Goal: Task Accomplishment & Management: Manage account settings

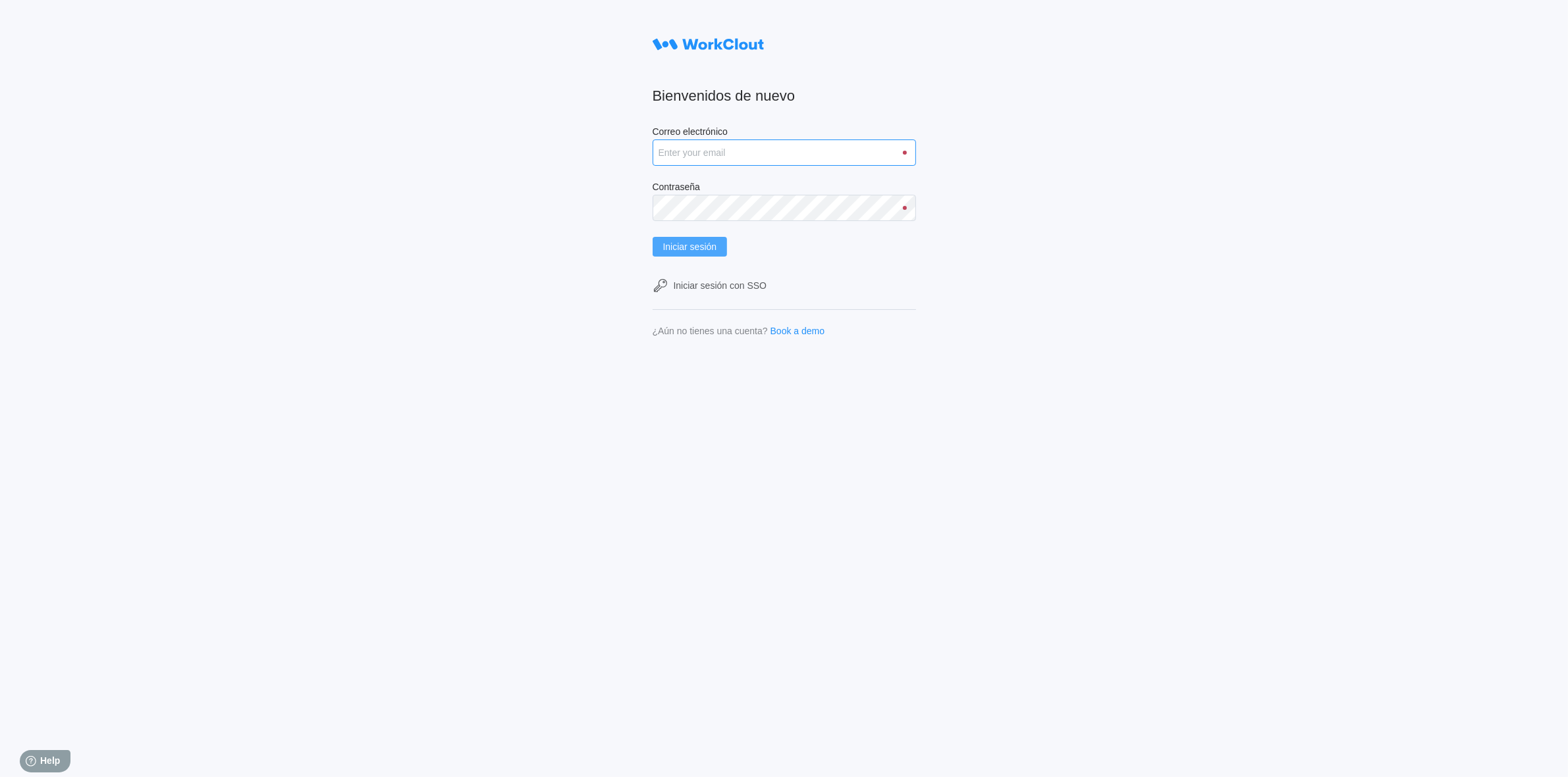
type input "clara.mastria@tradebe.com"
click at [679, 237] on button "Iniciar sesión" at bounding box center [690, 247] width 75 height 20
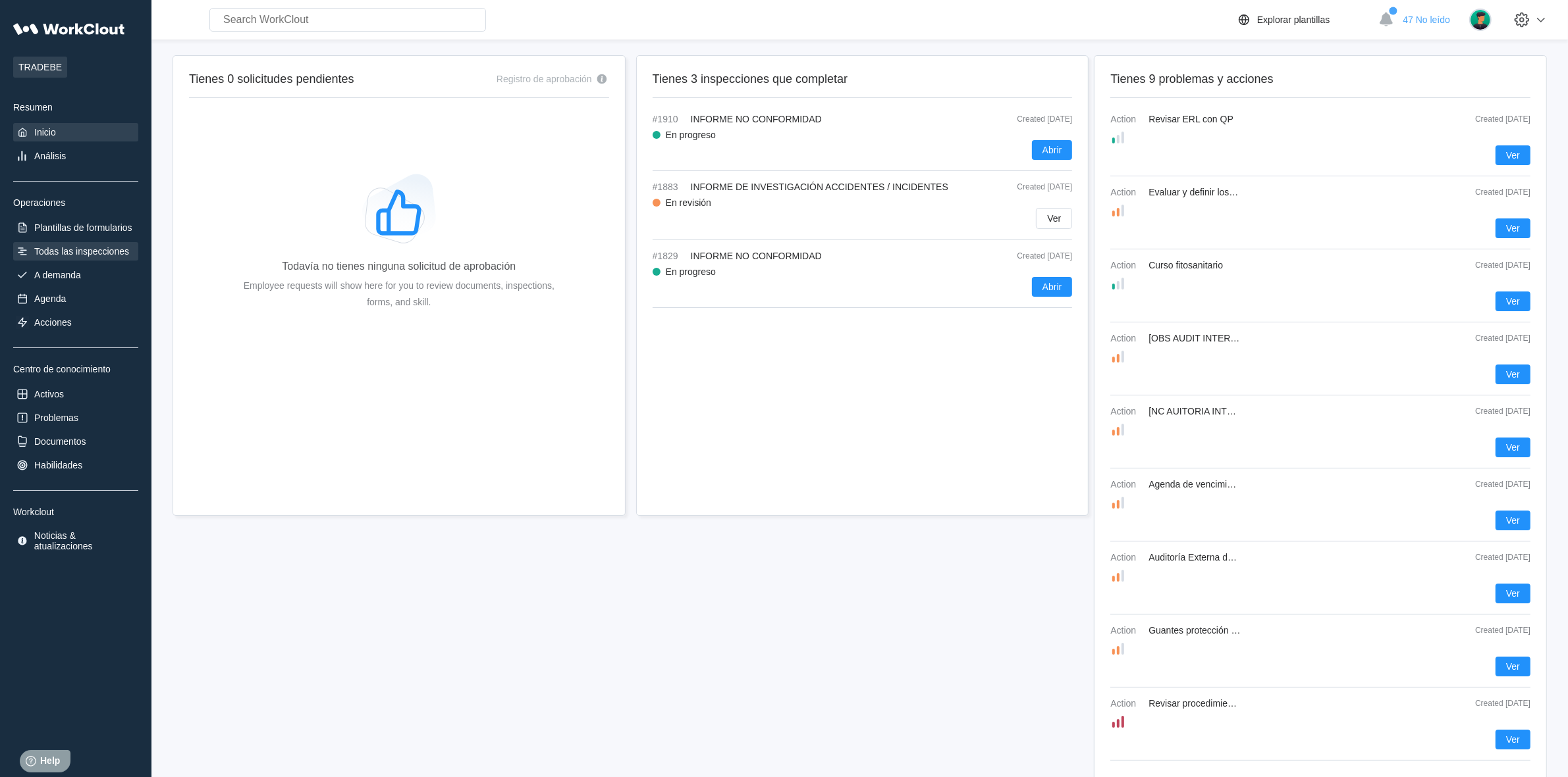
click at [94, 249] on div "Todas las inspecciones" at bounding box center [82, 251] width 95 height 11
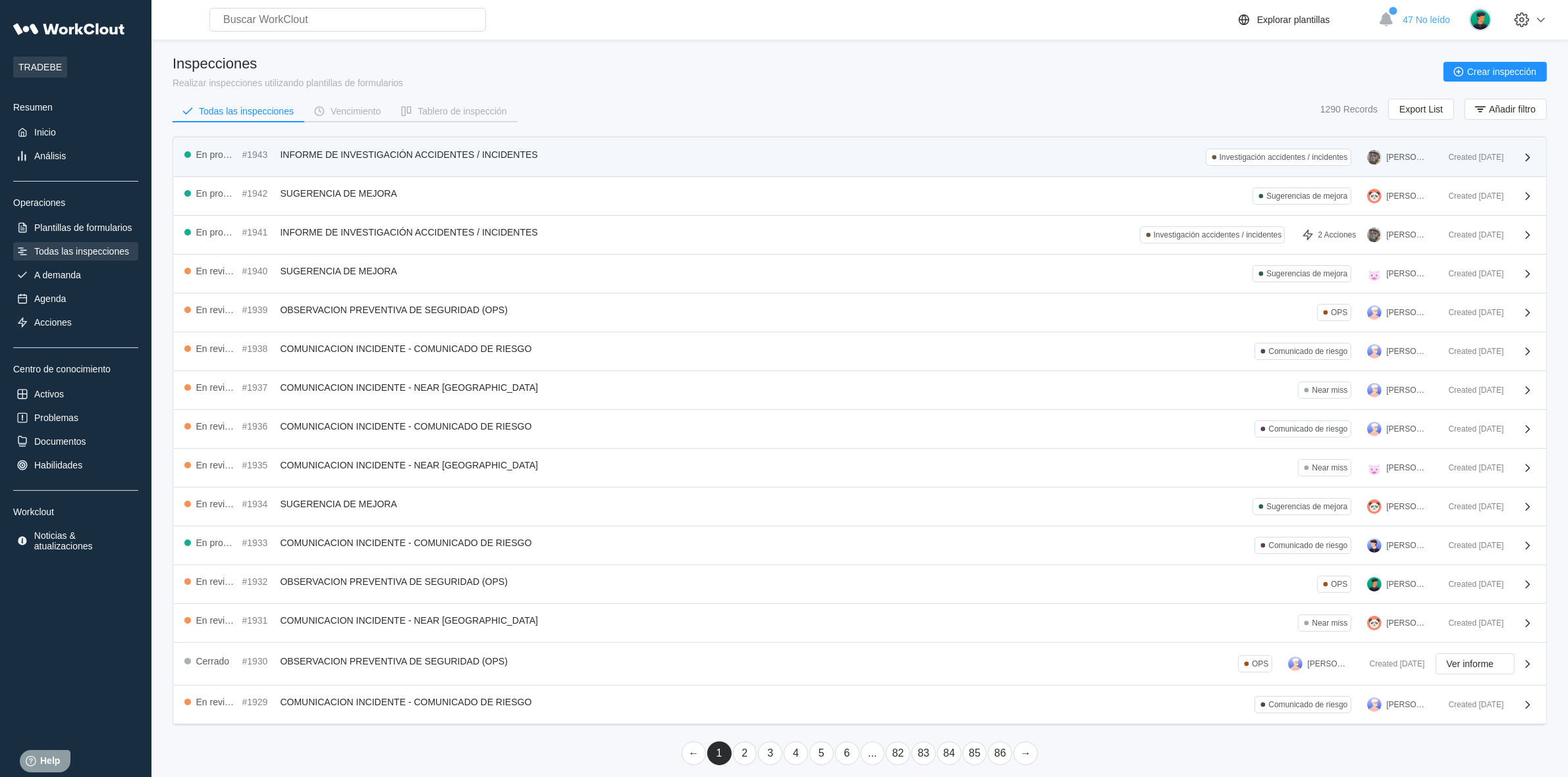
click at [443, 145] on div "En progreso #1943 INFORME DE INVESTIGACIÓN ACCIDENTES / INCIDENTES Investigació…" at bounding box center [860, 158] width 1373 height 39
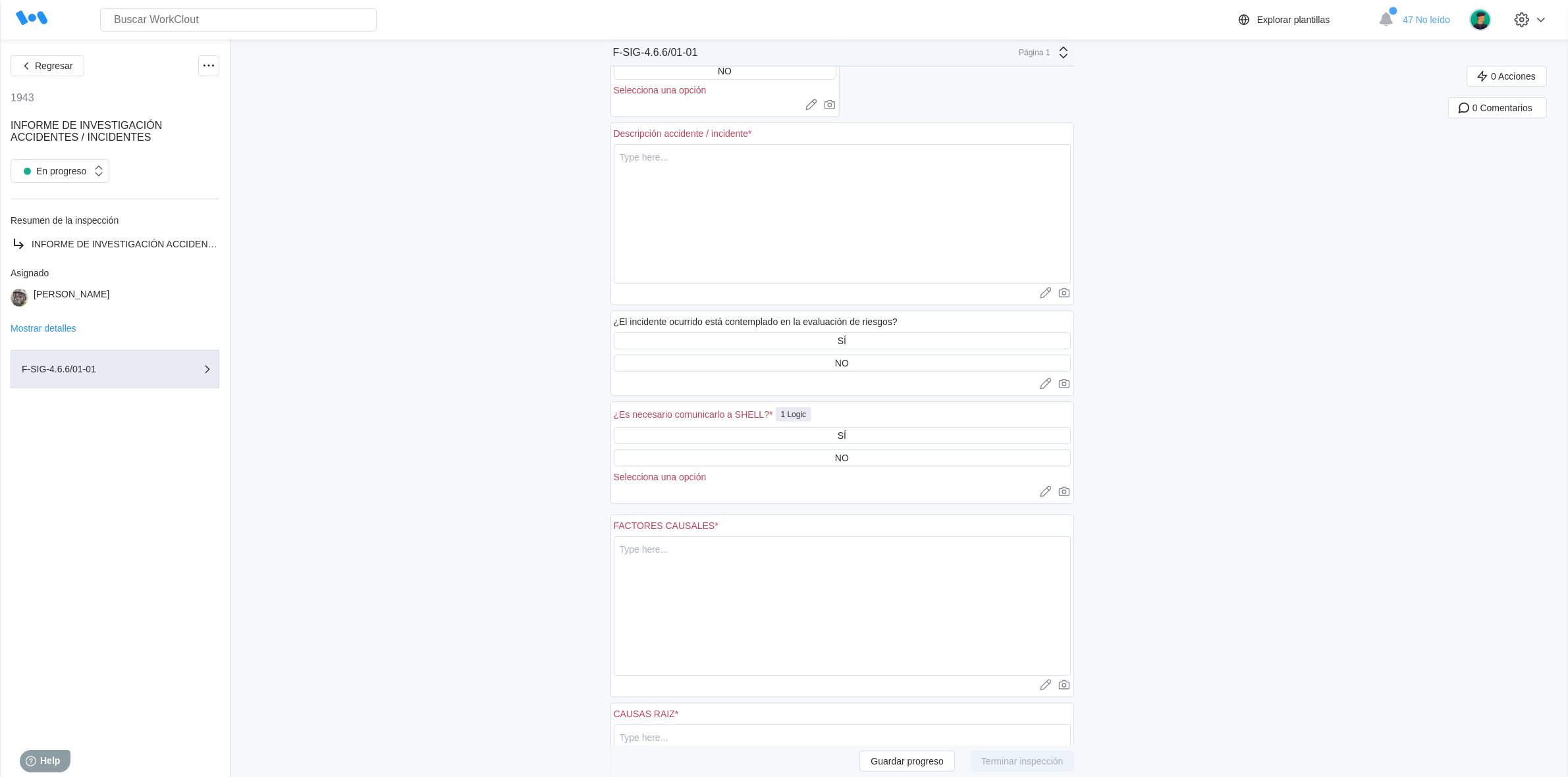
scroll to position [15, 0]
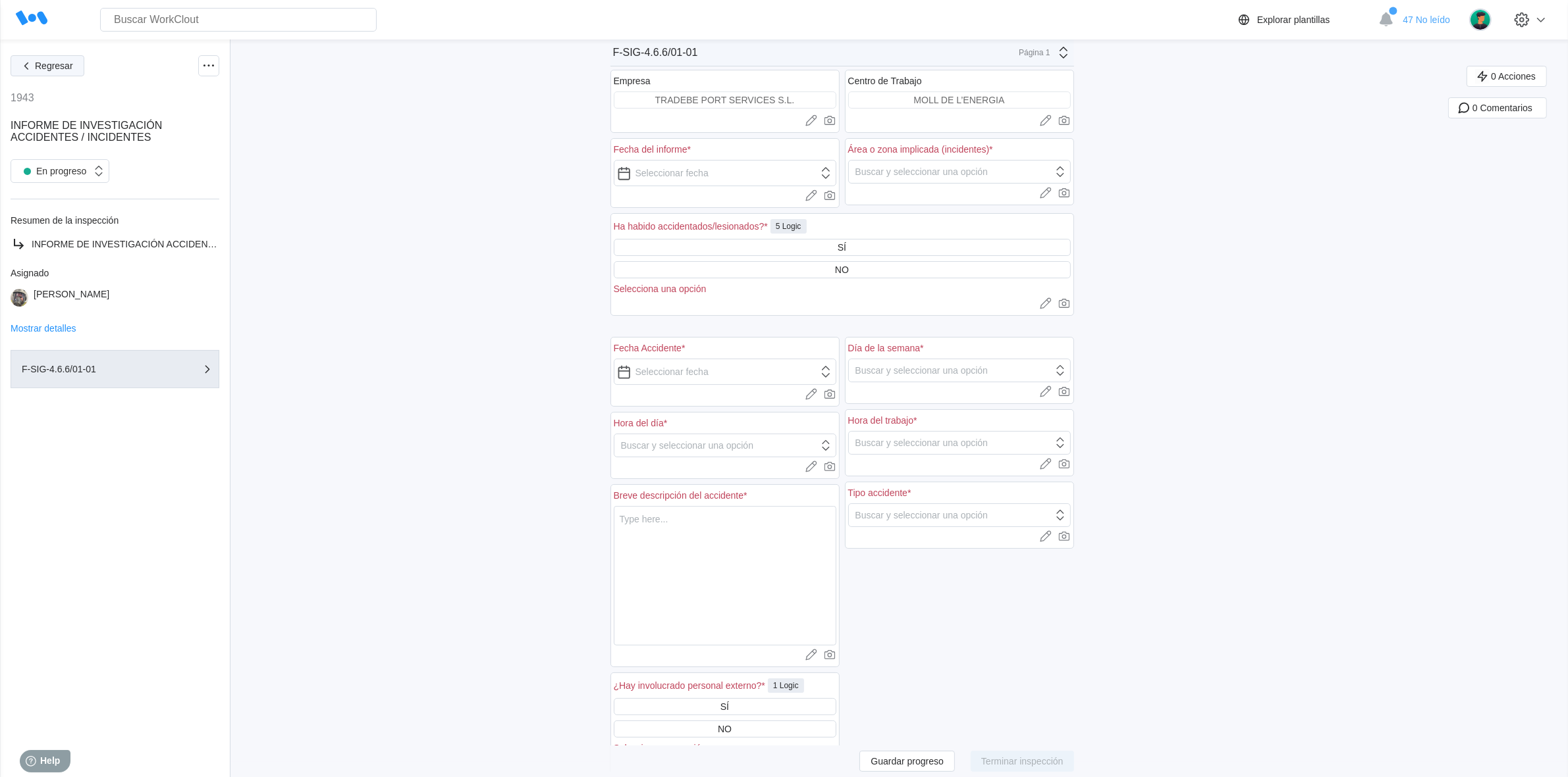
click at [54, 59] on button "Regresar" at bounding box center [48, 65] width 73 height 21
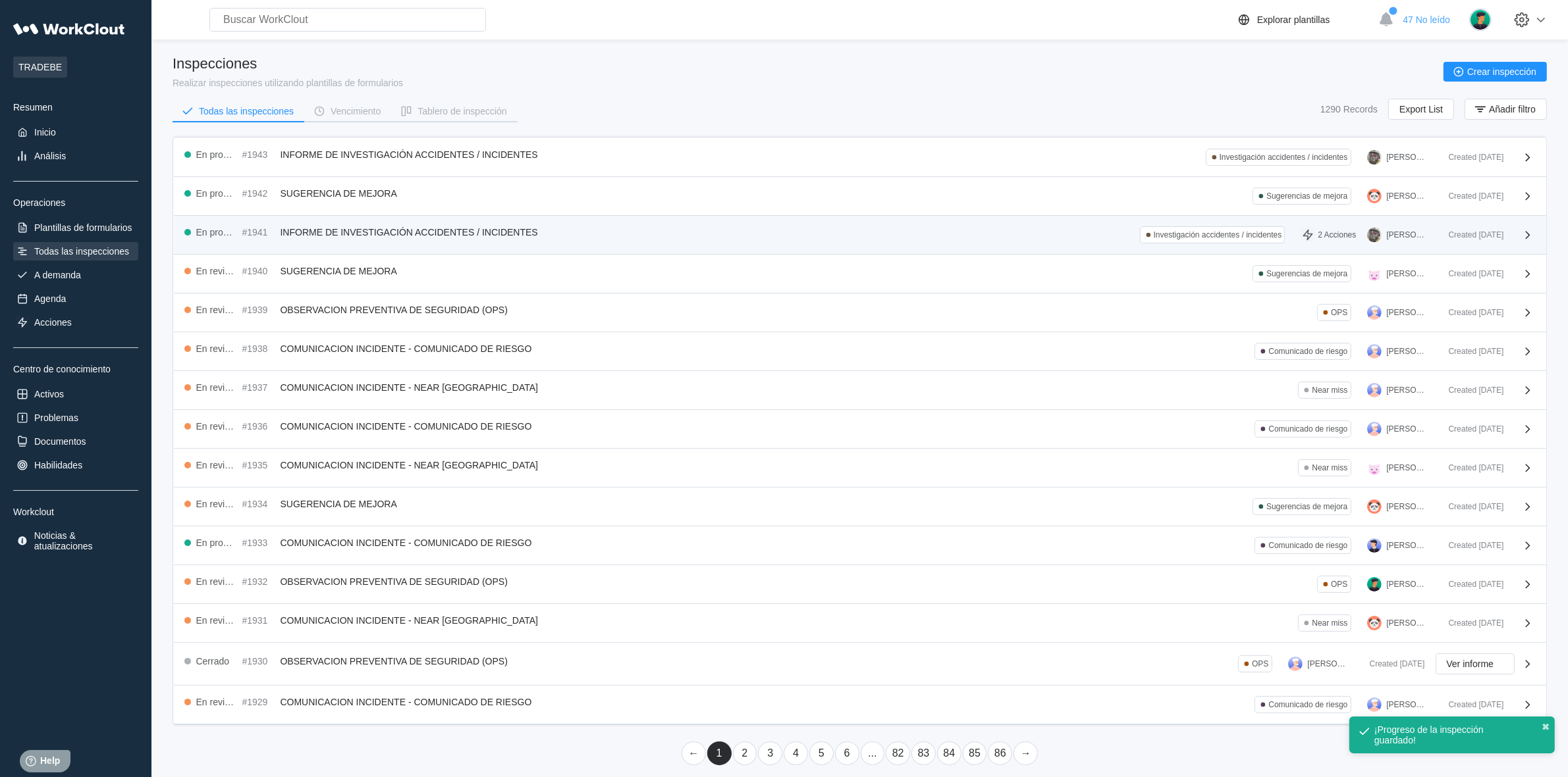
click at [494, 226] on div "En progreso #1941 INFORME DE INVESTIGACIÓN ACCIDENTES / INCIDENTES" at bounding box center [364, 232] width 359 height 12
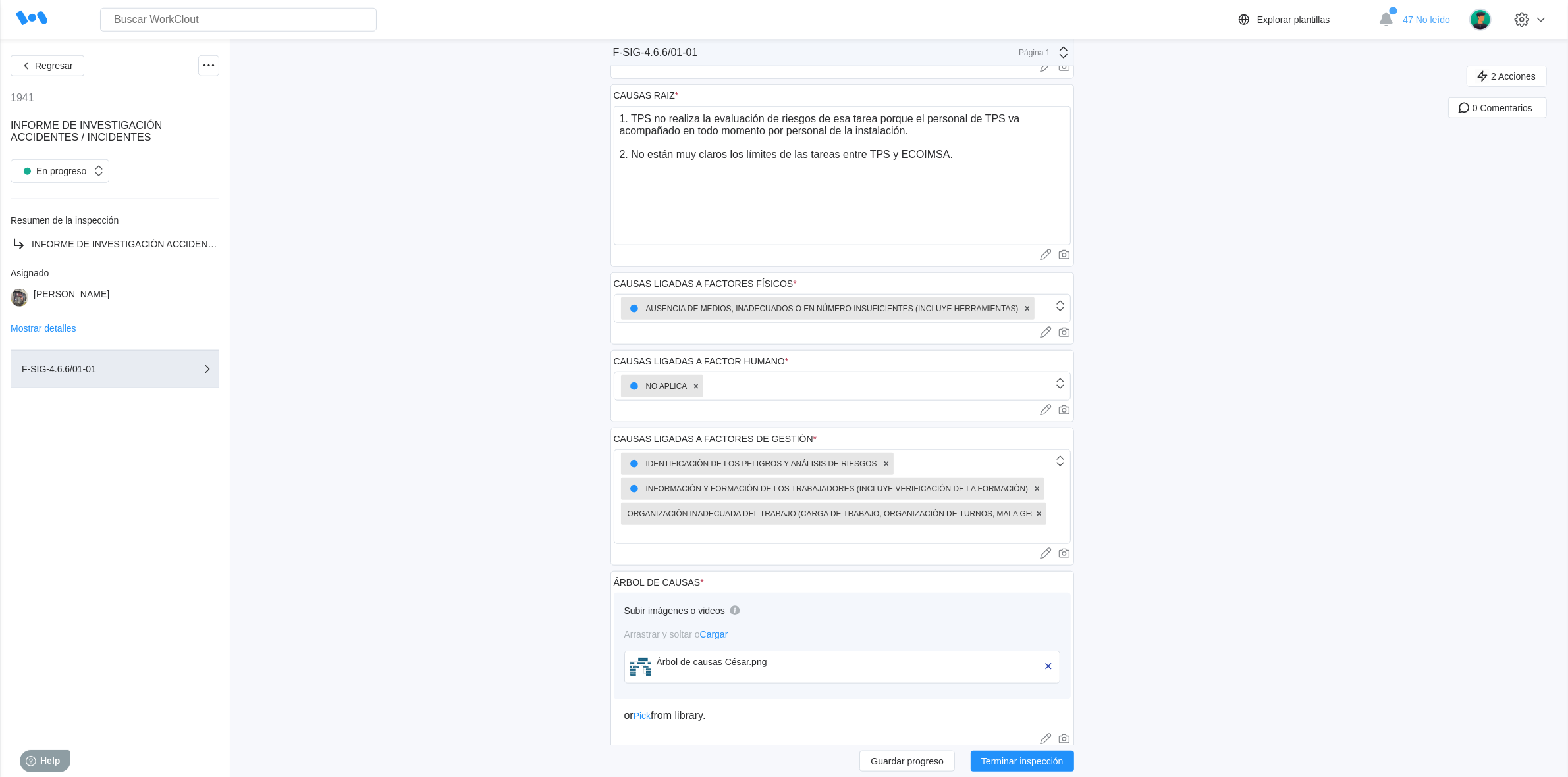
scroll to position [1810, 0]
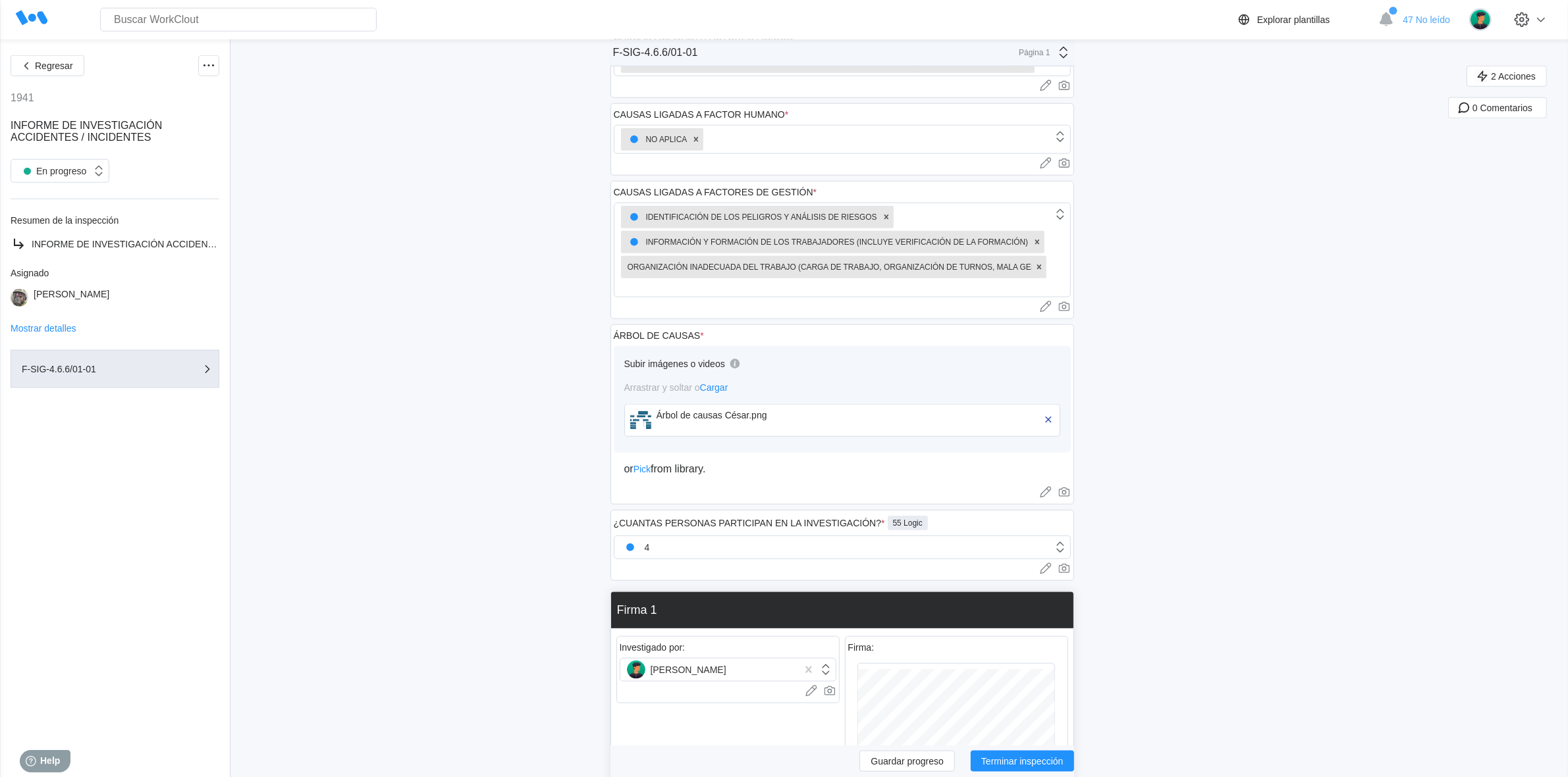
click at [712, 419] on div "Árbol de causas César.png" at bounding box center [731, 415] width 151 height 11
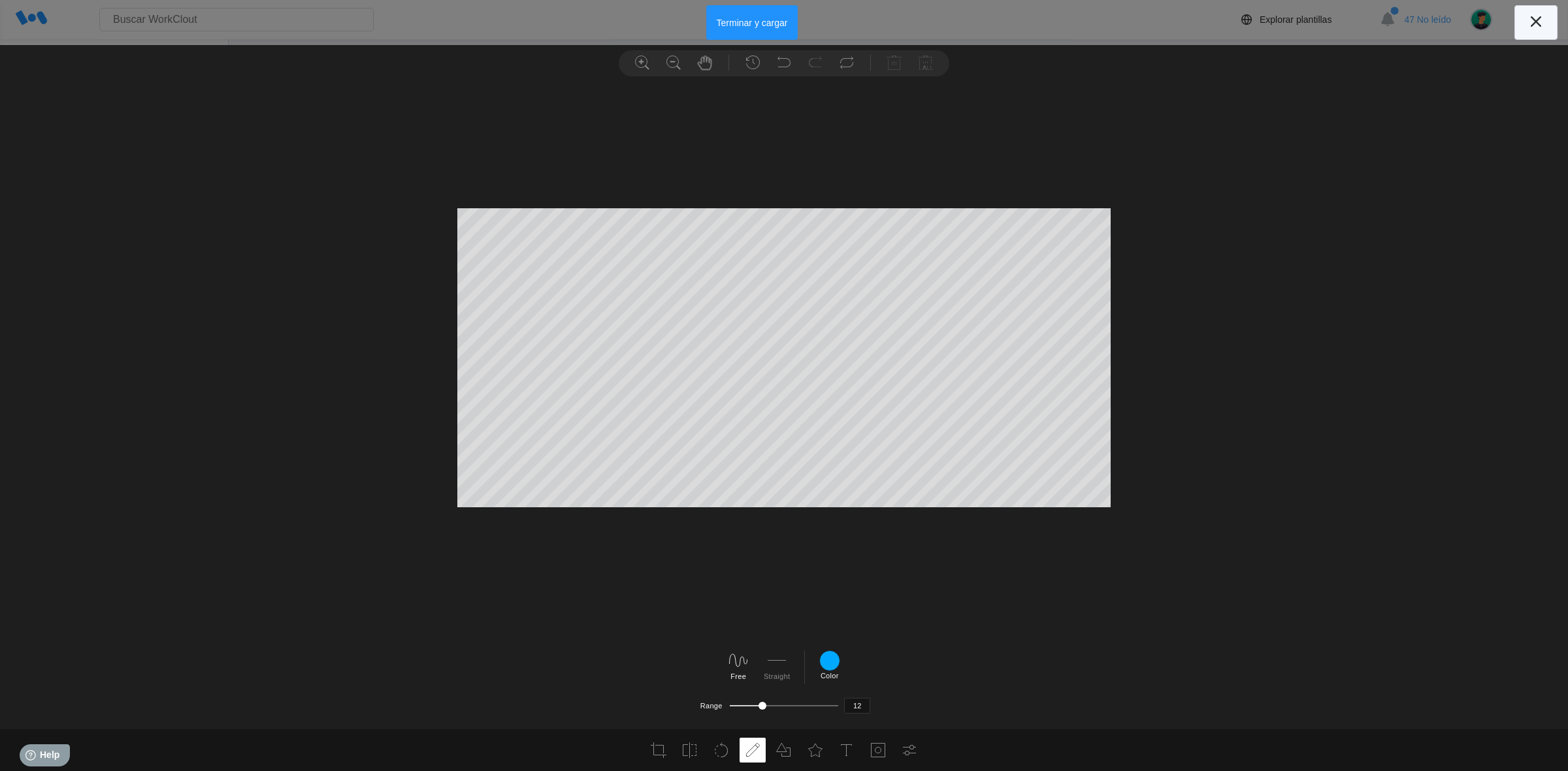
click at [1541, 27] on icon at bounding box center [1536, 21] width 21 height 21
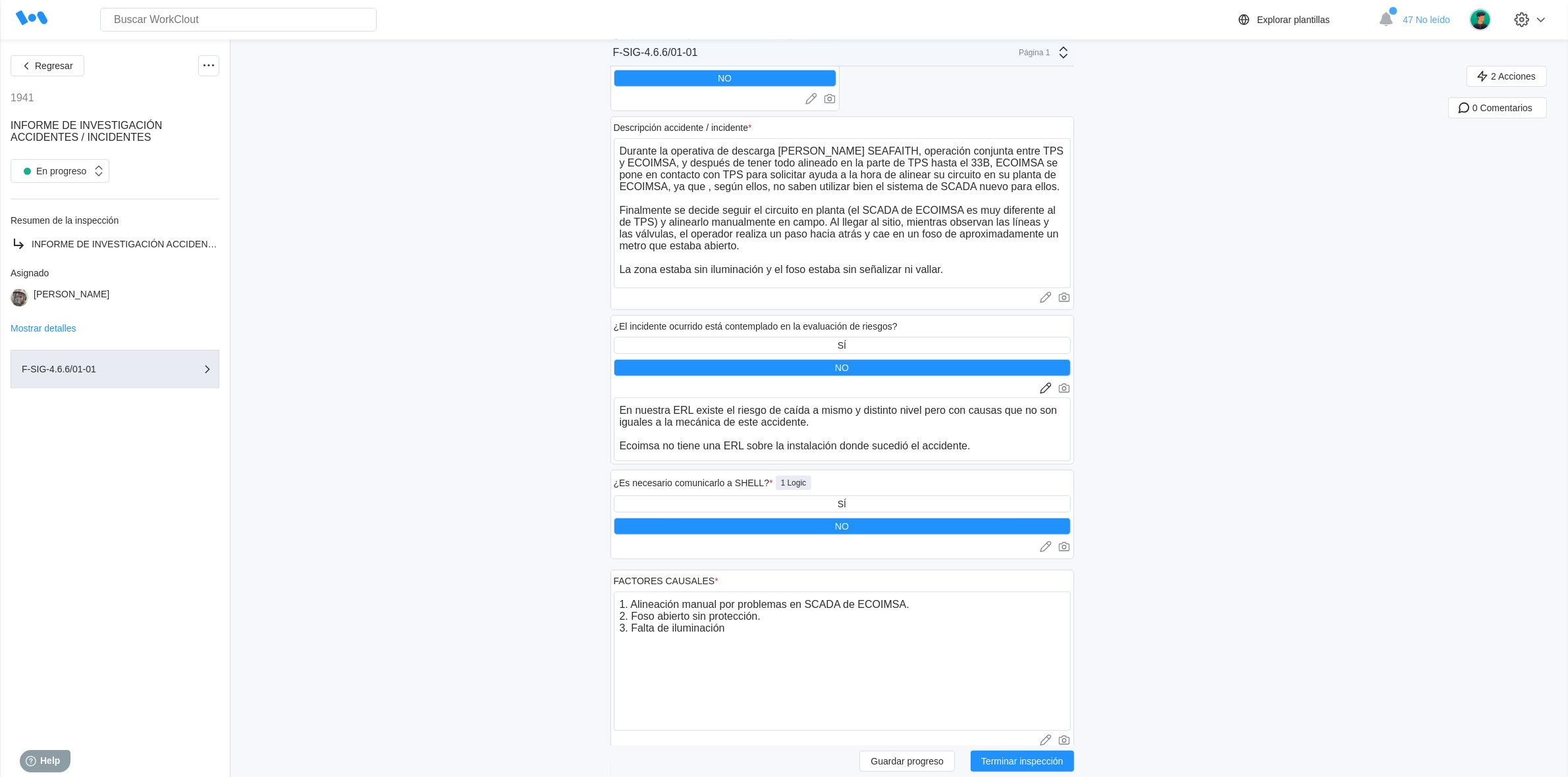
scroll to position [149, 0]
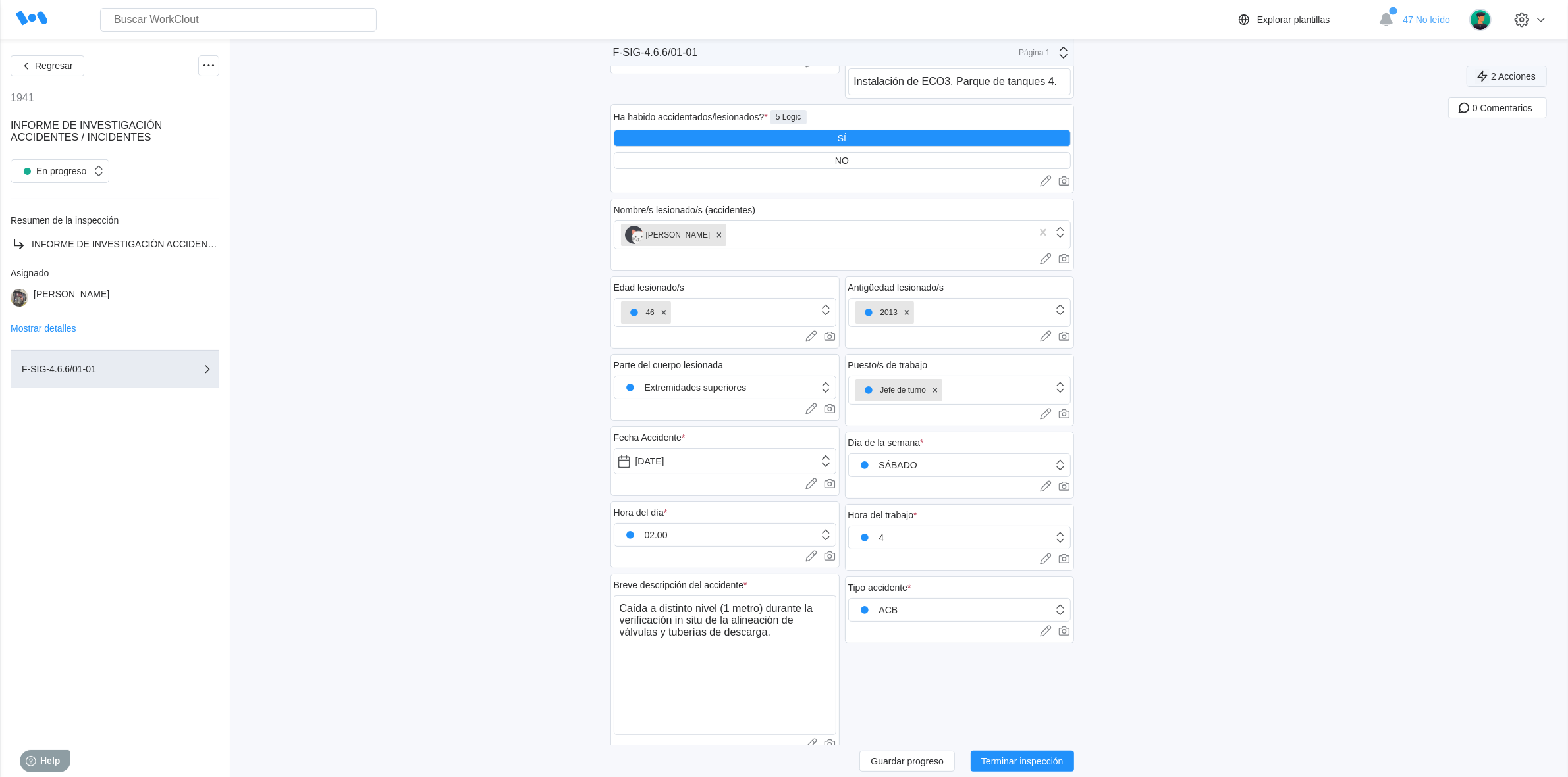
click at [1515, 73] on span "2 Acciones" at bounding box center [1514, 76] width 45 height 9
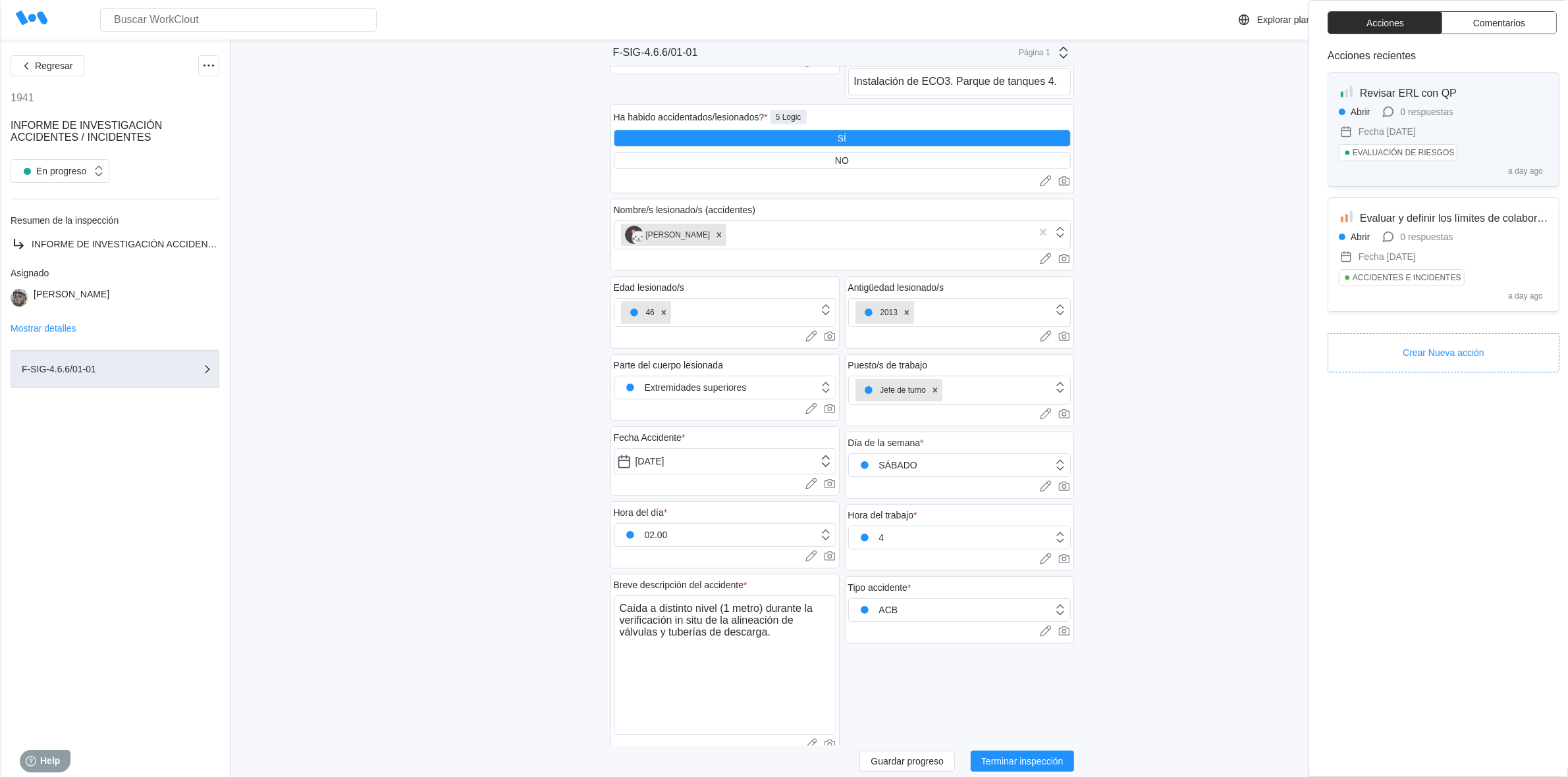
click at [1494, 114] on div "Abrir 0 respuestas Fecha in 3 months EVALUACIÓN DE RIESGOS" at bounding box center [1443, 135] width 210 height 62
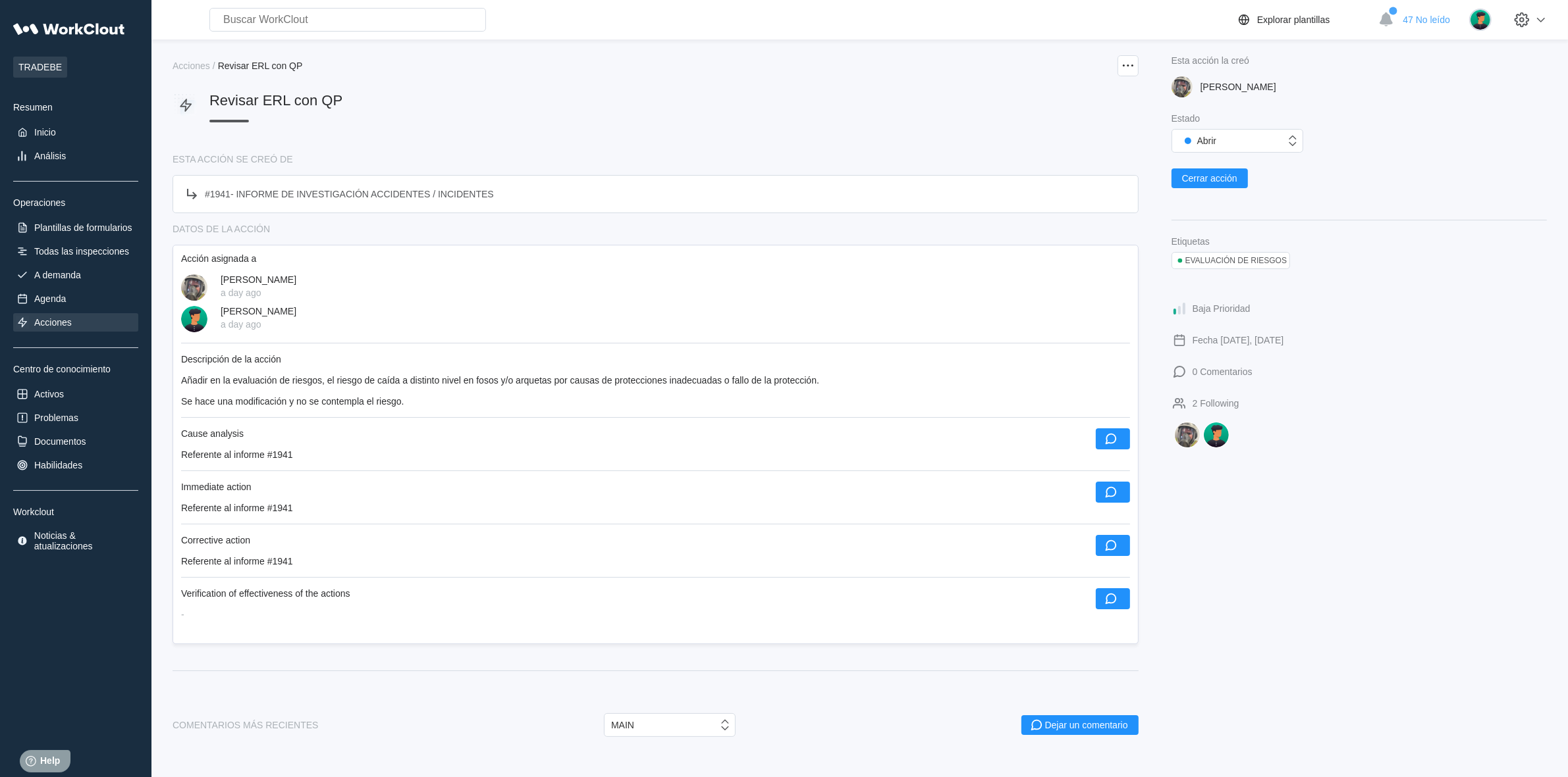
click at [445, 389] on div "Añadir en la evaluación de riesgos, el riesgo de caída a distinto nivel en foso…" at bounding box center [655, 391] width 948 height 32
click at [690, 389] on div "Añadir en la evaluación de riesgos, el riesgo de caída a distinto nivel en foso…" at bounding box center [655, 391] width 948 height 32
click at [709, 386] on div "Añadir en la evaluación de riesgos, el riesgo de caída a distinto nivel en foso…" at bounding box center [655, 391] width 948 height 32
click at [1126, 60] on icon at bounding box center [1128, 65] width 16 height 16
click at [1058, 95] on div "Editar acción" at bounding box center [1060, 97] width 53 height 11
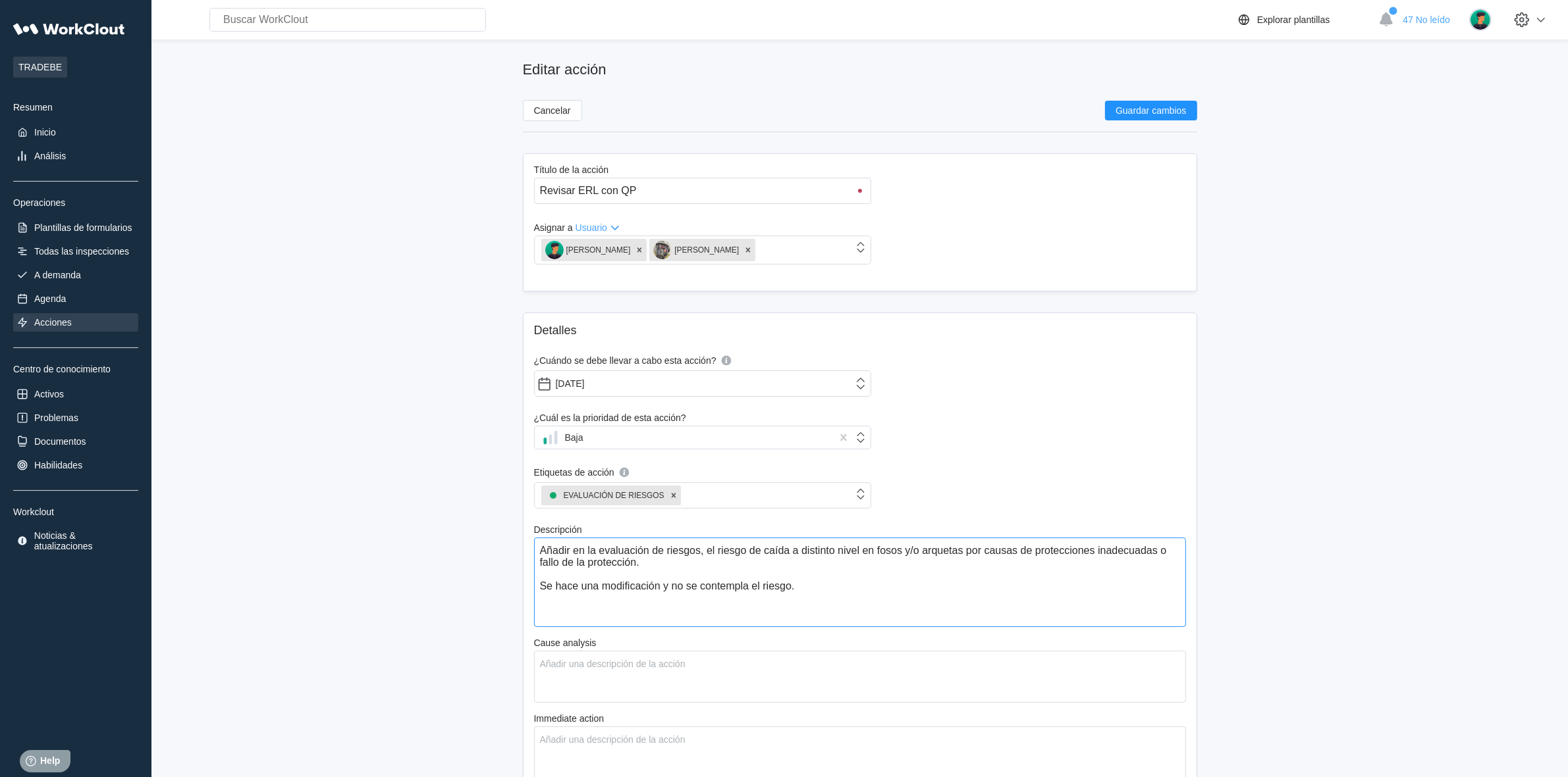
click at [871, 551] on textarea "Añadir en la evaluación de riesgos, el riesgo de caída a distinto nivel en foso…" at bounding box center [860, 582] width 652 height 89
click at [878, 550] on textarea "Añadir en la evaluación de riesgos, el riesgo de caída a distinto nivel en foso…" at bounding box center [860, 582] width 652 height 89
type textarea "Añadir en la evaluación de riesgos, el riesgo de caída a distinto nivel enfosos…"
type textarea "x"
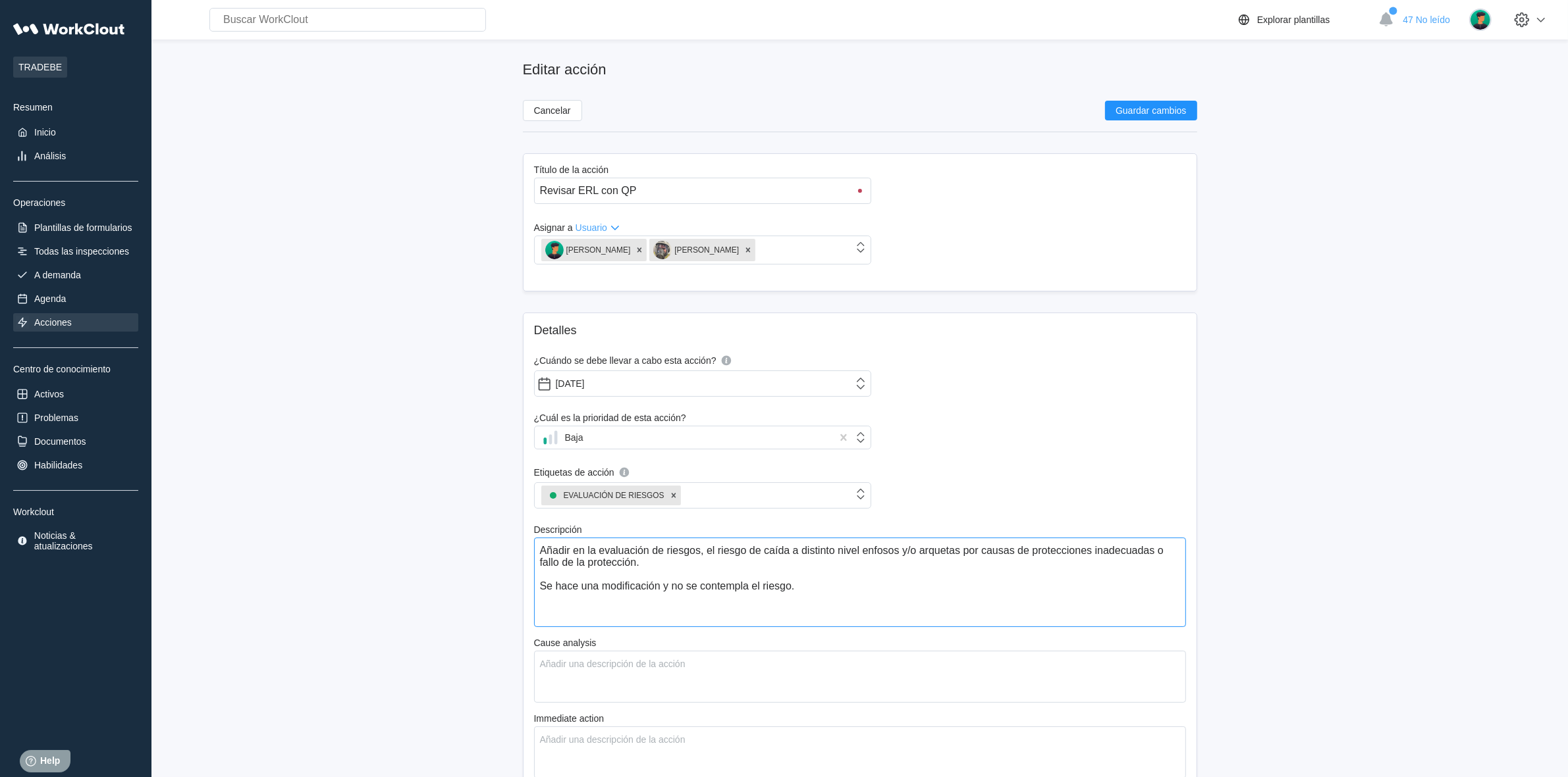
type textarea "Añadir en la evaluación de riesgos, el riesgo de caída a distinto nivel efosos …"
type textarea "x"
type textarea "Añadir en la evaluación de riesgos, el riesgo de caída a distinto nivel fosos y…"
type textarea "x"
type textarea "Añadir en la evaluación de riesgos, el riesgo de caída a distinto nivel (fosos …"
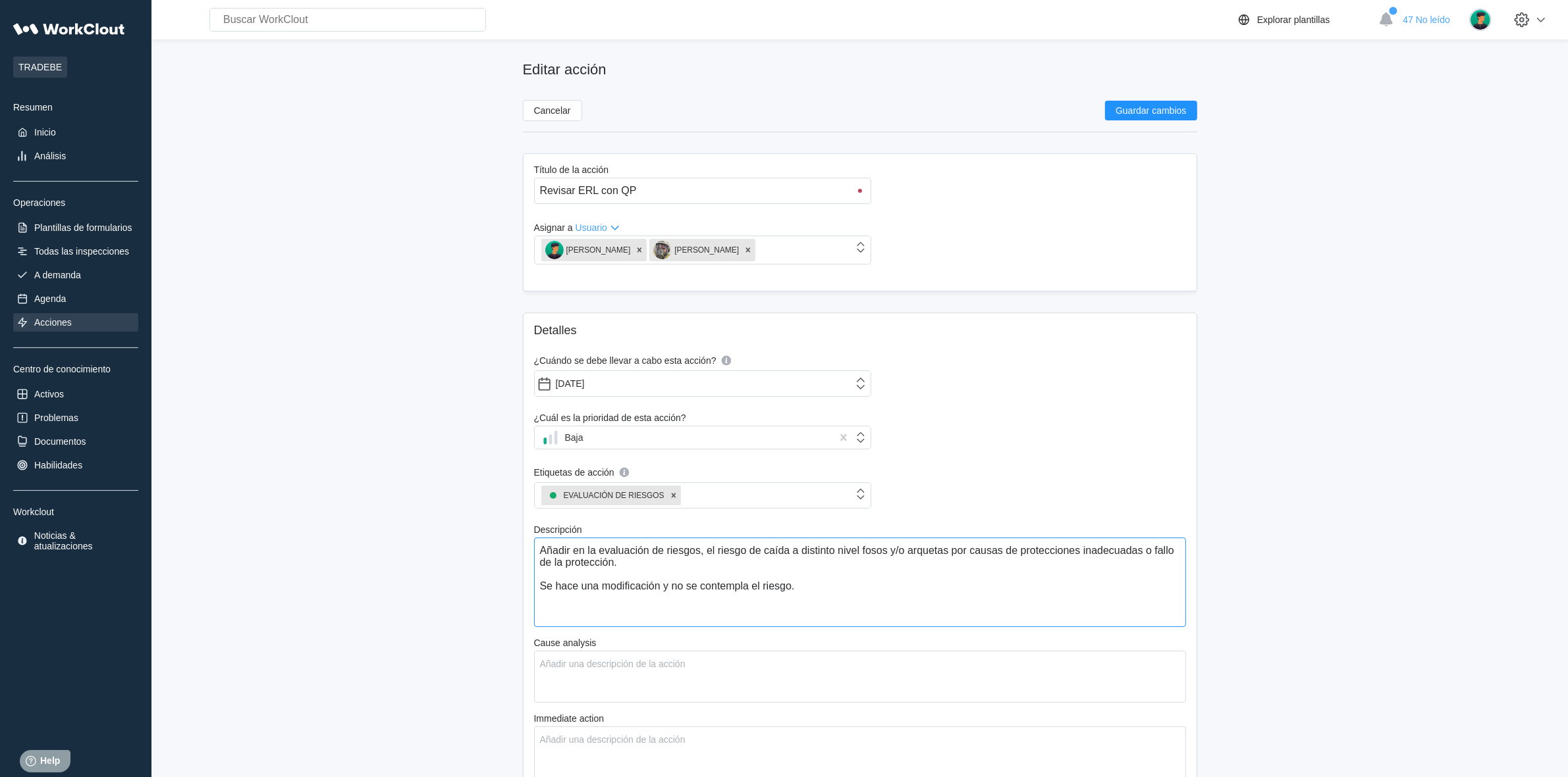
type textarea "x"
click at [906, 550] on textarea "Añadir en la evaluación de riesgos, el riesgo de caída a distinto nivel (fosos …" at bounding box center [860, 582] width 652 height 89
type textarea "Añadir en la evaluación de riesgos, el riesgo de caída a distinto nivel (fosos …"
type textarea "x"
type textarea "Añadir en la evaluación de riesgos, el riesgo de caída a distinto nivel (fosos …"
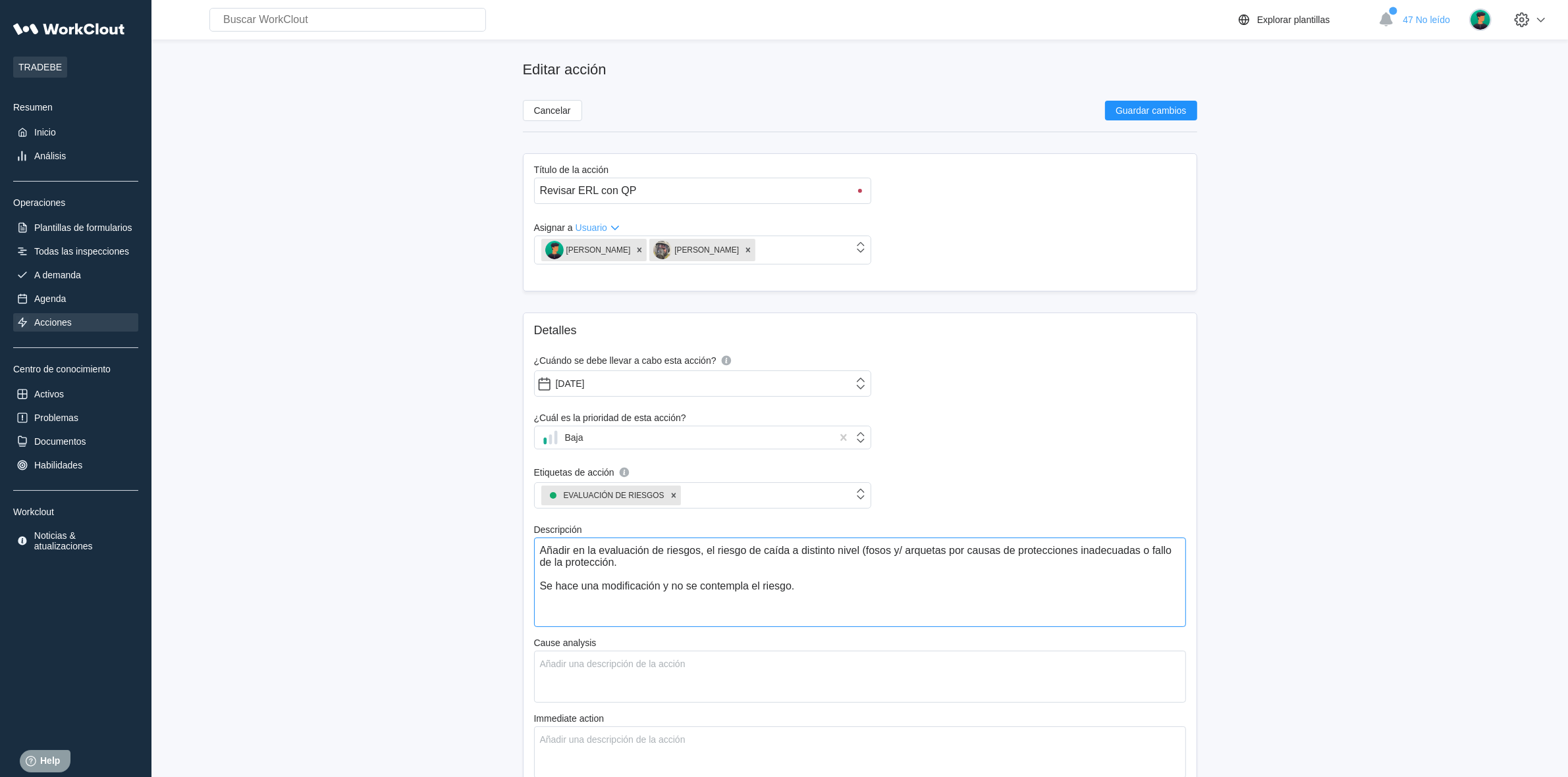
type textarea "x"
type textarea "Añadir en la evaluación de riesgos, el riesgo de caída a distinto nivel (fosos …"
type textarea "x"
type textarea "Añadir en la evaluación de riesgos, el riesgo de caída a distinto nivel (fosos …"
type textarea "x"
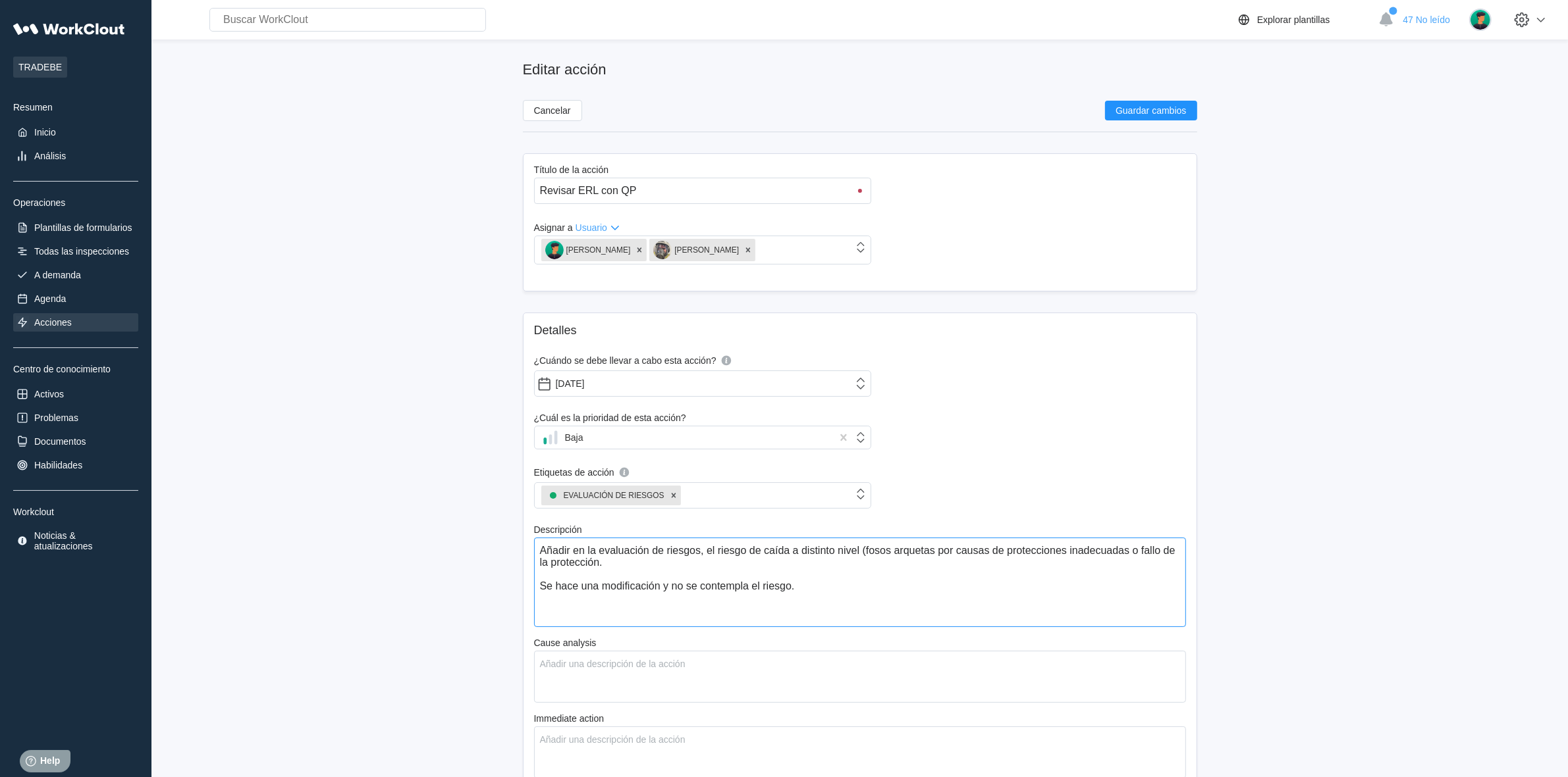
type textarea "Añadir en la evaluación de riesgos, el riesgo de caída a distinto nivel (fosos,…"
type textarea "x"
click at [937, 550] on textarea "Añadir en la evaluación de riesgos, el riesgo de caída a distinto nivel (fosos,…" at bounding box center [860, 582] width 652 height 89
type textarea "Añadir en la evaluación de riesgos, el riesgo de caída a distinto nivel (fosos,…"
type textarea "x"
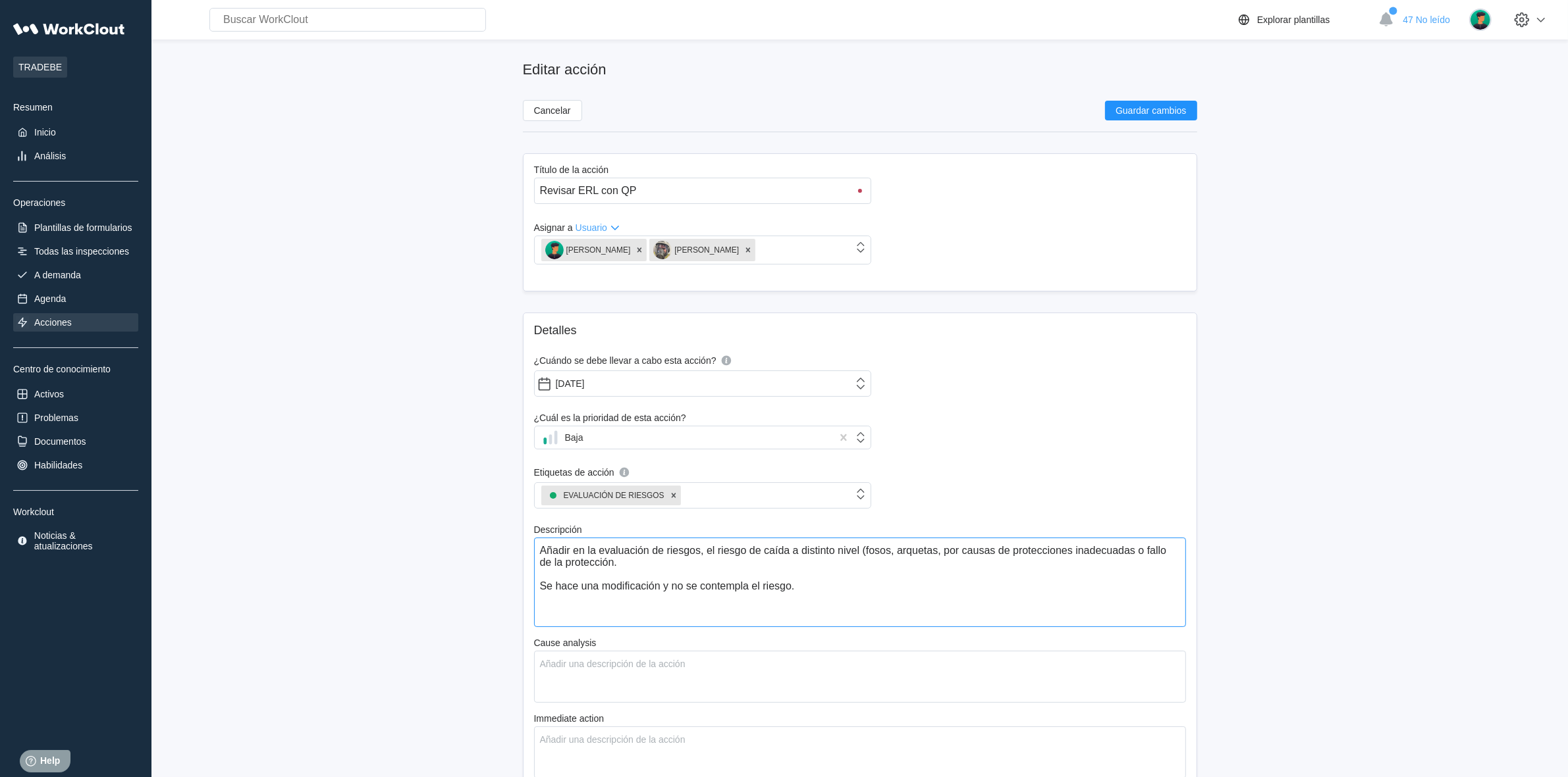
type textarea "Añadir en la evaluación de riesgos, el riesgo de caída a distinto nivel (fosos,…"
type textarea "x"
type textarea "Añadir en la evaluación de riesgos, el riesgo de caída a distinto nivel (fosos,…"
type textarea "x"
type textarea "Añadir en la evaluación de riesgos, el riesgo de caída a distinto nivel (fosos,…"
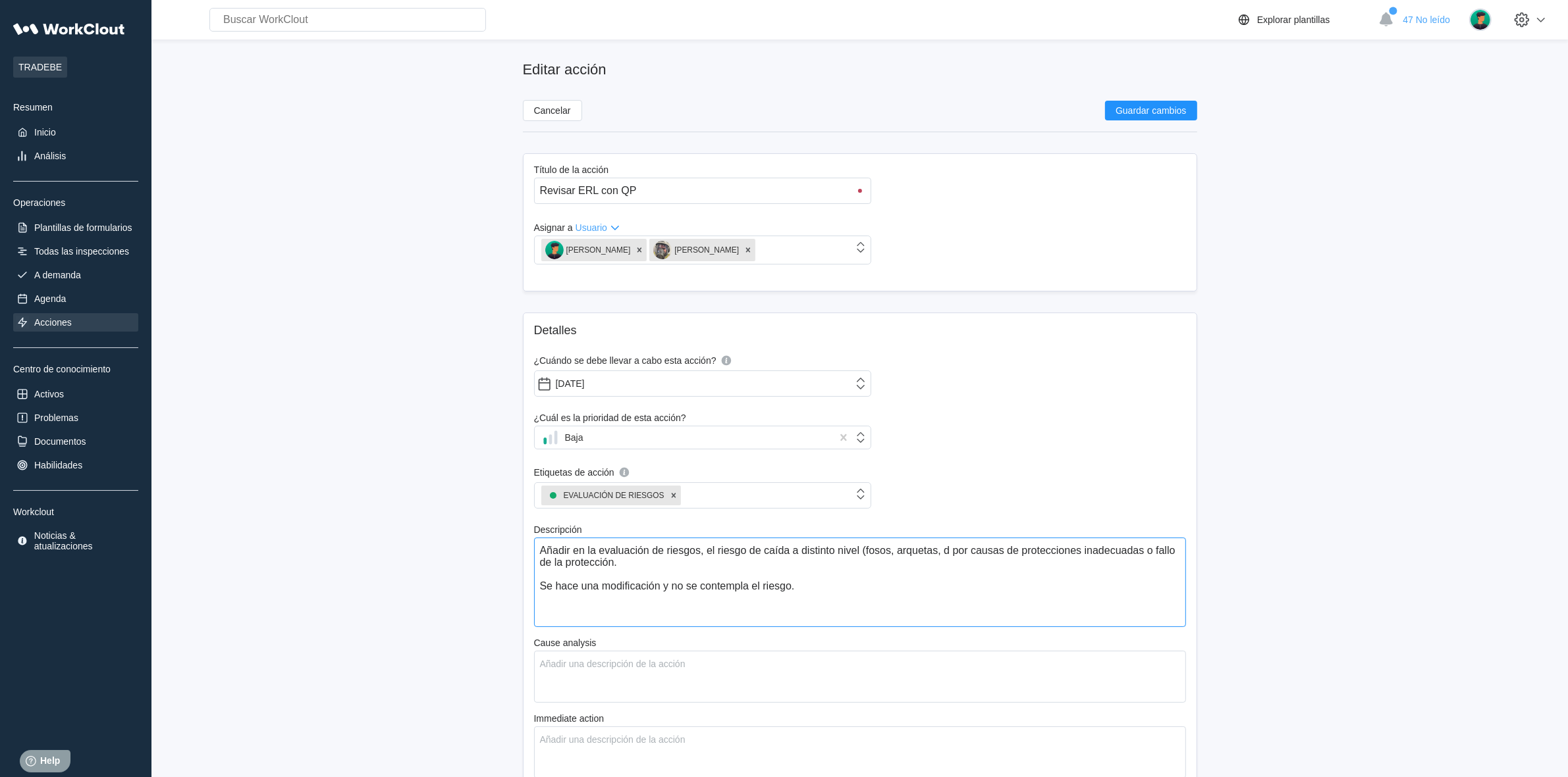
type textarea "x"
type textarea "Añadir en la evaluación de riesgos, el riesgo de caída a distinto nivel (fosos,…"
type textarea "x"
type textarea "Añadir en la evaluación de riesgos, el riesgo de caída a distinto nivel (fosos,…"
type textarea "x"
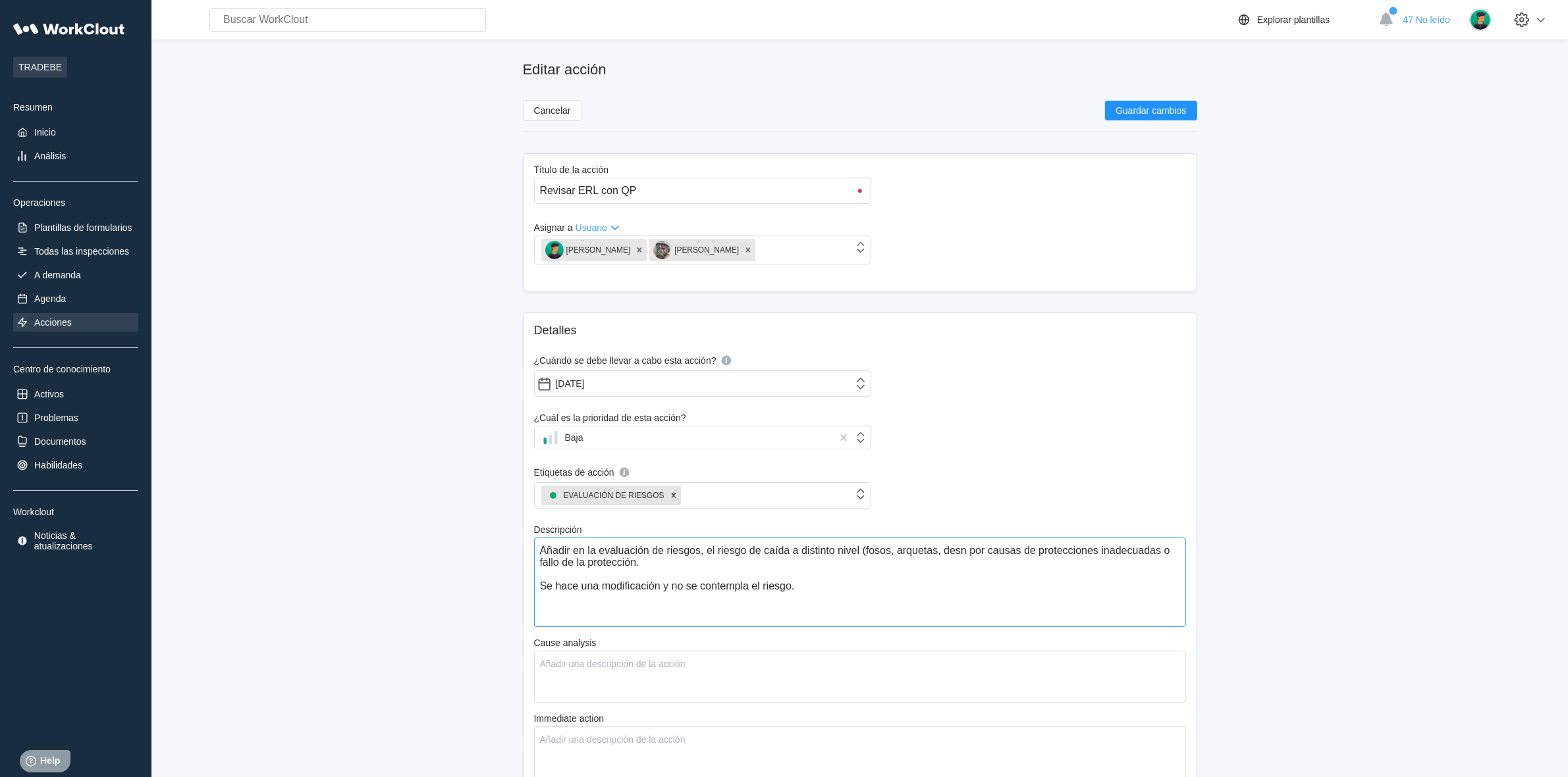
type textarea "Añadir en la evaluación de riesgos, el riesgo de caída a distinto nivel (fosos,…"
type textarea "x"
type textarea "Añadir en la evaluación de riesgos, el riesgo de caída a distinto nivel (fosos,…"
type textarea "x"
type textarea "Añadir en la evaluación de riesgos, el riesgo de caída a distinto nivel (fosos,…"
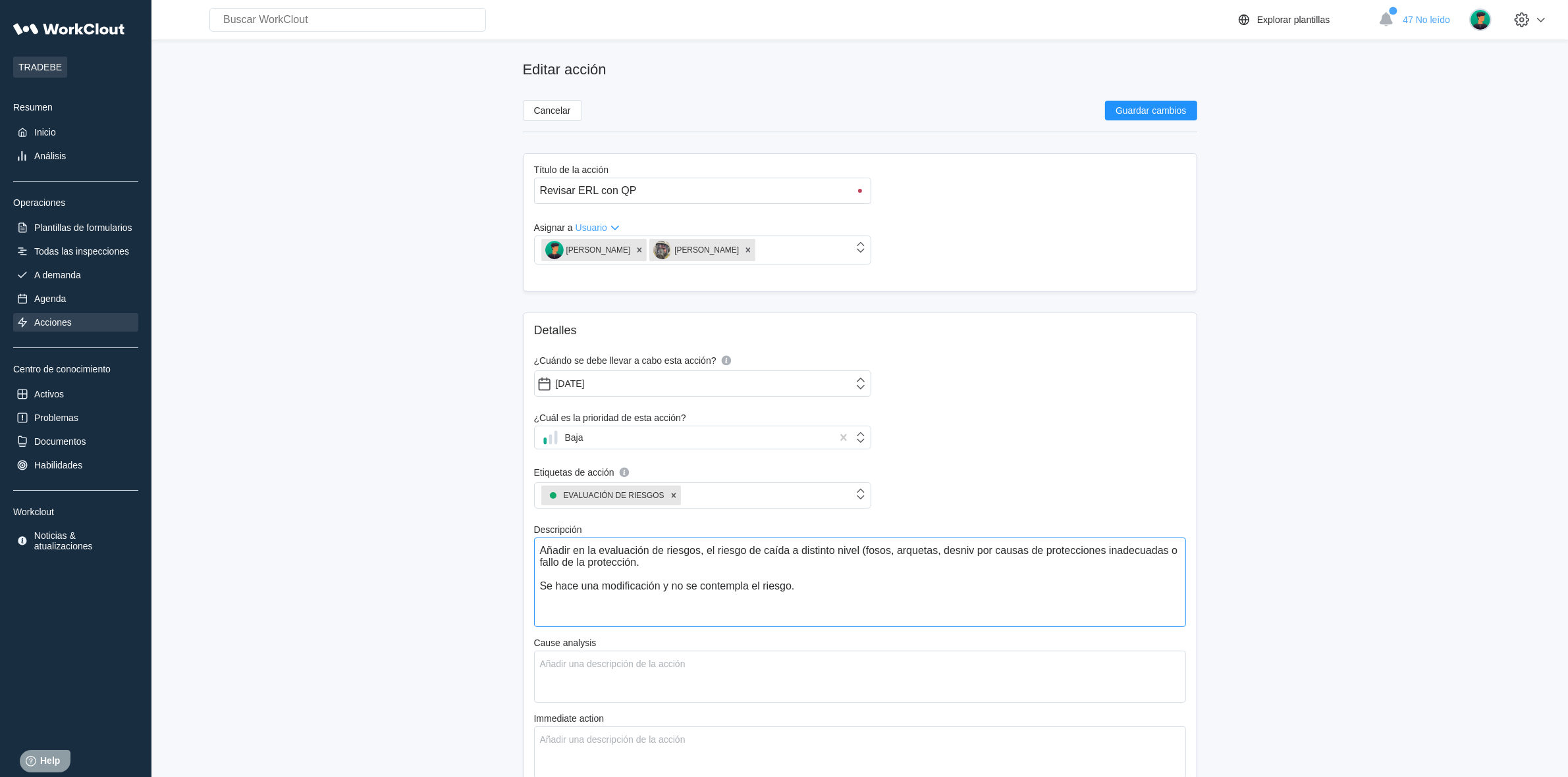
type textarea "x"
type textarea "Añadir en la evaluación de riesgos, el riesgo de caída a distinto nivel (fosos,…"
type textarea "x"
type textarea "Añadir en la evaluación de riesgos, el riesgo de caída a distinto nivel (fosos,…"
type textarea "x"
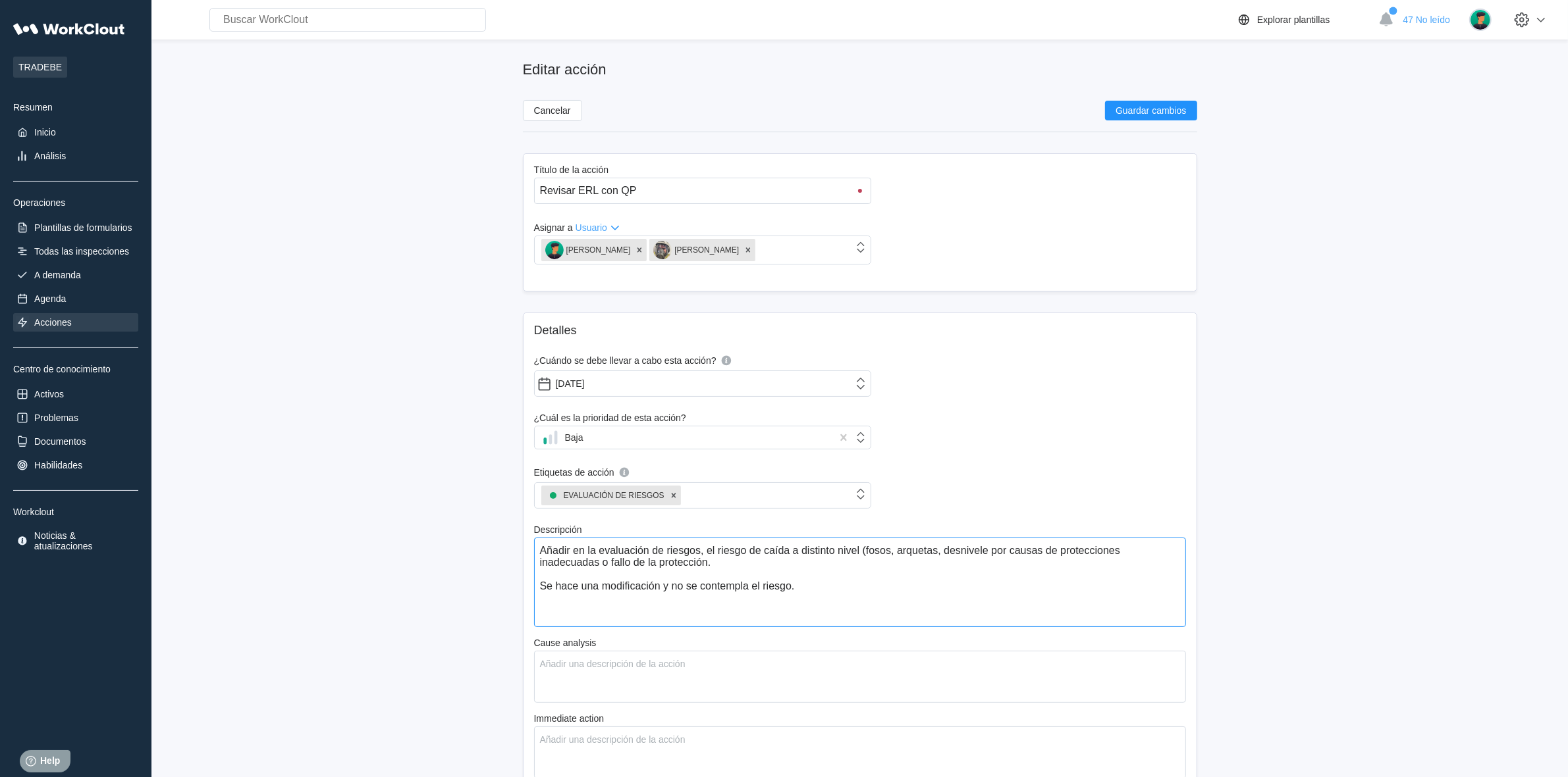
type textarea "Añadir en la evaluación de riesgos, el riesgo de caída a distinto nivel (fosos,…"
type textarea "x"
type textarea "Añadir en la evaluación de riesgos, el riesgo de caída a distinto nivel (fosos,…"
type textarea "x"
type textarea "Añadir en la evaluación de riesgos, el riesgo de caída a distinto nivel (fosos,…"
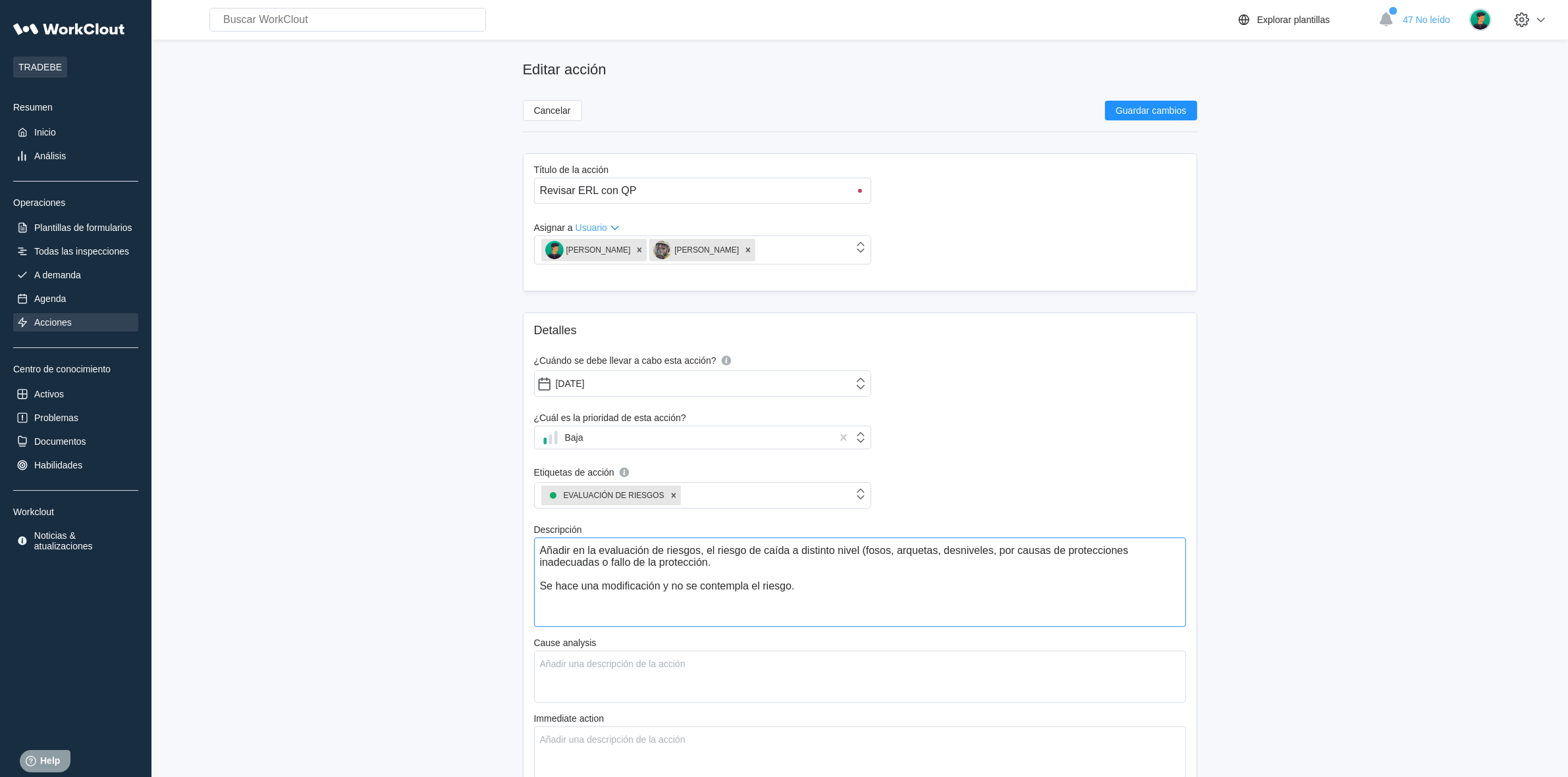
type textarea "x"
type textarea "Añadir en la evaluación de riesgos, el riesgo de caída a distinto nivel (fosos,…"
type textarea "x"
type textarea "Añadir en la evaluación de riesgos, el riesgo de caída a distinto nivel (fosos,…"
type textarea "x"
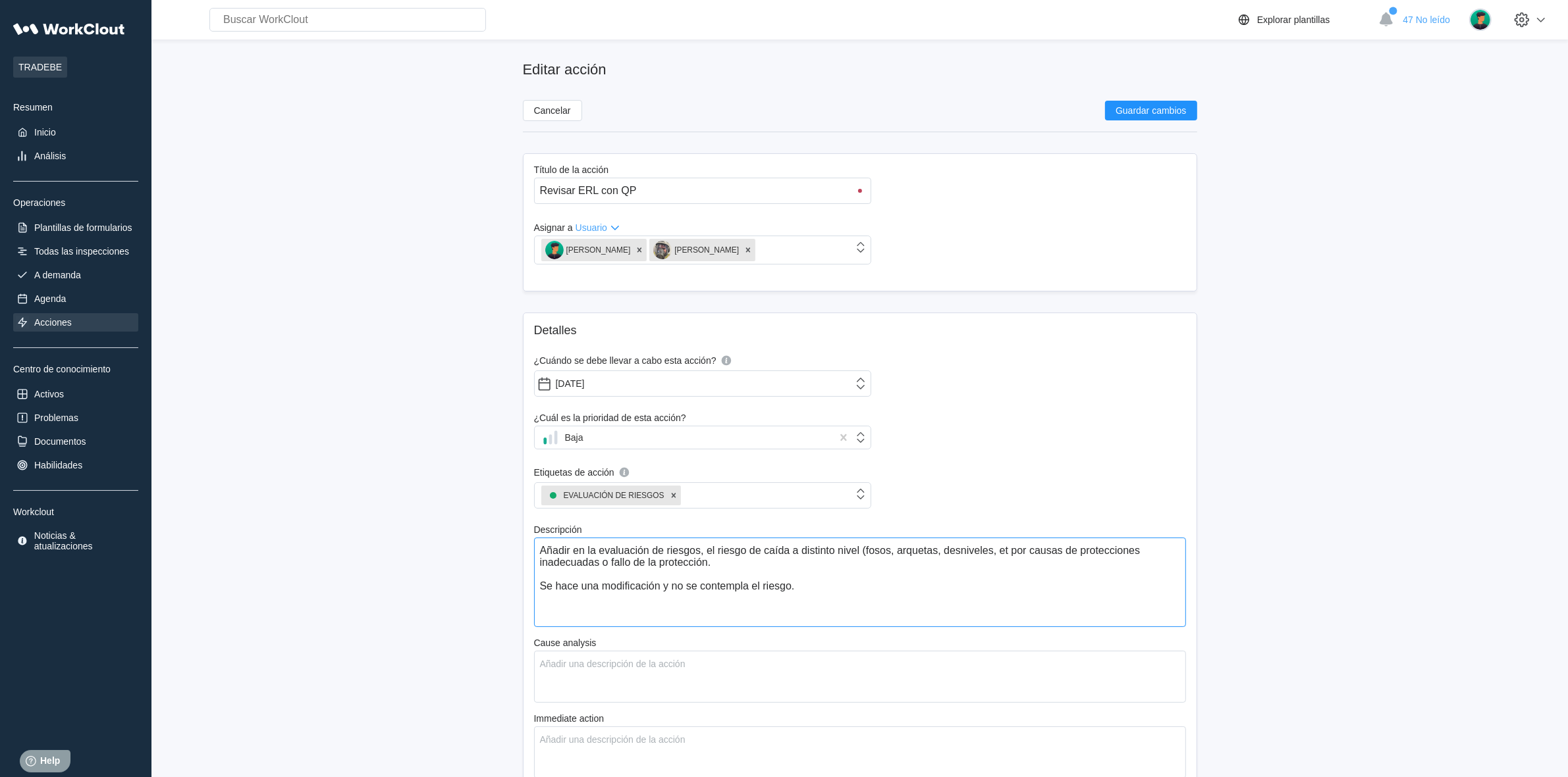
type textarea "Añadir en la evaluación de riesgos, el riesgo de caída a distinto nivel (fosos,…"
type textarea "x"
type textarea "Añadir en la evaluación de riesgos, el riesgo de caída a distinto nivel (fosos,…"
type textarea "x"
click at [943, 550] on textarea "Añadir en la evaluación de riesgos, el riesgo de caída a distinto nivel (fosos,…" at bounding box center [860, 582] width 652 height 89
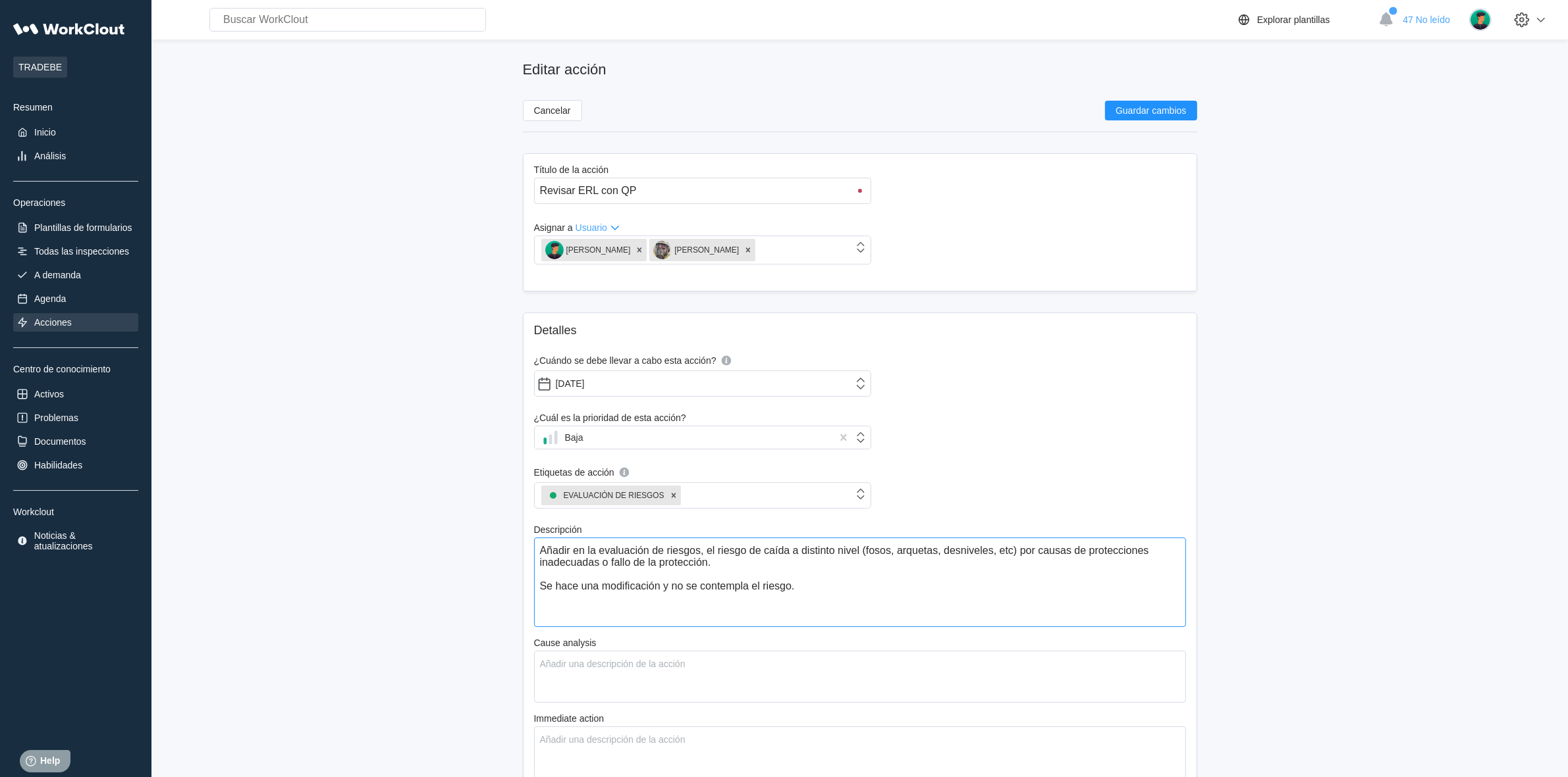
type textarea "Añadir en la evaluación de riesgos, el riesgo de caída a distinto nivel (fosos,…"
type textarea "x"
type textarea "Añadir en la evaluación de riesgos, el riesgo de caída a distinto nivel (fosos,…"
type textarea "x"
type textarea "Añadir en la evaluación de riesgos, el riesgo de caída a distinto nivel (fosos,…"
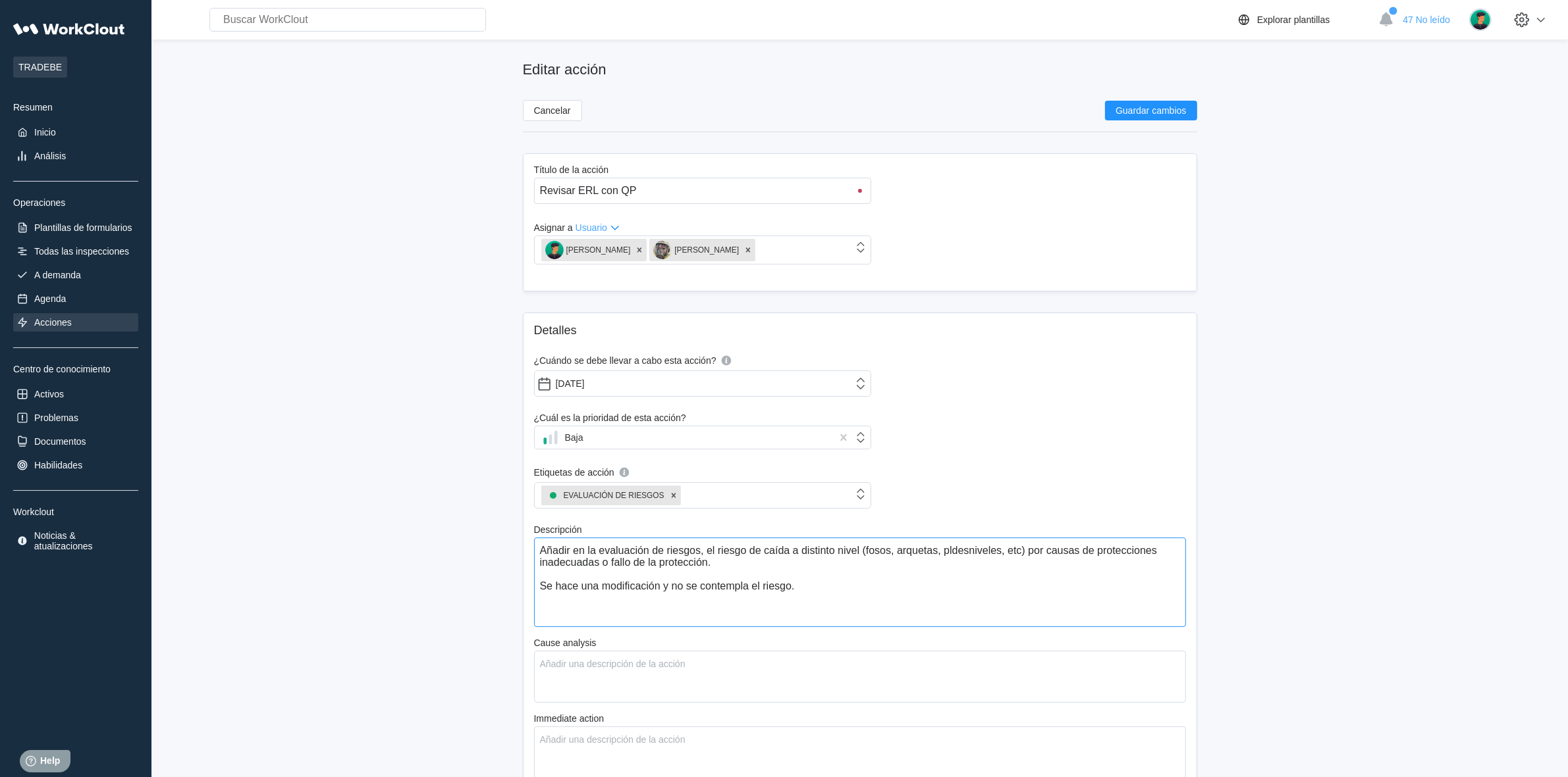
type textarea "x"
type textarea "Añadir en la evaluación de riesgos, el riesgo de caída a distinto nivel (fosos,…"
type textarea "x"
type textarea "Añadir en la evaluación de riesgos, el riesgo de caída a distinto nivel (fosos,…"
type textarea "x"
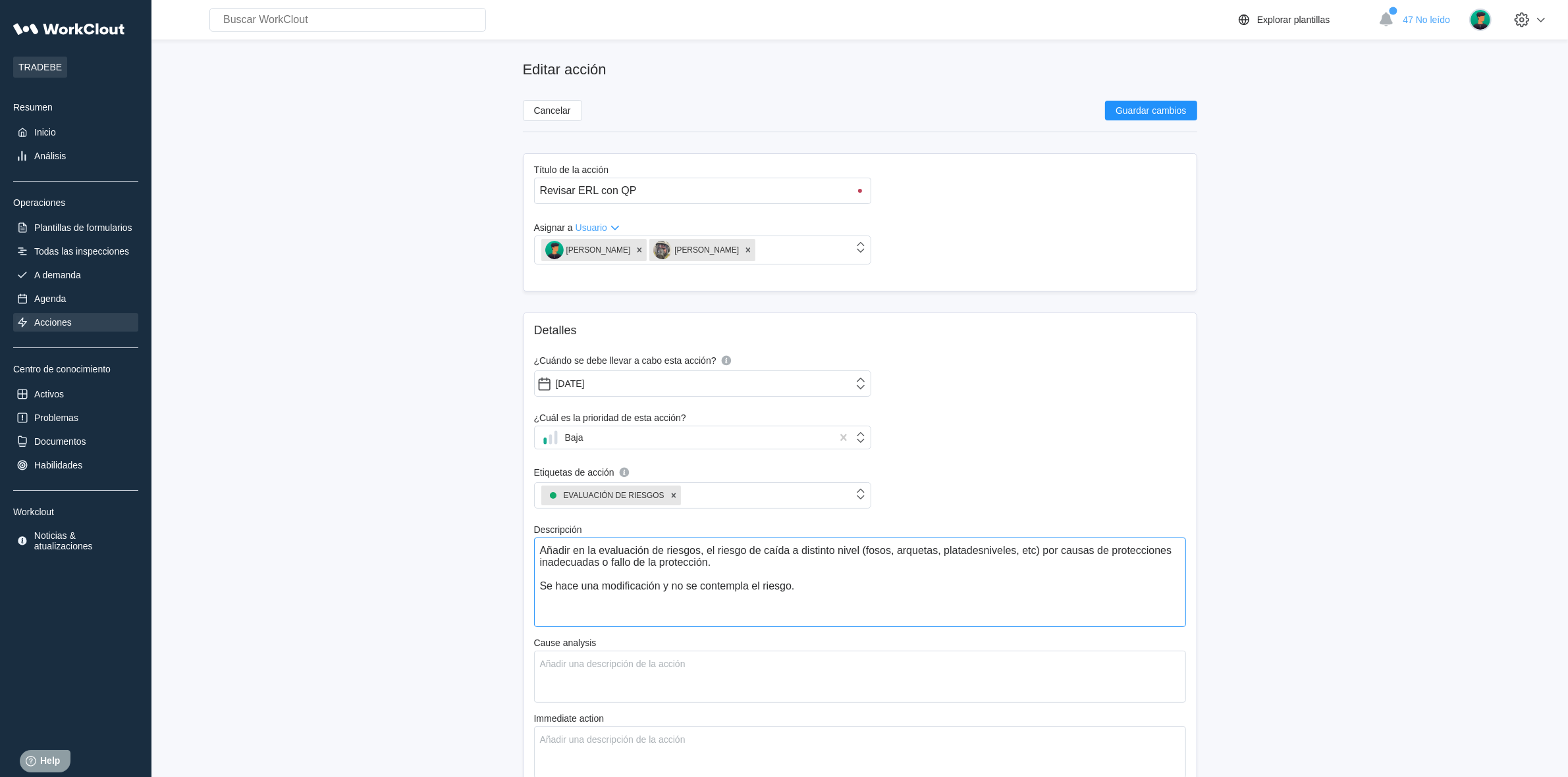
type textarea "Añadir en la evaluación de riesgos, el riesgo de caída a distinto nivel (fosos,…"
type textarea "x"
type textarea "Añadir en la evaluación de riesgos, el riesgo de caída a distinto nivel (fosos,…"
type textarea "x"
type textarea "Añadir en la evaluación de riesgos, el riesgo de caída a distinto nivel (fosos,…"
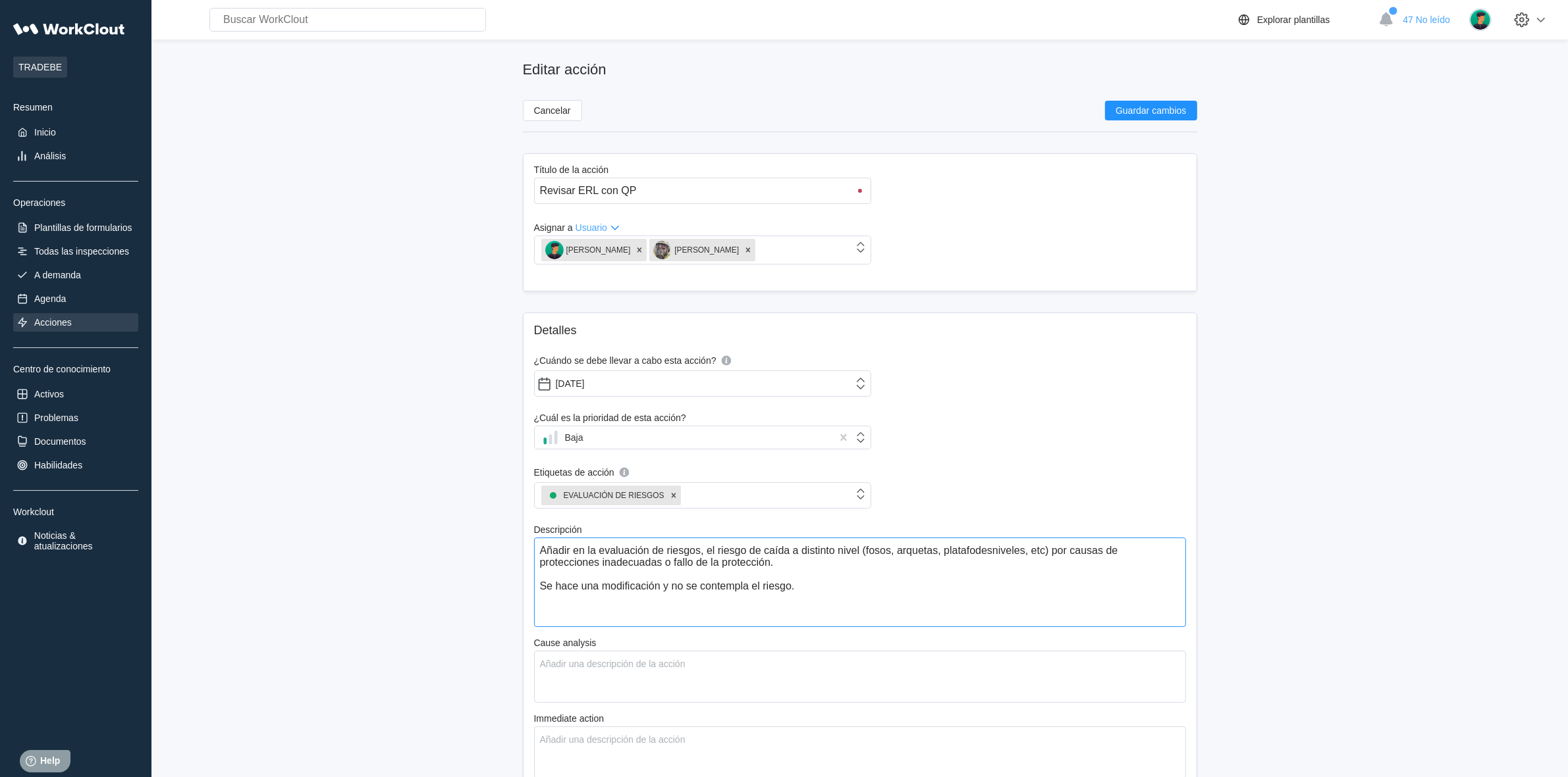
type textarea "x"
type textarea "Añadir en la evaluación de riesgos, el riesgo de caída a distinto nivel (fosos,…"
type textarea "x"
type textarea "Añadir en la evaluación de riesgos, el riesgo de caída a distinto nivel (fosos,…"
type textarea "x"
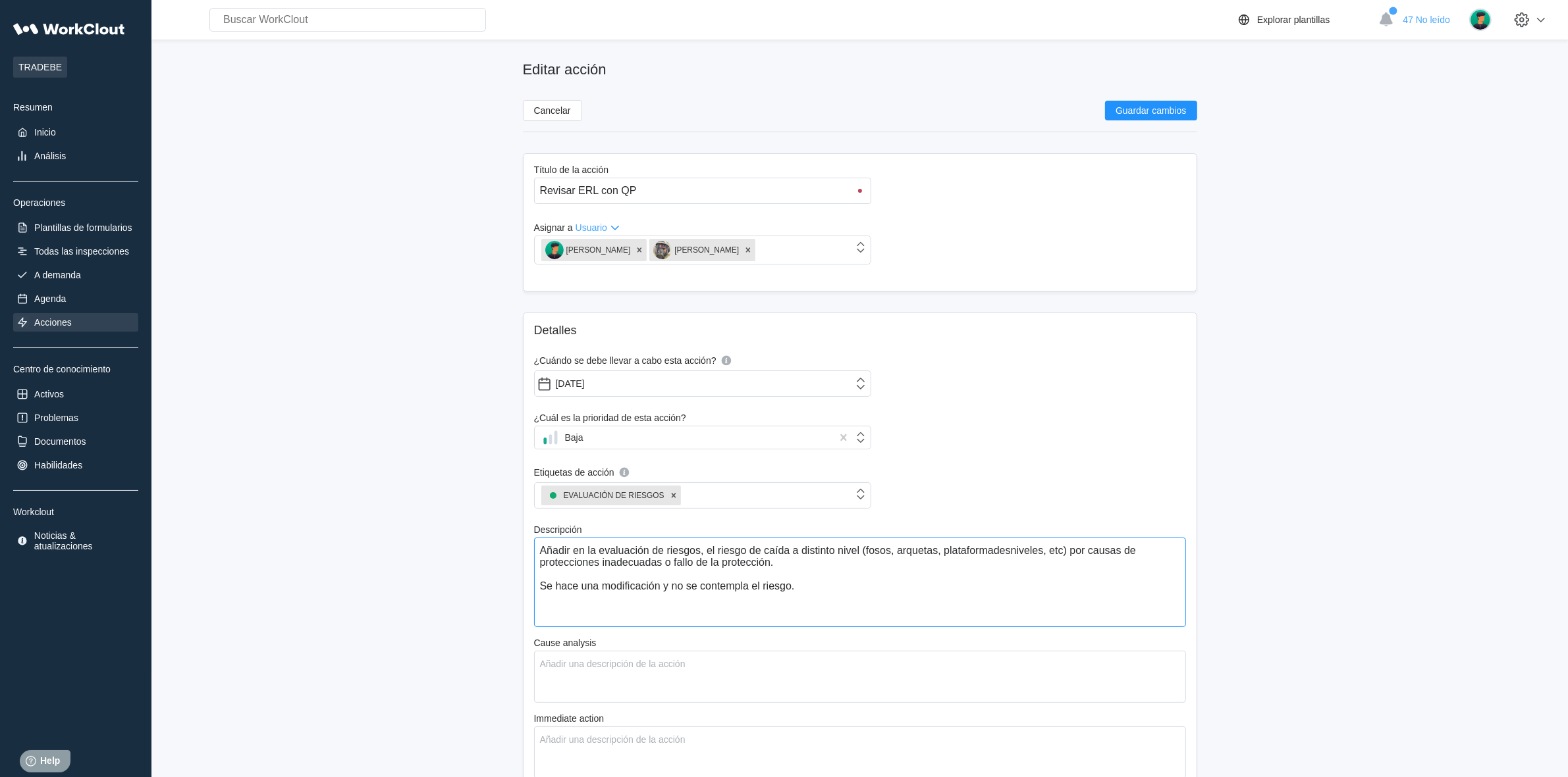
type textarea "Añadir en la evaluación de riesgos, el riesgo de caída a distinto nivel (fosos,…"
type textarea "x"
type textarea "Añadir en la evaluación de riesgos, el riesgo de caída a distinto nivel (fosos,…"
type textarea "x"
type textarea "Añadir en la evaluación de riesgos, el riesgo de caída a distinto nivel (fosos,…"
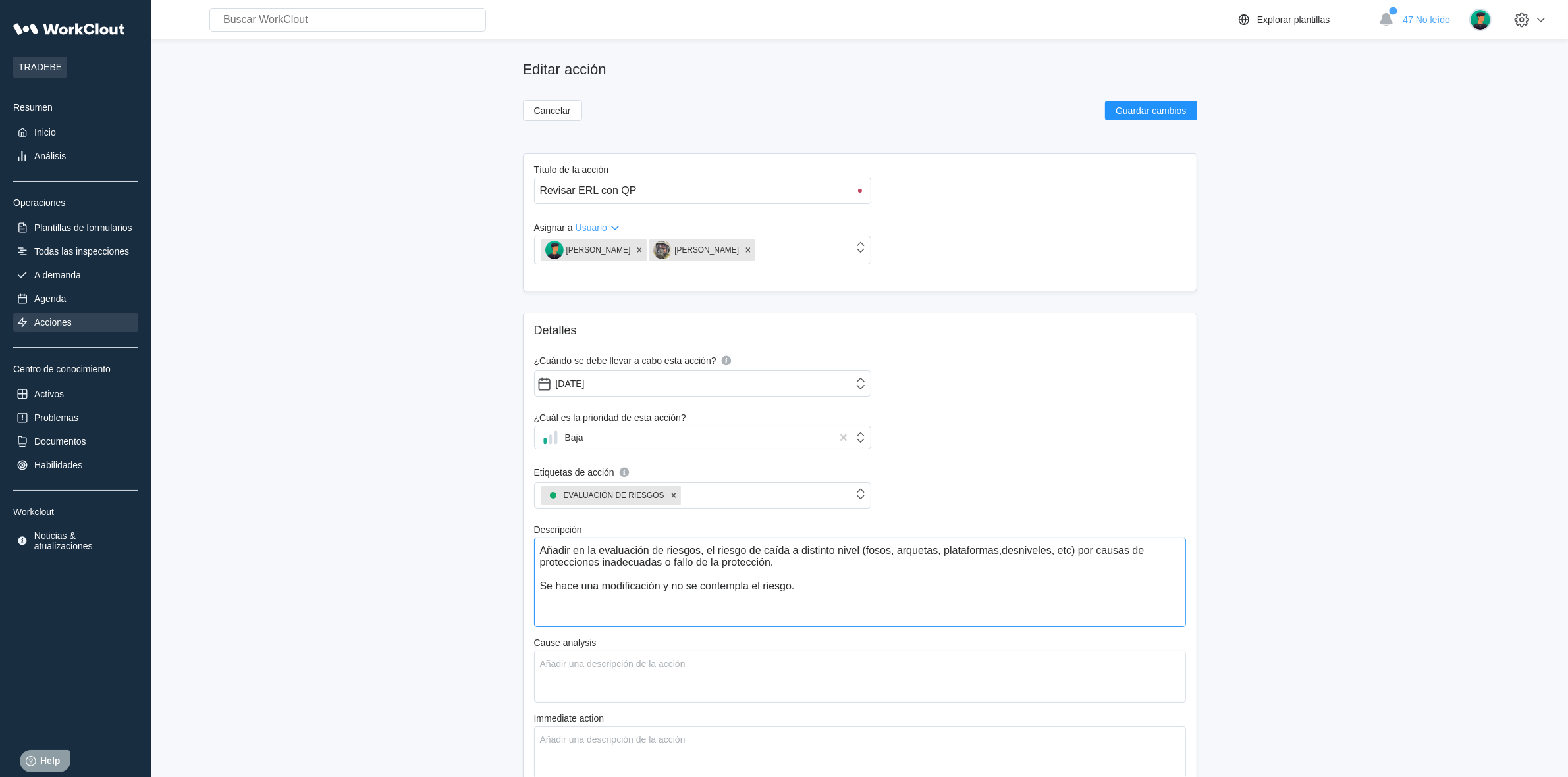
type textarea "x"
click at [1035, 472] on div "Detalles ¿Cuándo se debe llevar a cabo esta acción? 12/31/2025 ¿Cuál es la prio…" at bounding box center [860, 683] width 675 height 740
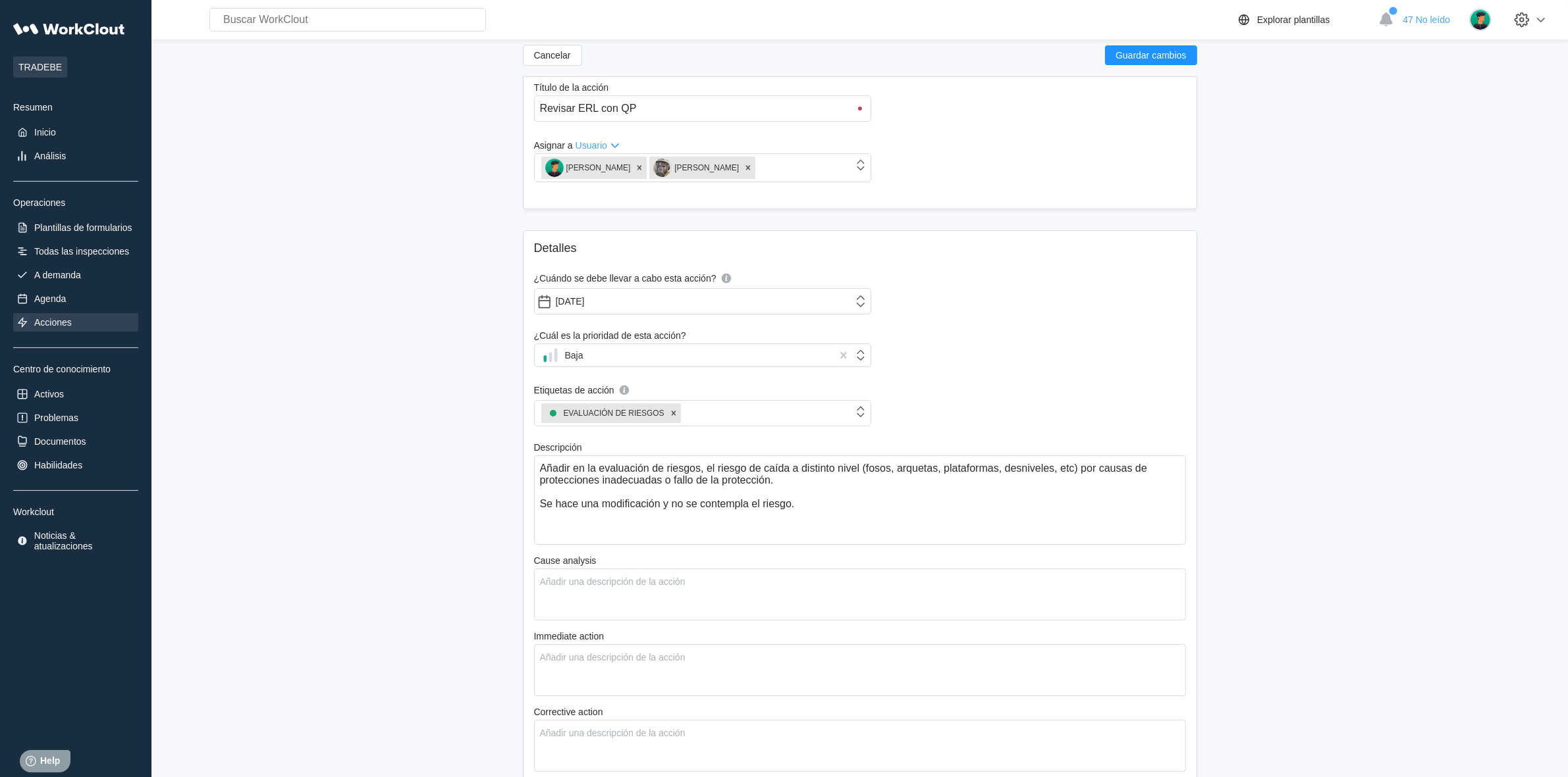
scroll to position [164, 0]
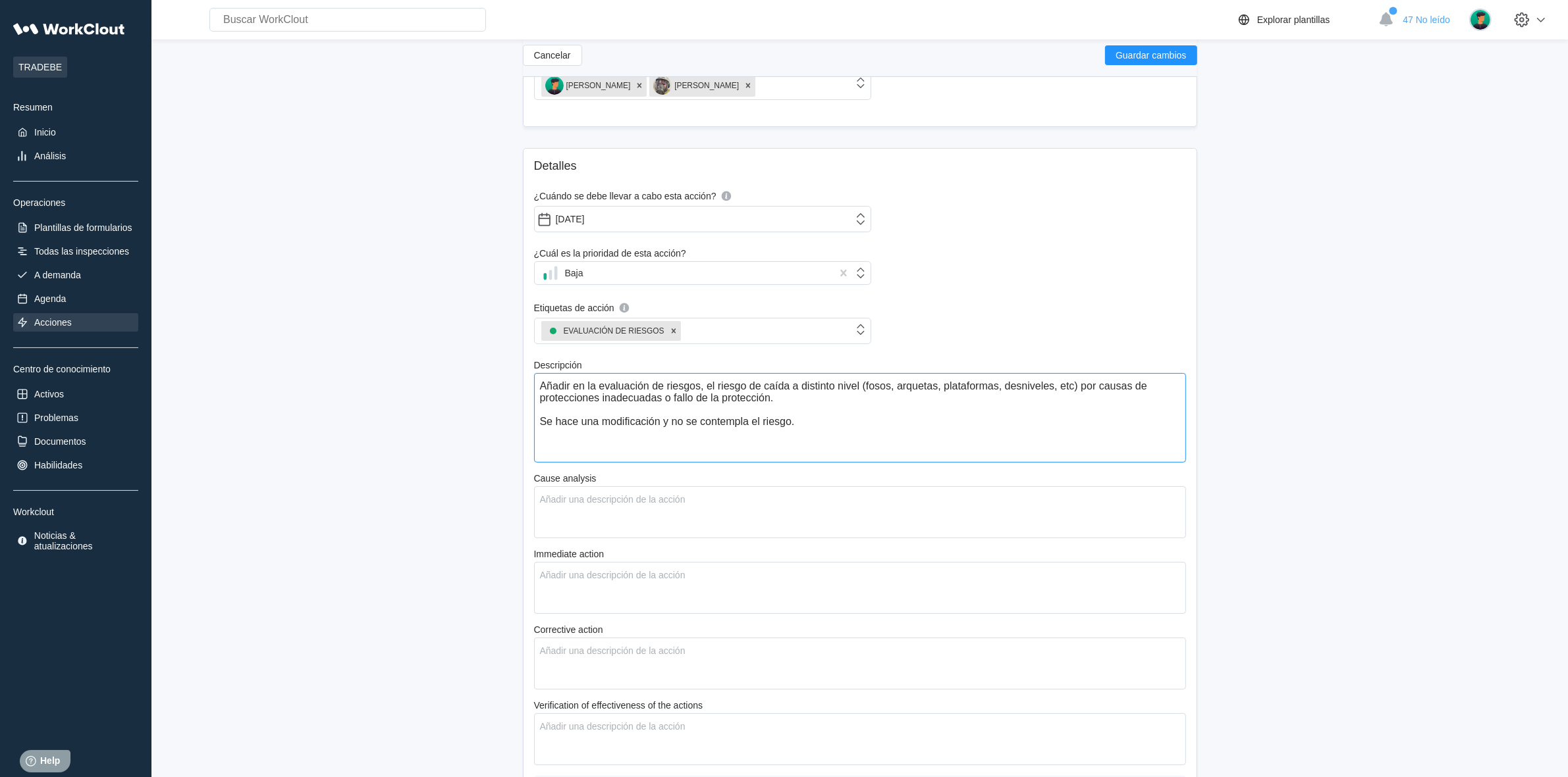
click at [807, 399] on textarea "Añadir en la evaluación de riesgos, el riesgo de caída a distinto nivel (fosos,…" at bounding box center [860, 417] width 652 height 89
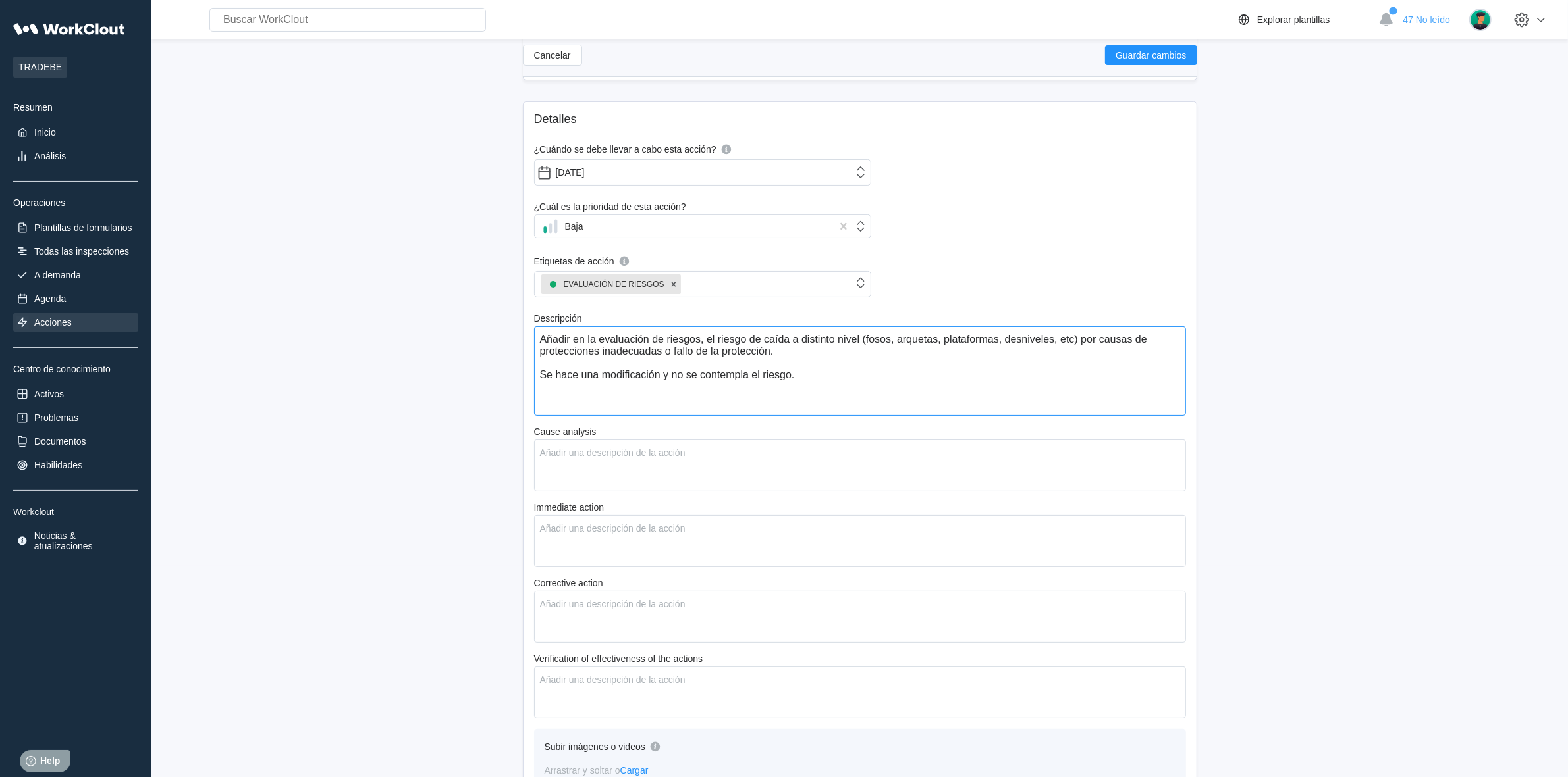
scroll to position [0, 0]
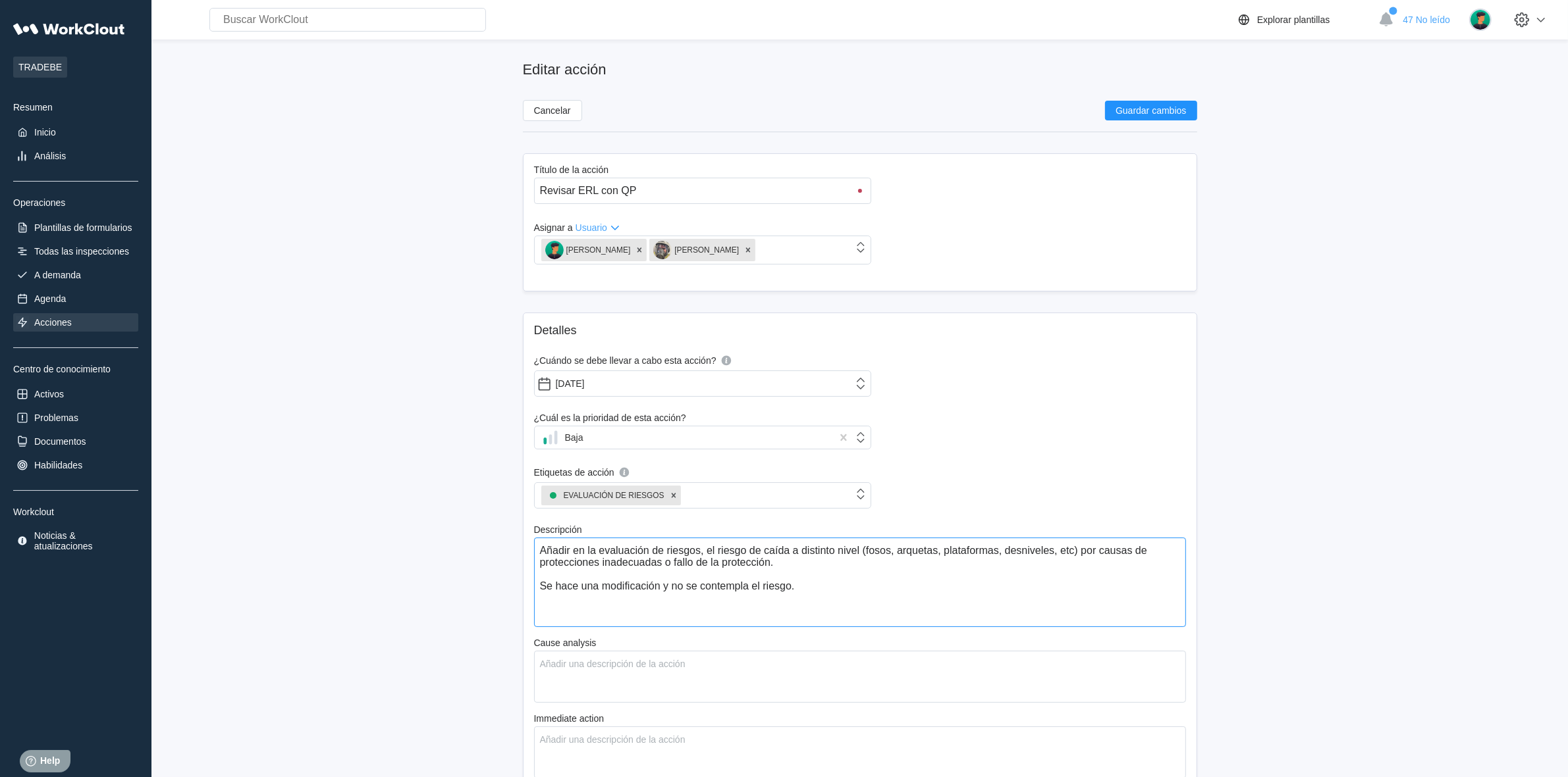
click at [789, 561] on textarea "Añadir en la evaluación de riesgos, el riesgo de caída a distinto nivel (fosos,…" at bounding box center [860, 582] width 652 height 89
type textarea "Añadir en la evaluación de riesgos, el riesgo de caída a distinto nivel (fosos,…"
type textarea "x"
type textarea "Añadir en la evaluación de riesgos, el riesgo de caída a distinto nivel (fosos,…"
type textarea "x"
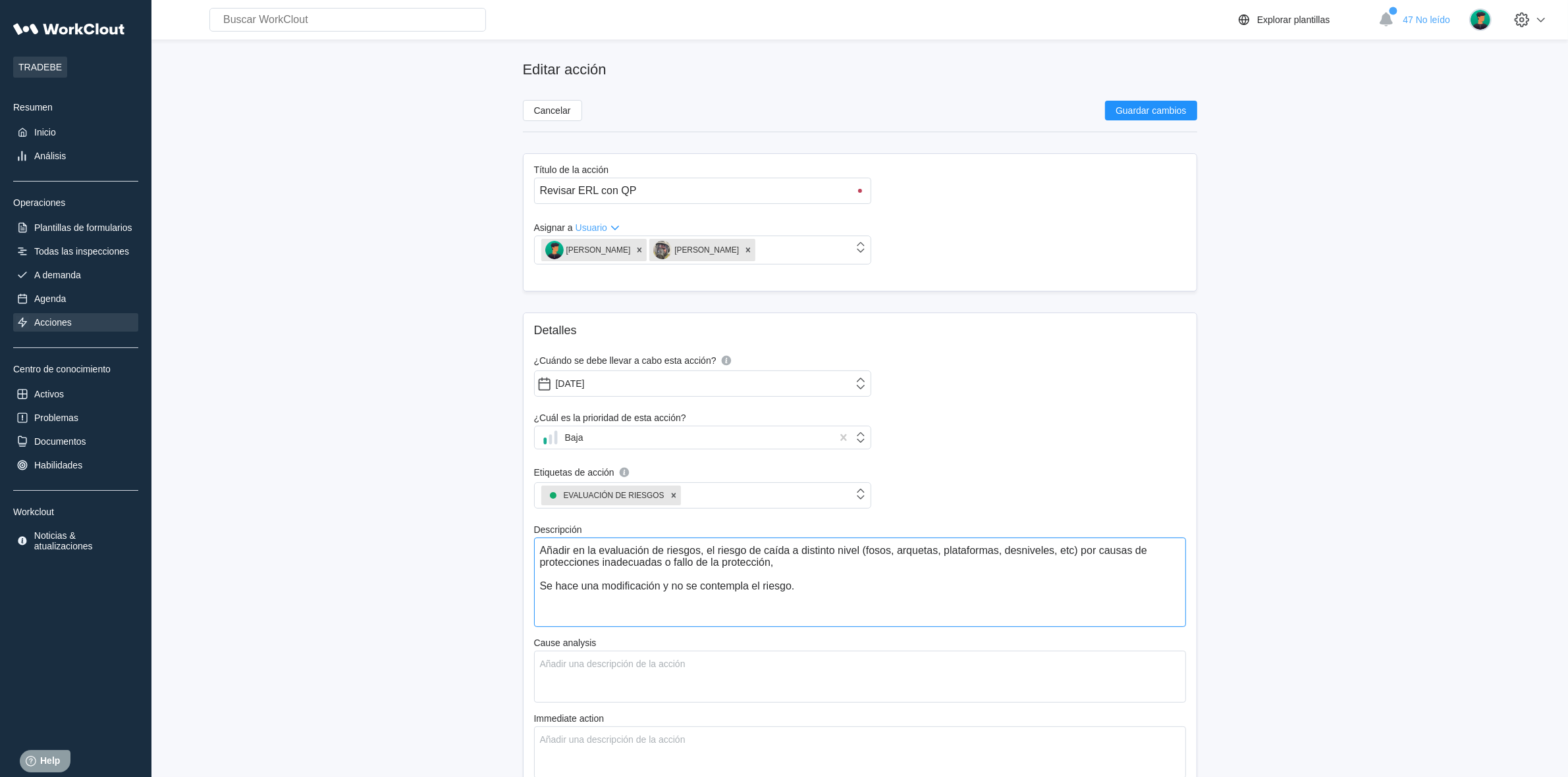
type textarea "Añadir en la evaluación de riesgos, el riesgo de caída a distinto nivel (fosos,…"
type textarea "x"
type textarea "Añadir en la evaluación de riesgos, el riesgo de caída a distinto nivel (fosos,…"
type textarea "x"
type textarea "Añadir en la evaluación de riesgos, el riesgo de caída a distinto nivel (fosos,…"
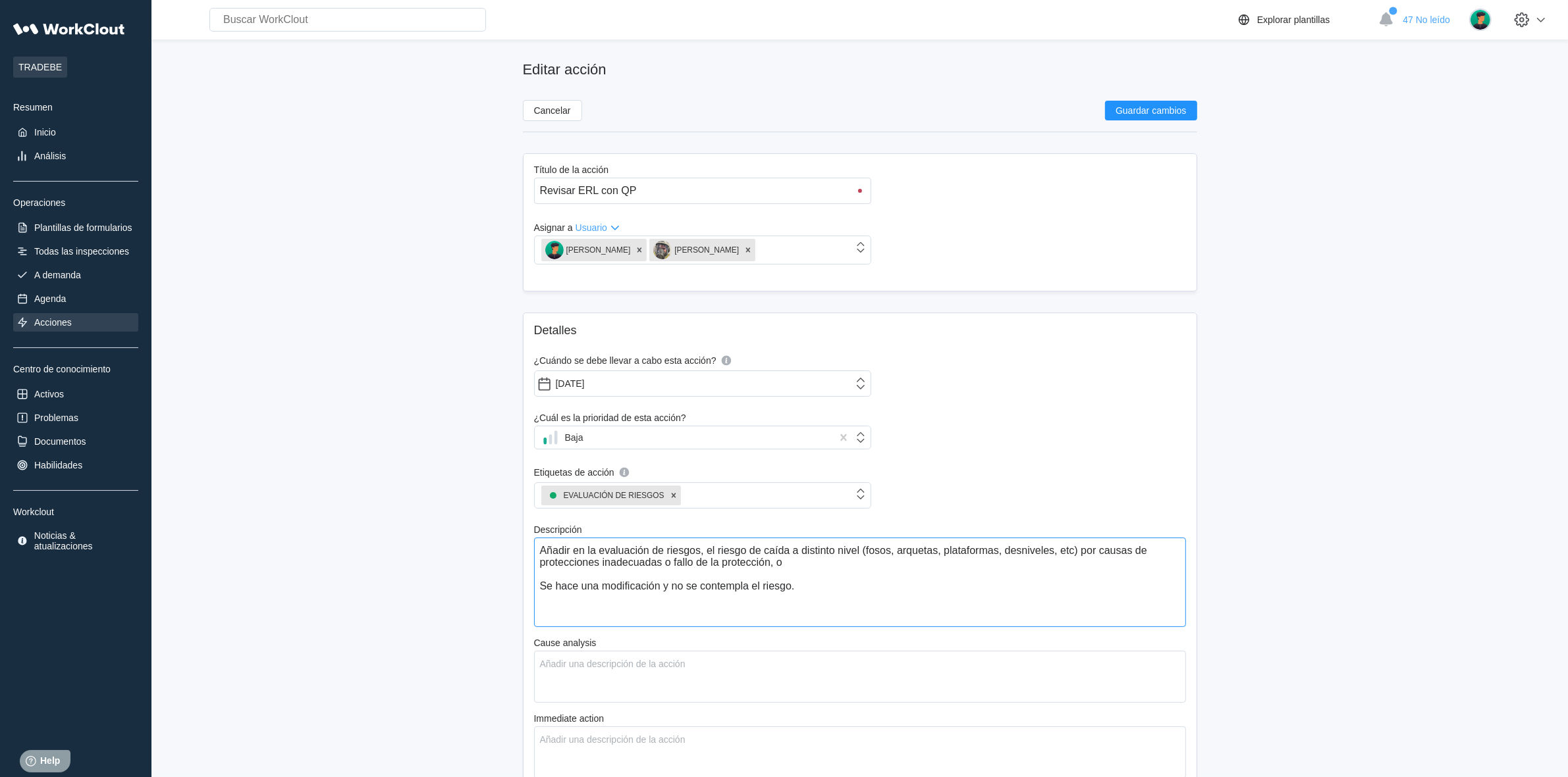
type textarea "x"
type textarea "Añadir en la evaluación de riesgos, el riesgo de caída a distinto nivel (fosos,…"
type textarea "x"
type textarea "Añadir en la evaluación de riesgos, el riesgo de caída a distinto nivel (fosos,…"
type textarea "x"
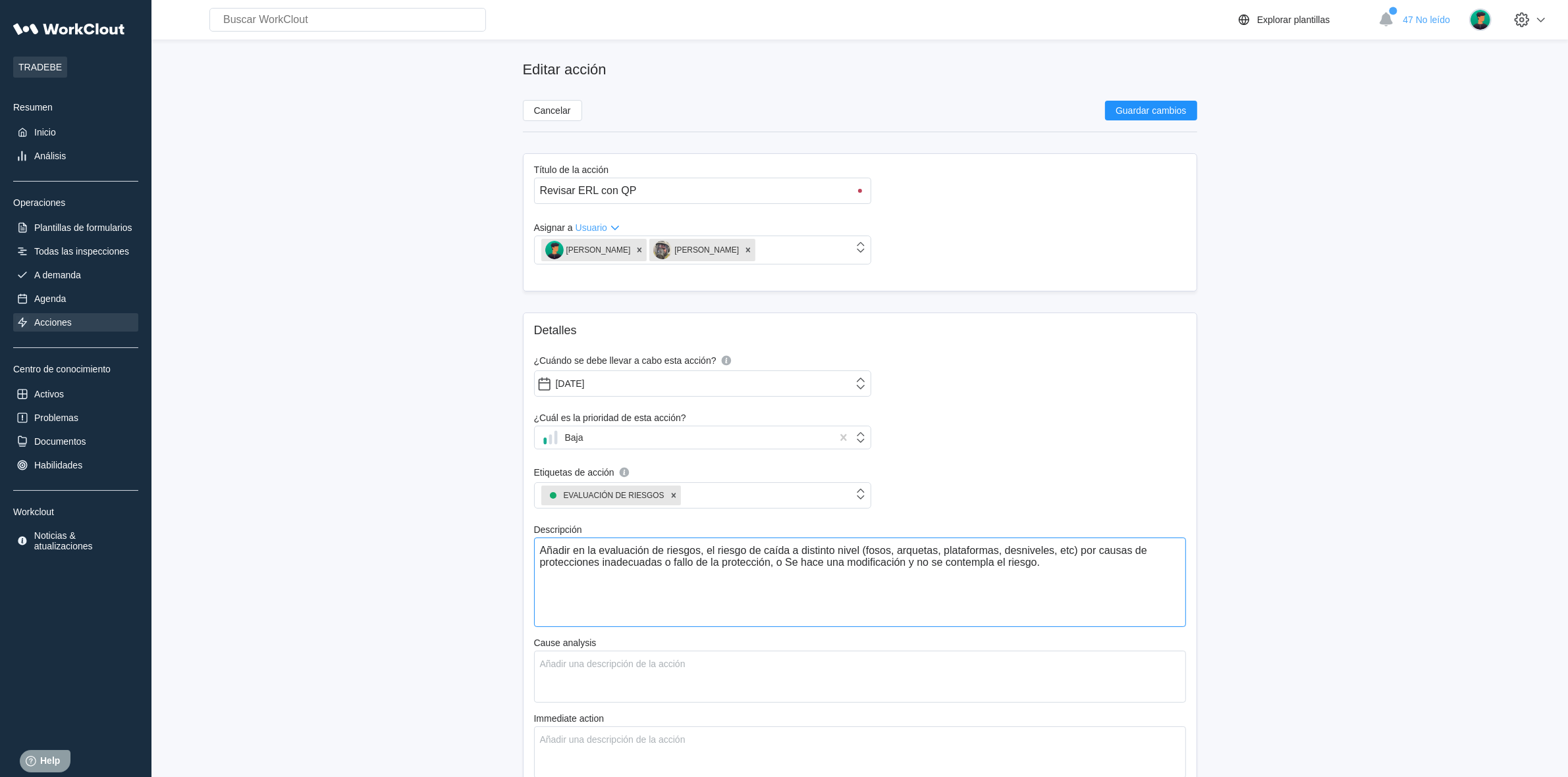
type textarea "Añadir en la evaluación de riesgos, el riesgo de caída a distinto nivel (fosos,…"
type textarea "x"
type textarea "Añadir en la evaluación de riesgos, el riesgo de caída a distinto nivel (fosos,…"
type textarea "x"
type textarea "Añadir en la evaluación de riesgos, el riesgo de caída a distinto nivel (fosos,…"
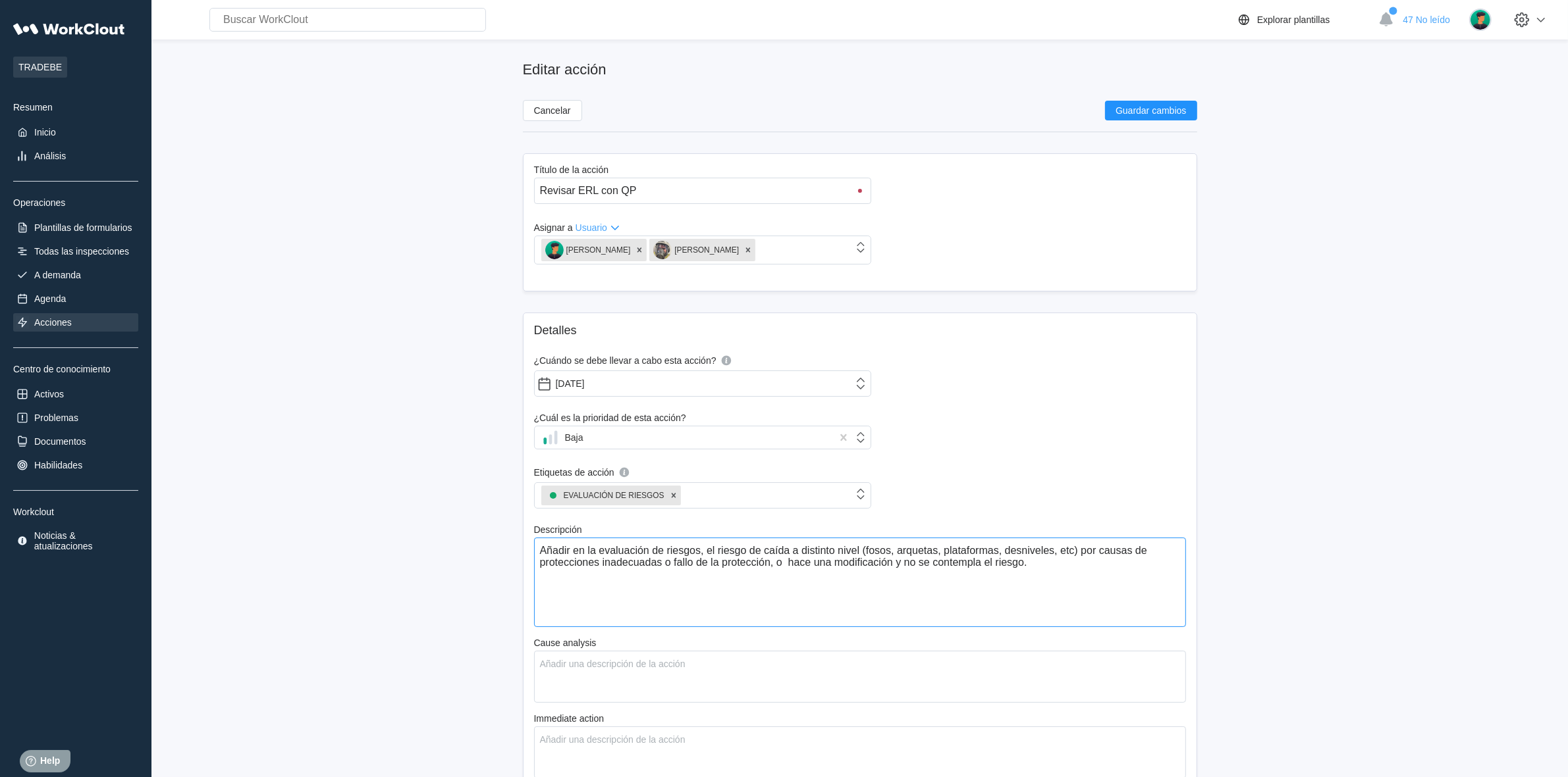
type textarea "x"
type textarea "Añadir en la evaluación de riesgos, el riesgo de caída a distinto nivel (fosos,…"
type textarea "x"
type textarea "Añadir en la evaluación de riesgos, el riesgo de caída a distinto nivel (fosos,…"
type textarea "x"
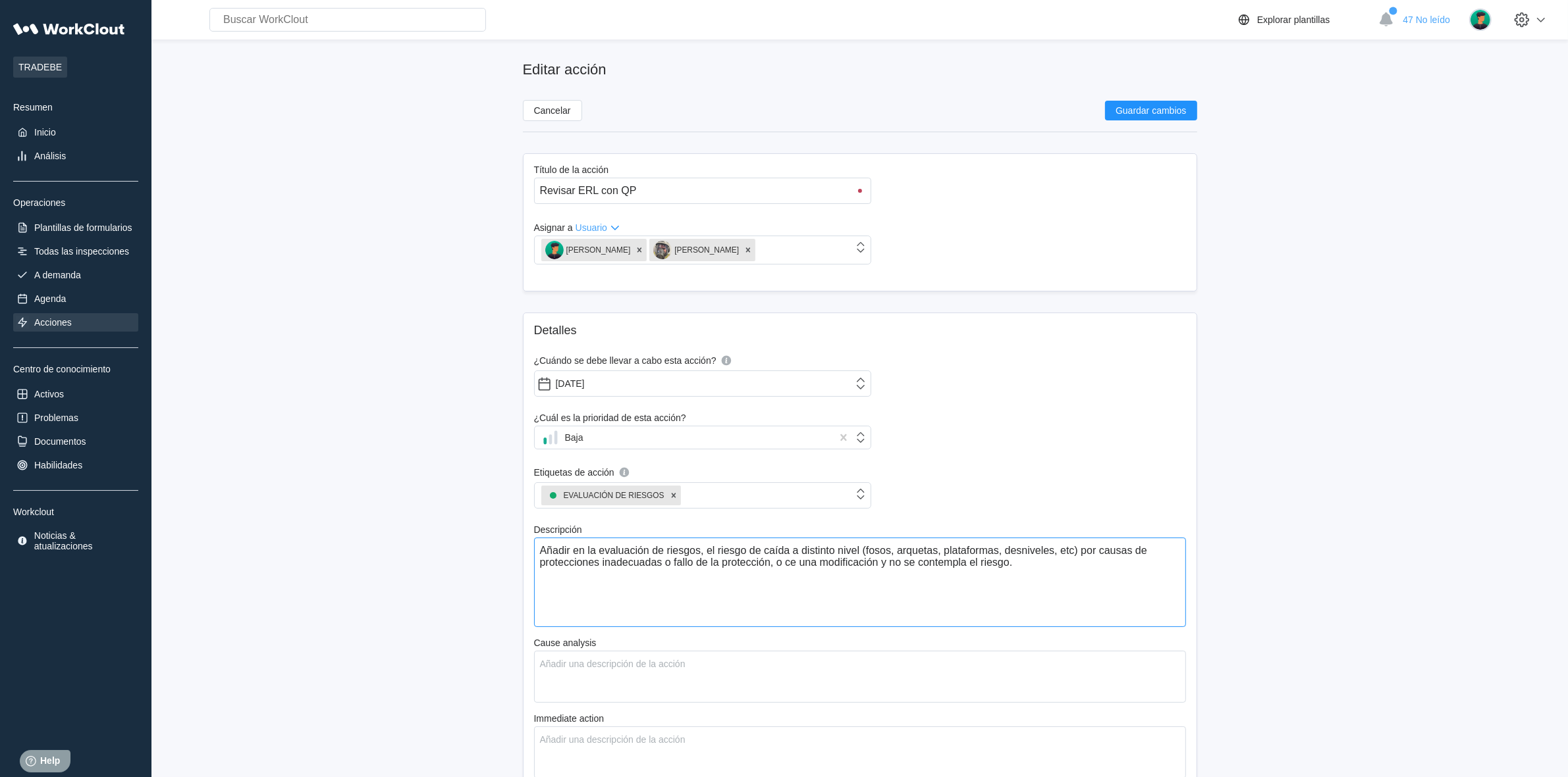
type textarea "Añadir en la evaluación de riesgos, el riesgo de caída a distinto nivel (fosos,…"
type textarea "x"
type textarea "Añadir en la evaluación de riesgos, el riesgo de caída a distinto nivel (fosos,…"
type textarea "x"
type textarea "Añadir en la evaluación de riesgos, el riesgo de caída a distinto nivel (fosos,…"
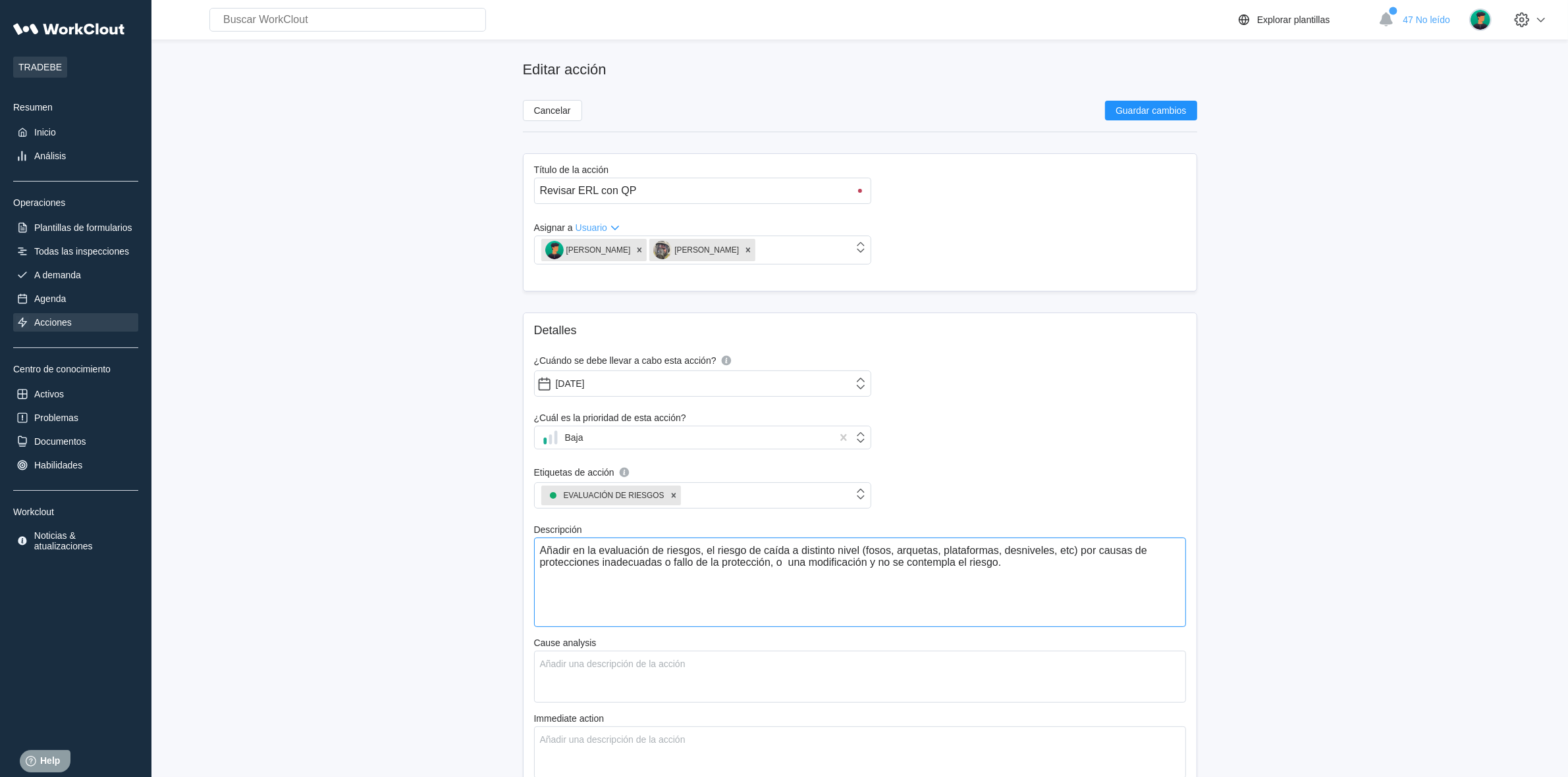
type textarea "x"
drag, startPoint x: 867, startPoint y: 564, endPoint x: 889, endPoint y: 568, distance: 22.4
click at [889, 568] on textarea "Añadir en la evaluación de riesgos, el riesgo de caída a distinto nivel (fosos,…" at bounding box center [860, 582] width 652 height 89
click at [789, 564] on textarea "Añadir en la evaluación de riesgos, el riesgo de caída a distinto nivel (fosos,…" at bounding box center [860, 582] width 652 height 89
click at [871, 568] on textarea "Añadir en la evaluación de riesgos, el riesgo de caída a distinto nivel (fosos,…" at bounding box center [860, 582] width 652 height 89
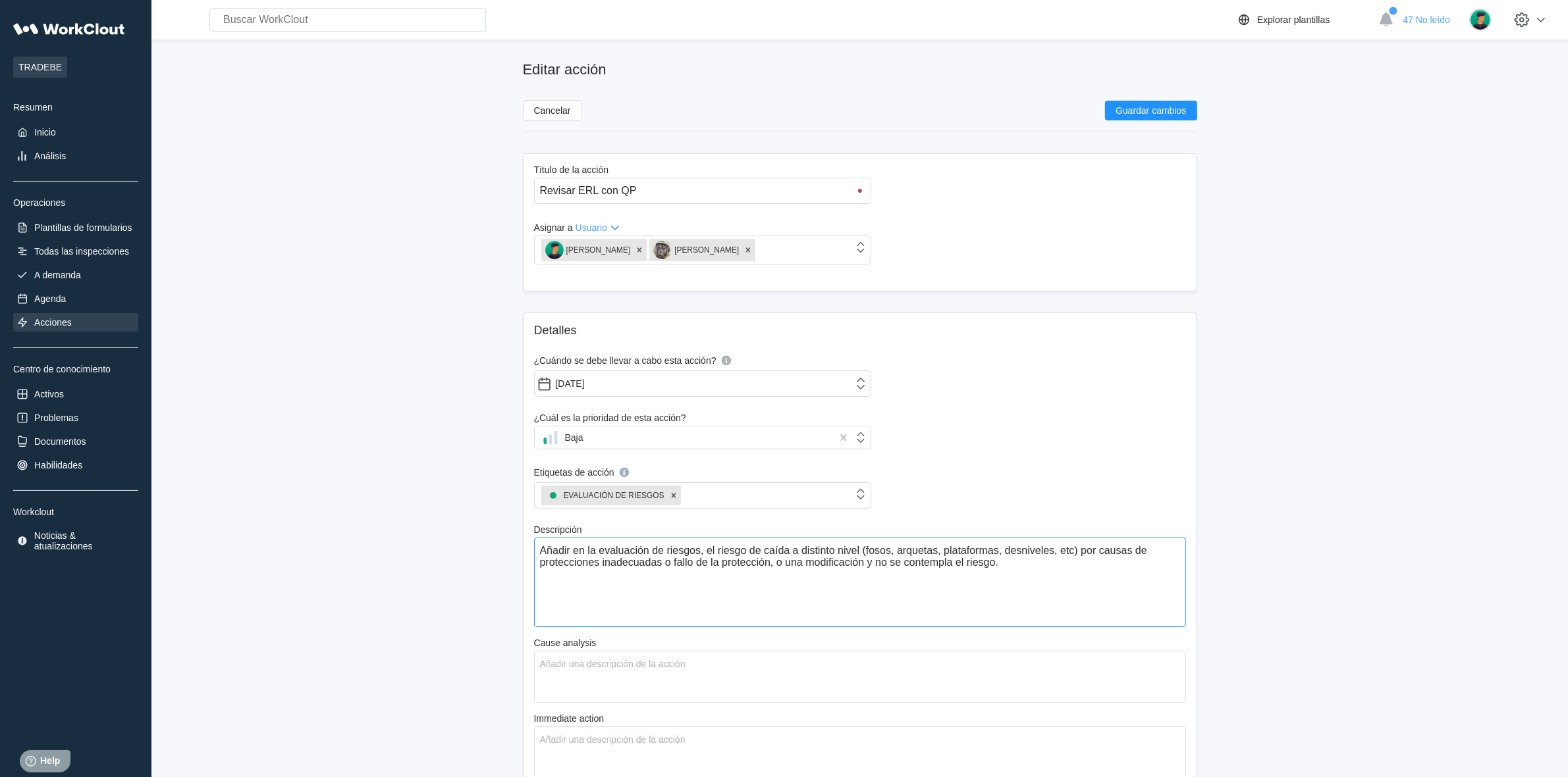
type textarea "Añadir en la evaluación de riesgos, el riesgo de caída a distinto nivel (fosos,…"
type textarea "x"
type textarea "Añadir en la evaluación de riesgos, el riesgo de caída a distinto nivel (fosos,…"
type textarea "x"
type textarea "Añadir en la evaluación de riesgos, el riesgo de caída a distinto nivel (fosos,…"
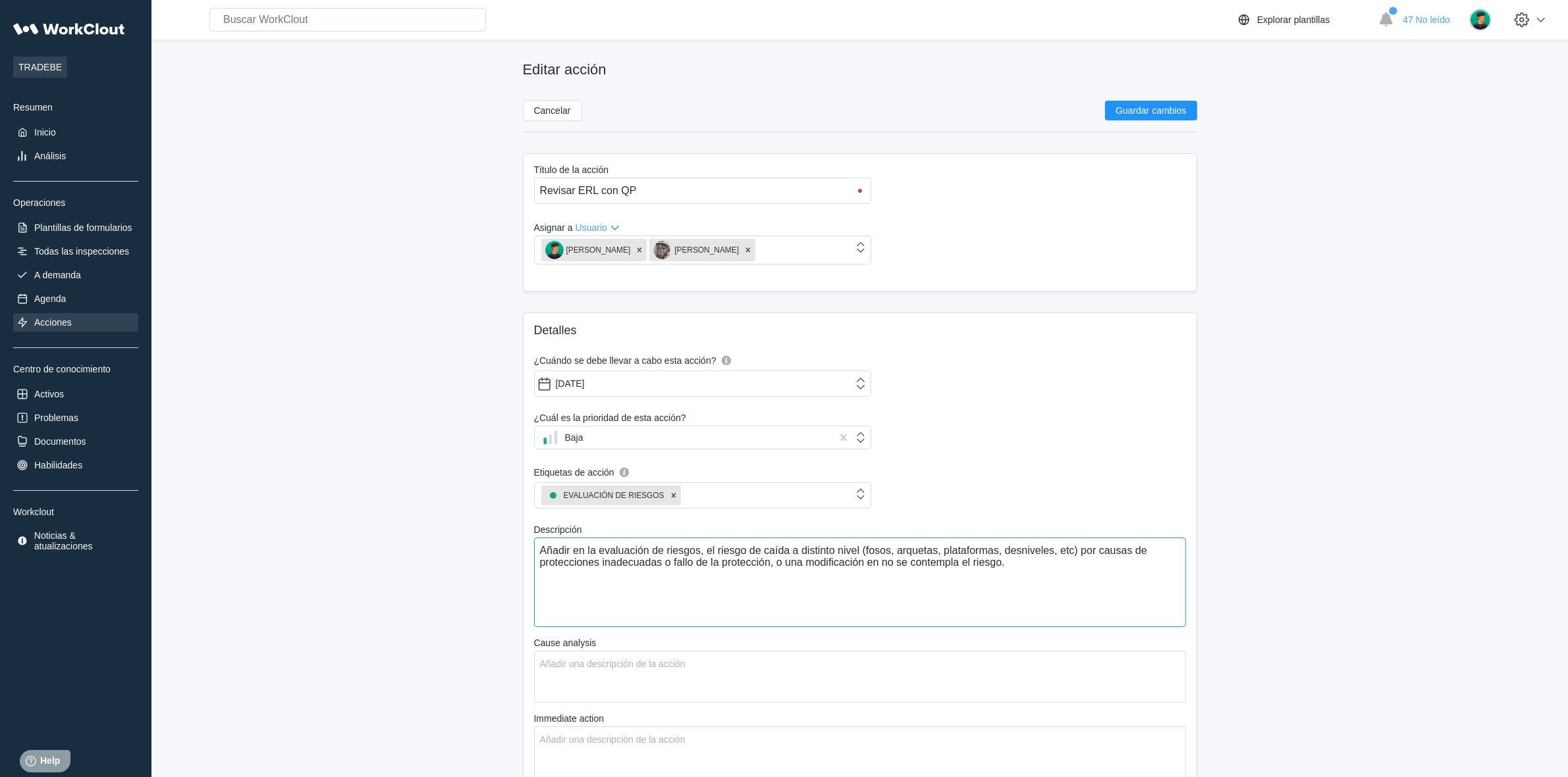
type textarea "x"
type textarea "Añadir en la evaluación de riesgos, el riesgo de caída a distinto nivel (fosos,…"
type textarea "x"
type textarea "Añadir en la evaluación de riesgos, el riesgo de caída a distinto nivel (fosos,…"
type textarea "x"
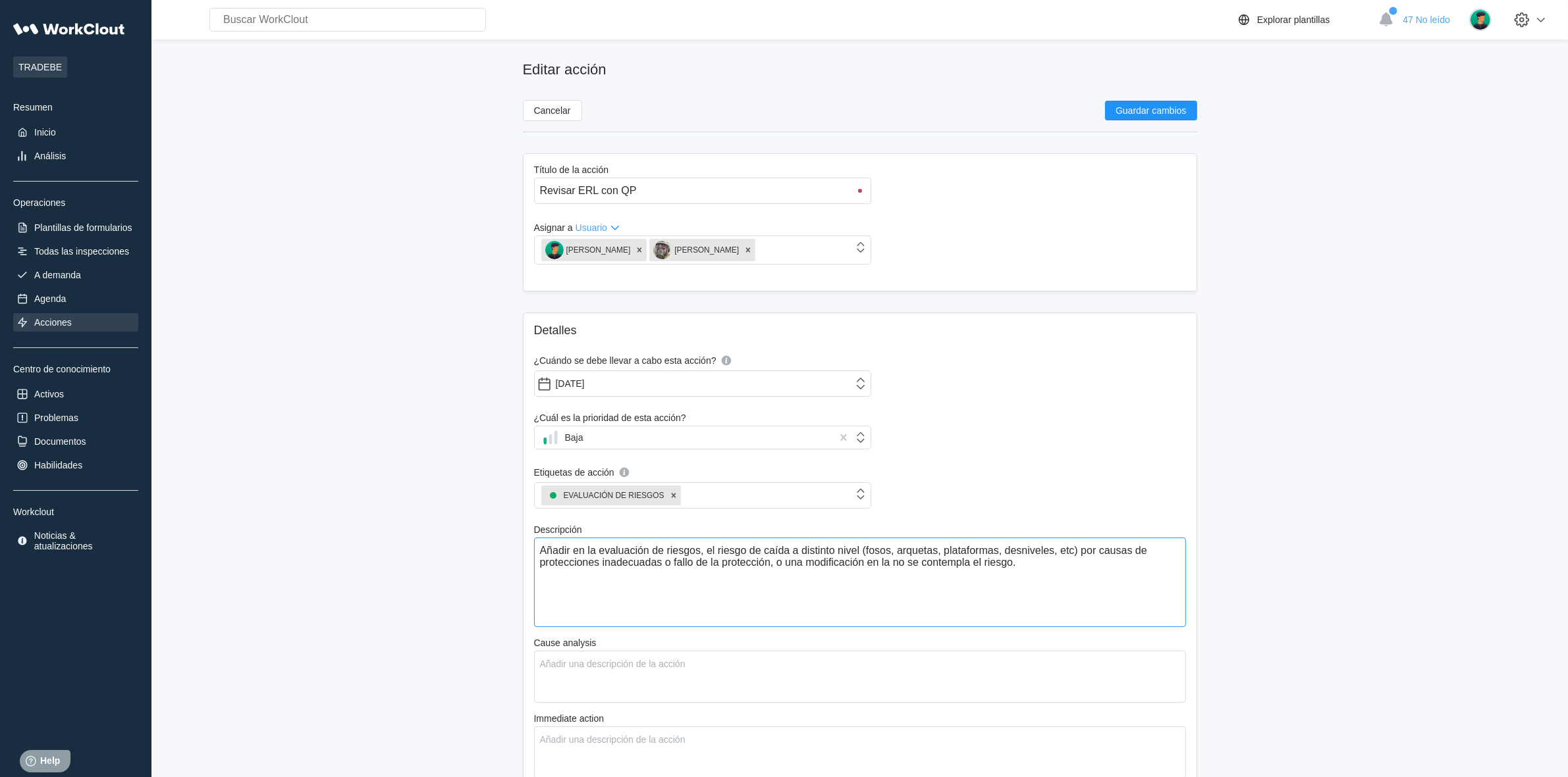
type textarea "Añadir en la evaluación de riesgos, el riesgo de caída a distinto nivel (fosos,…"
type textarea "x"
type textarea "Añadir en la evaluación de riesgos, el riesgo de caída a distinto nivel (fosos,…"
type textarea "x"
type textarea "Añadir en la evaluación de riesgos, el riesgo de caída a distinto nivel (fosos,…"
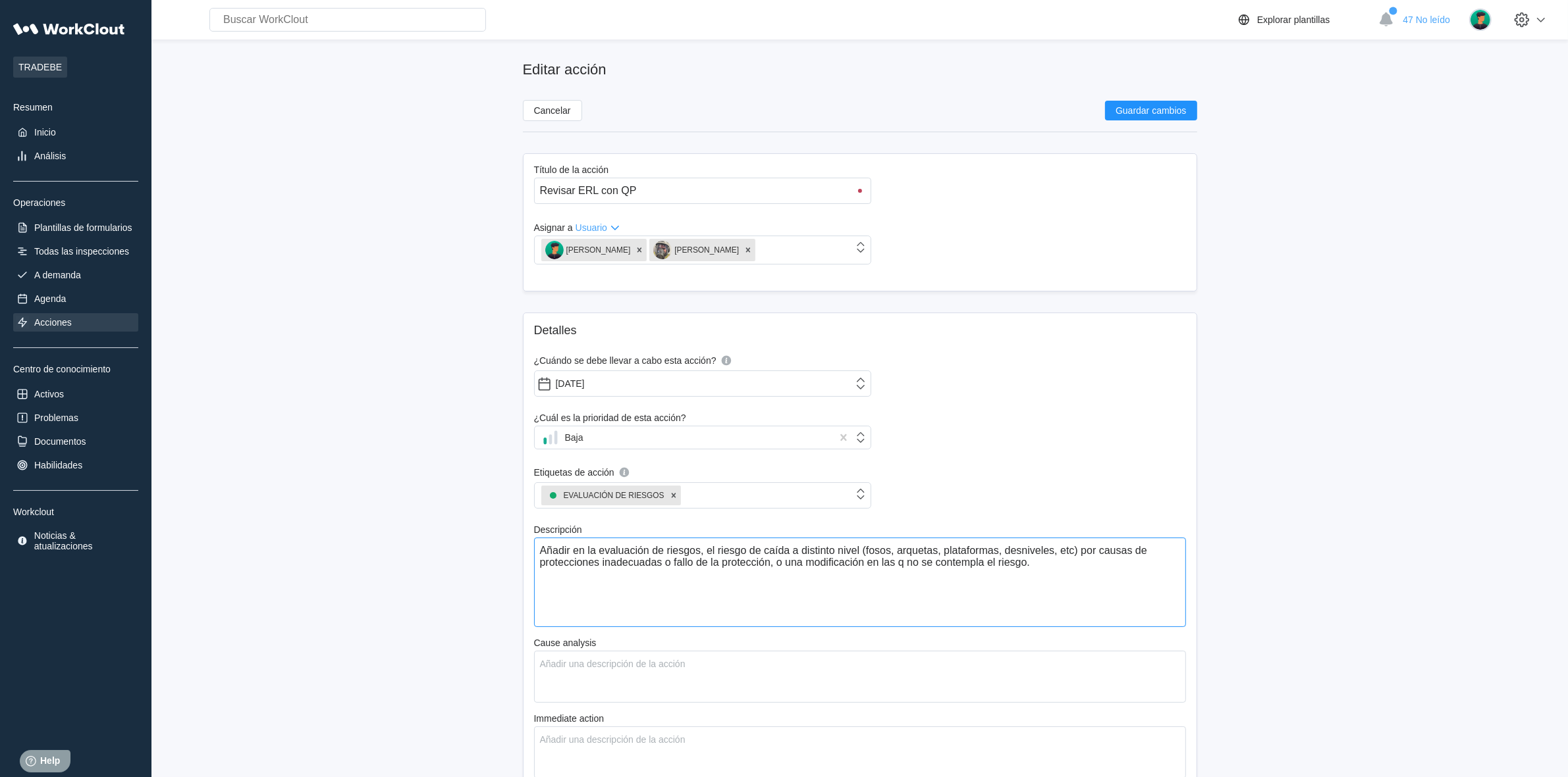
type textarea "x"
type textarea "Añadir en la evaluación de riesgos, el riesgo de caída a distinto nivel (fosos,…"
type textarea "x"
type textarea "Añadir en la evaluación de riesgos, el riesgo de caída a distinto nivel (fosos,…"
type textarea "x"
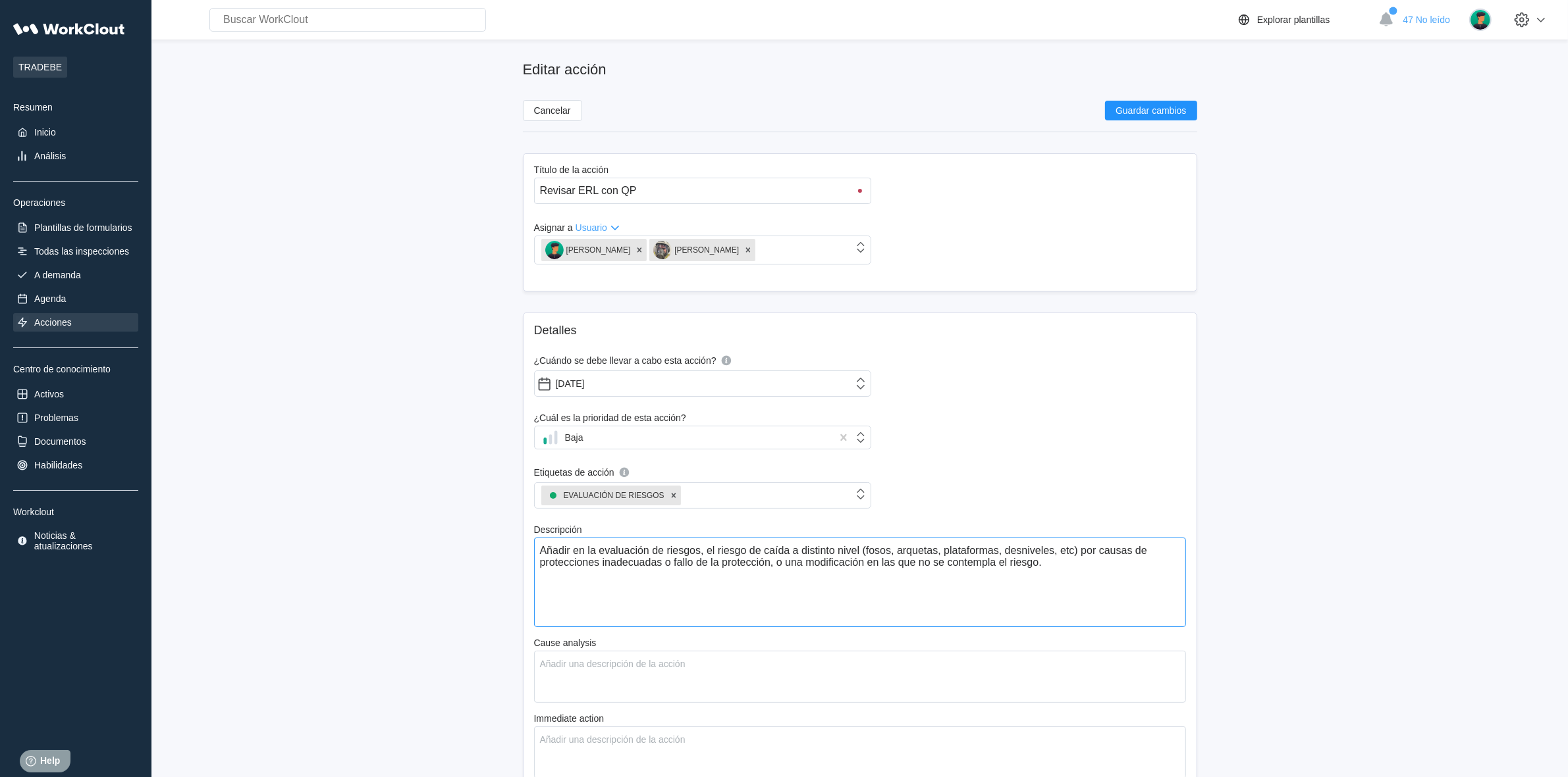
type textarea "Añadir en la evaluación de riesgos, el riesgo de caída a distinto nivel (fosos,…"
click at [1035, 466] on div "Detalles ¿Cuándo se debe llevar a cabo esta acción? 12/31/2025 ¿Cuál es la prio…" at bounding box center [860, 683] width 675 height 740
click at [1156, 110] on span "Guardar cambios" at bounding box center [1151, 110] width 70 height 9
click at [81, 248] on div "Todas las inspecciones" at bounding box center [82, 251] width 95 height 11
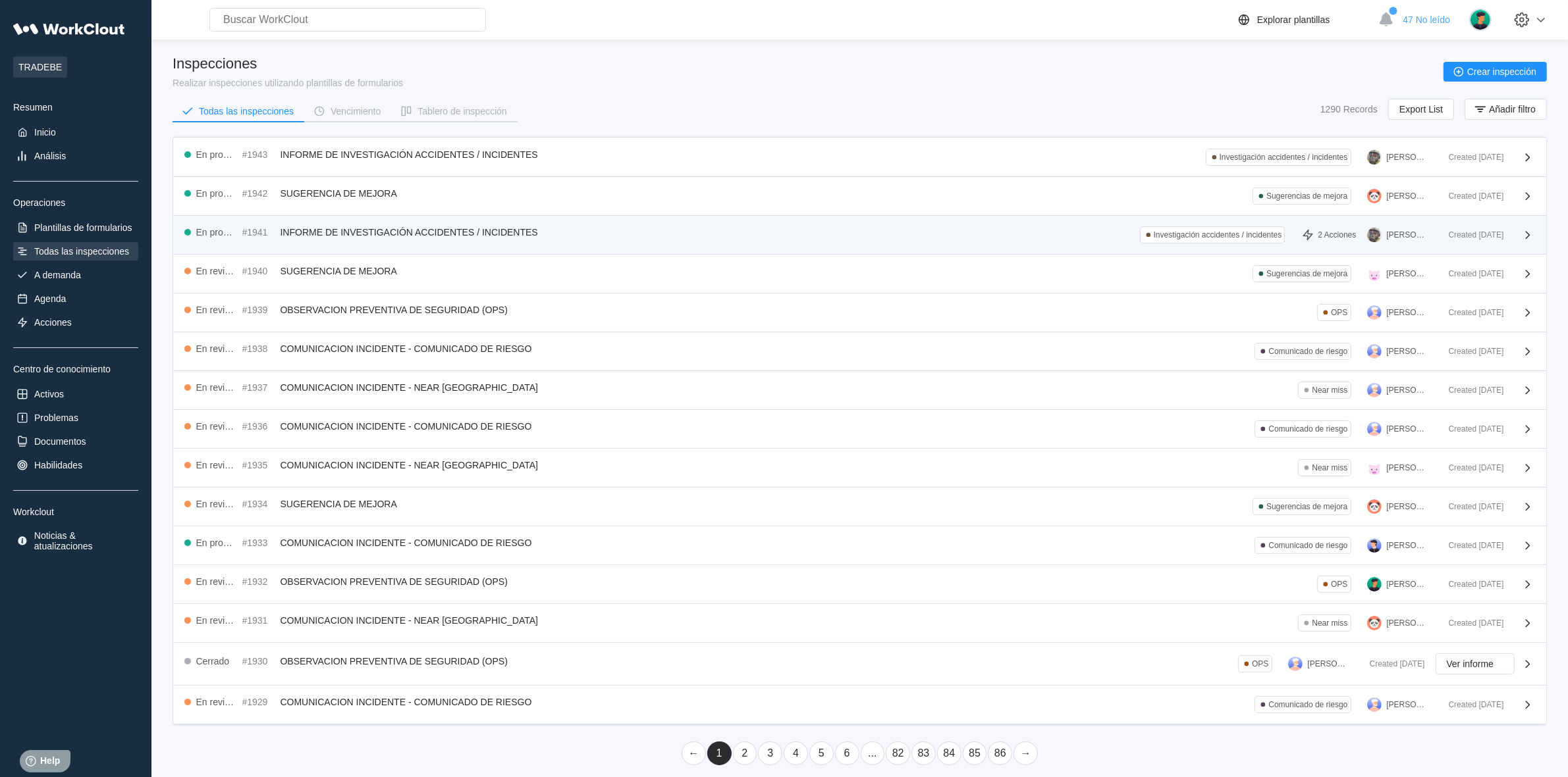
click at [423, 228] on span "INFORME DE INVESTIGACIÓN ACCIDENTES / INCIDENTES" at bounding box center [409, 232] width 257 height 11
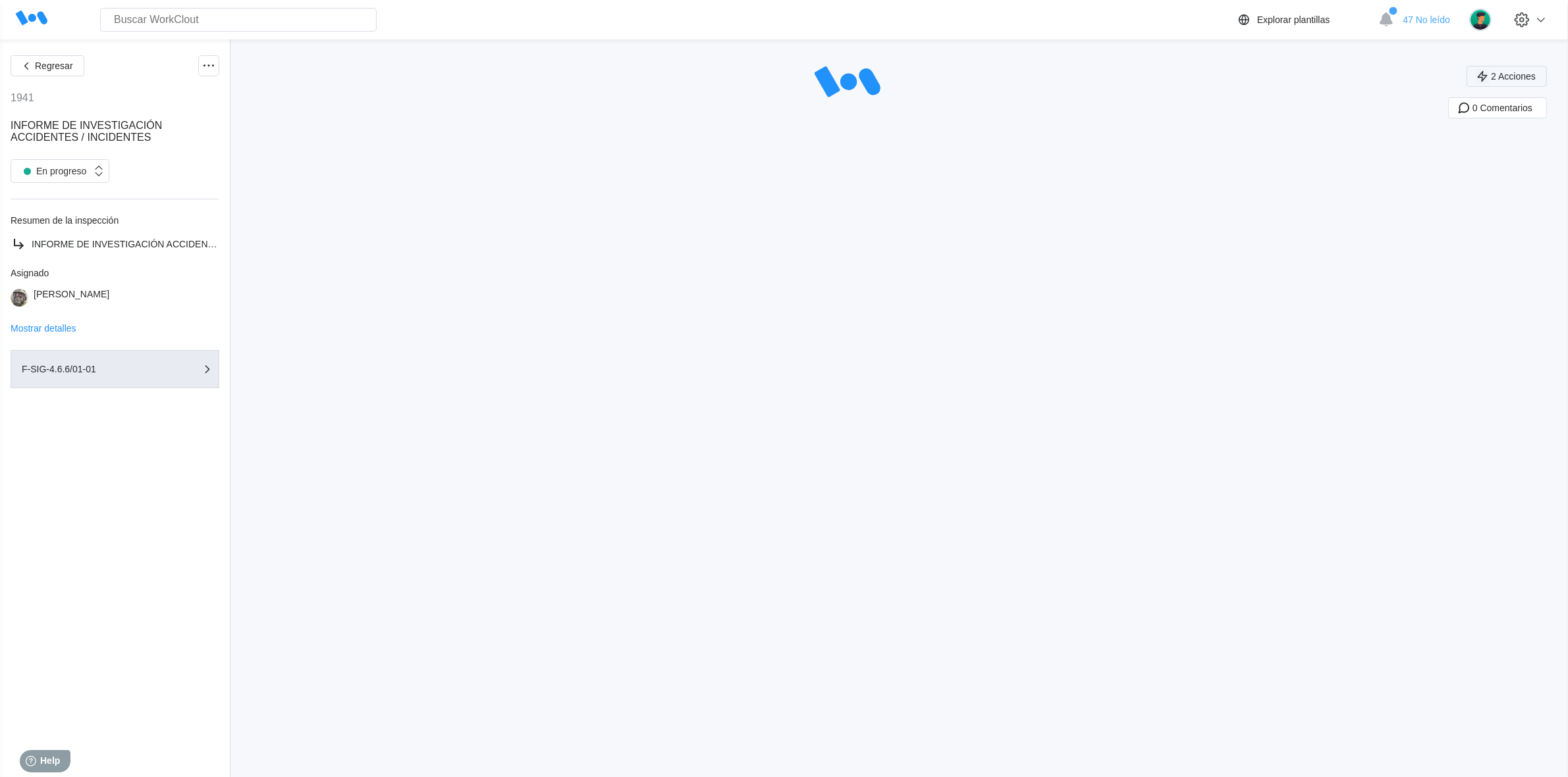
click at [1521, 73] on span "2 Acciones" at bounding box center [1514, 76] width 45 height 9
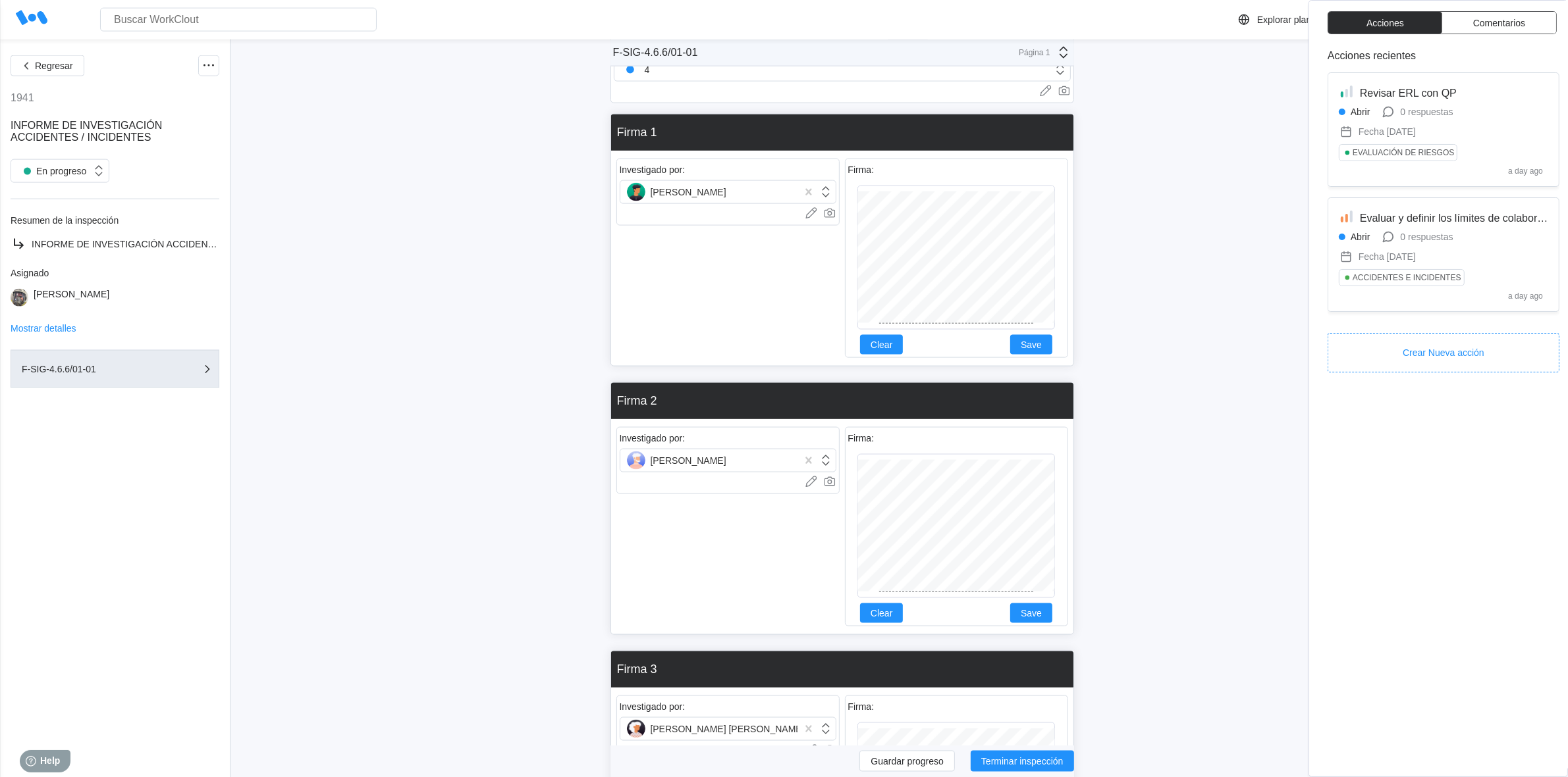
scroll to position [1712, 0]
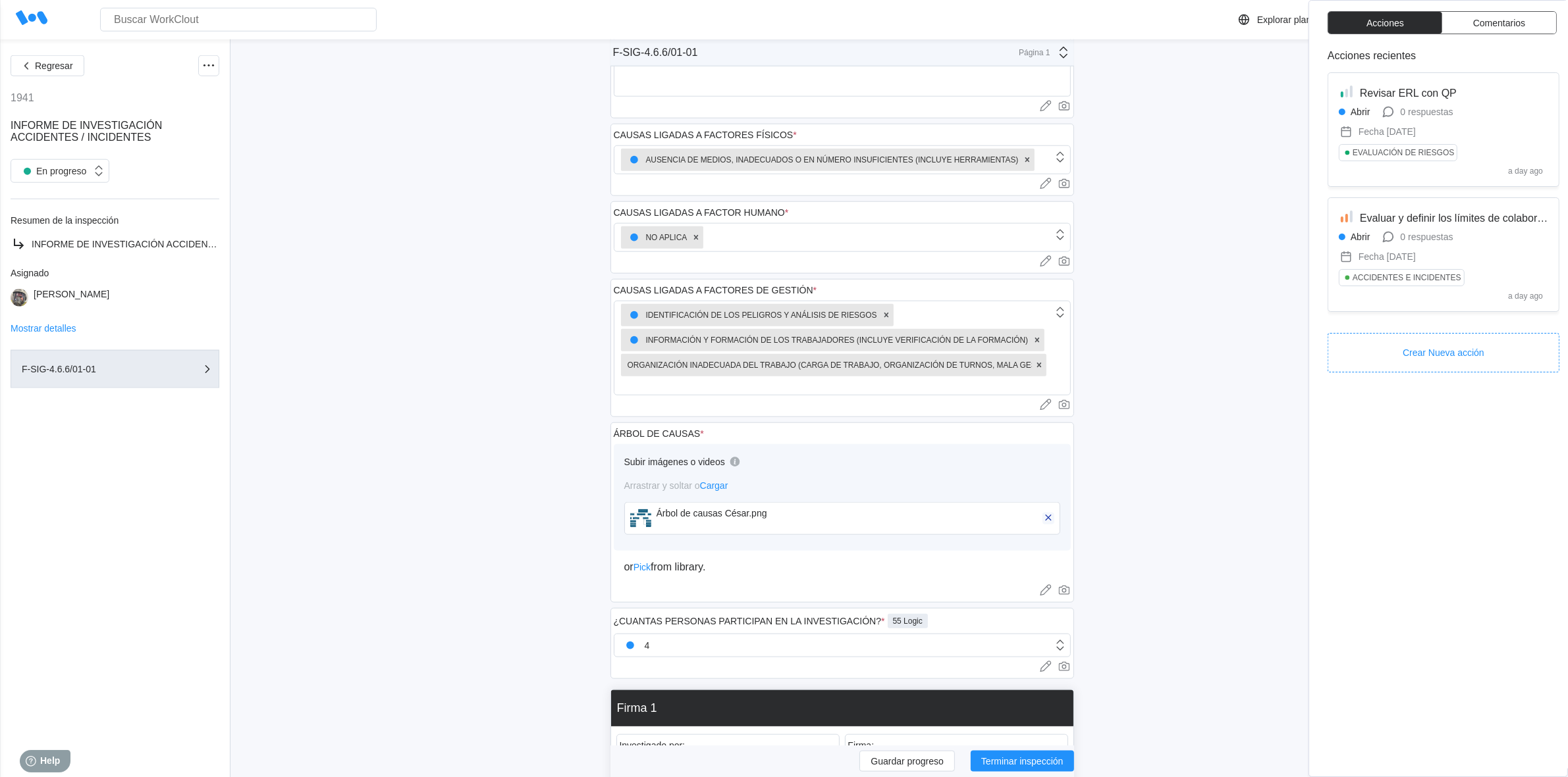
click at [1054, 517] on icon "button" at bounding box center [1048, 518] width 12 height 12
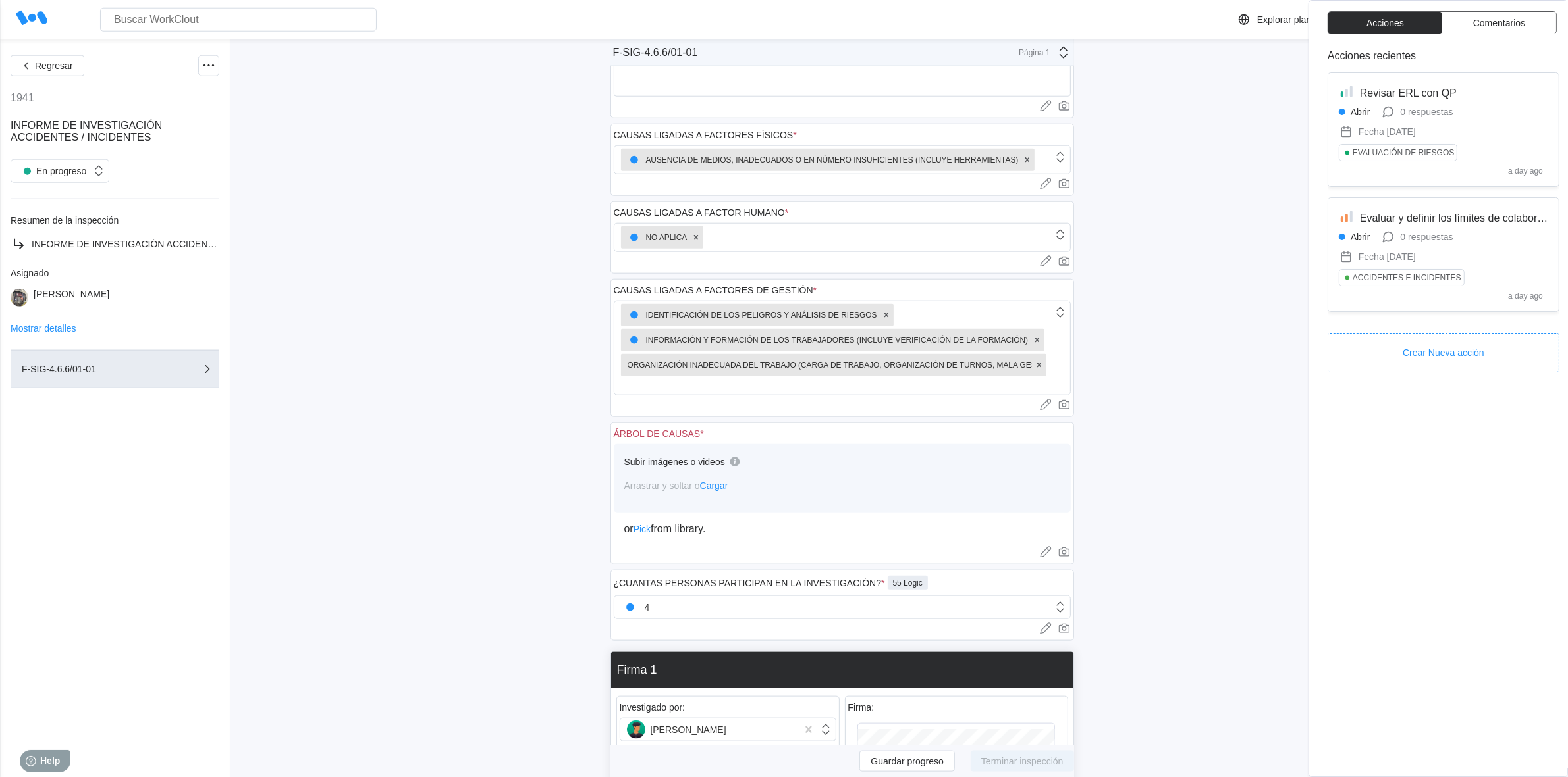
click at [725, 487] on span "Cargar" at bounding box center [714, 486] width 28 height 11
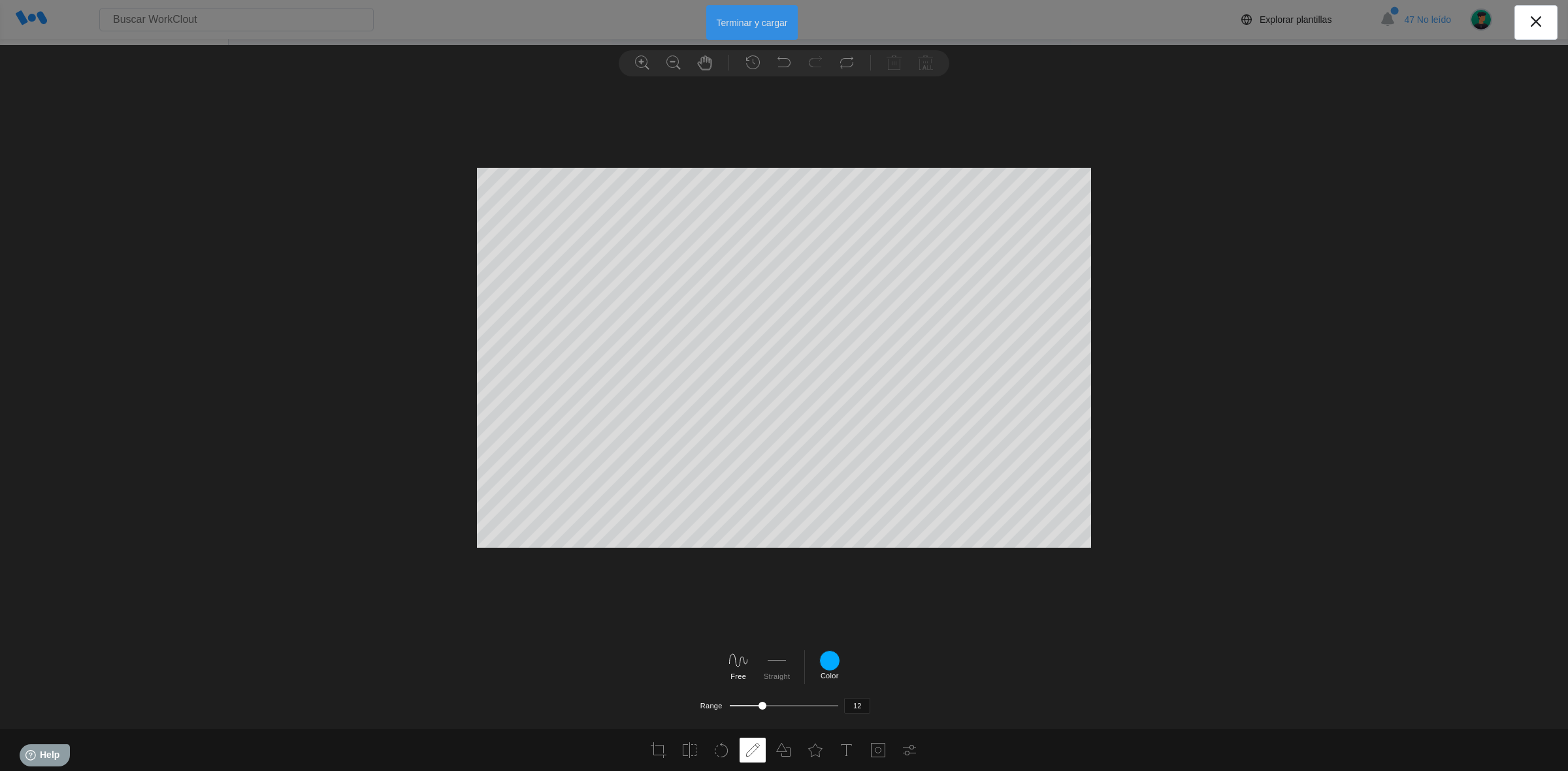
click at [765, 21] on button "Terminar y cargar" at bounding box center [752, 22] width 92 height 35
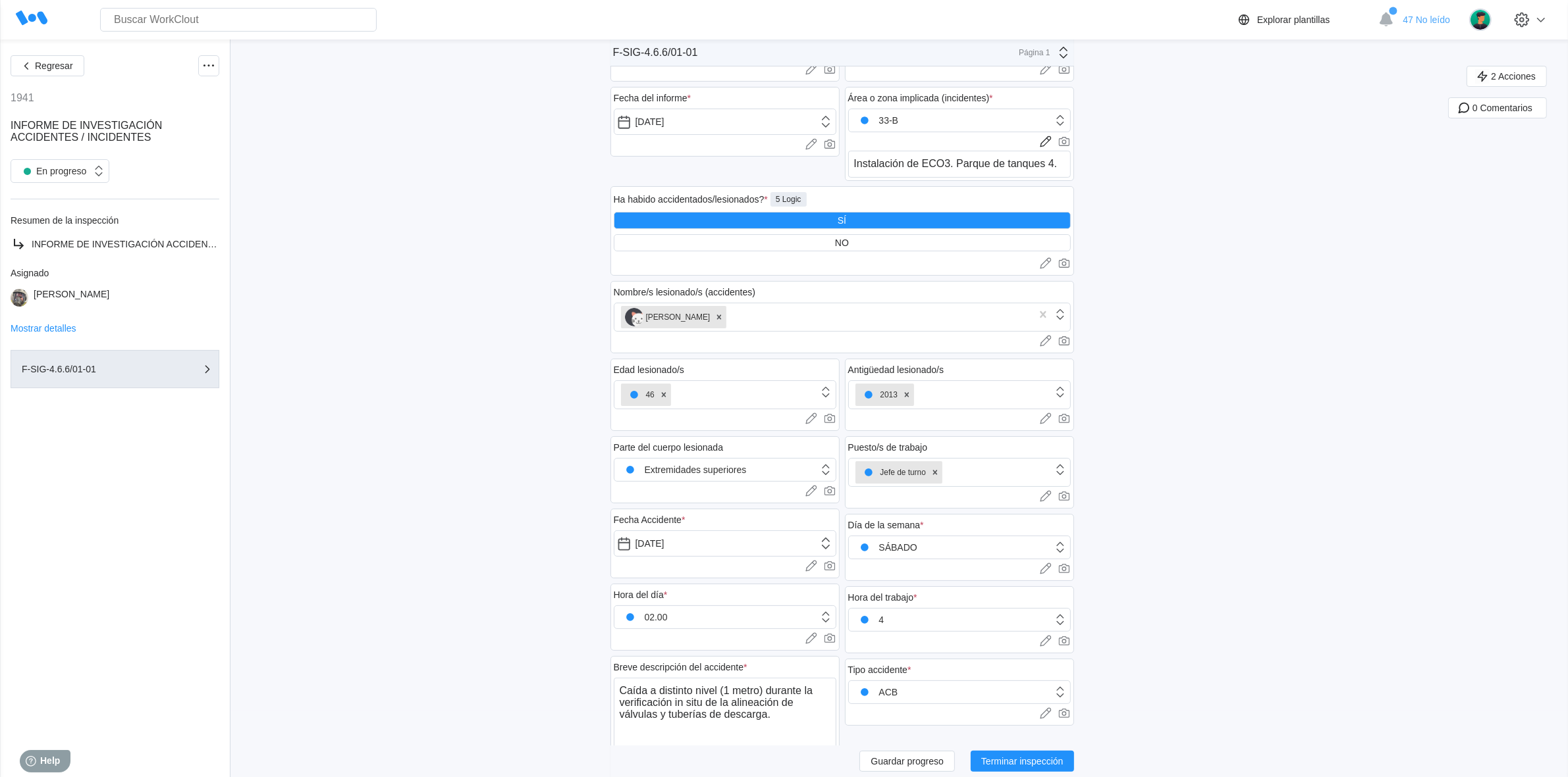
scroll to position [0, 0]
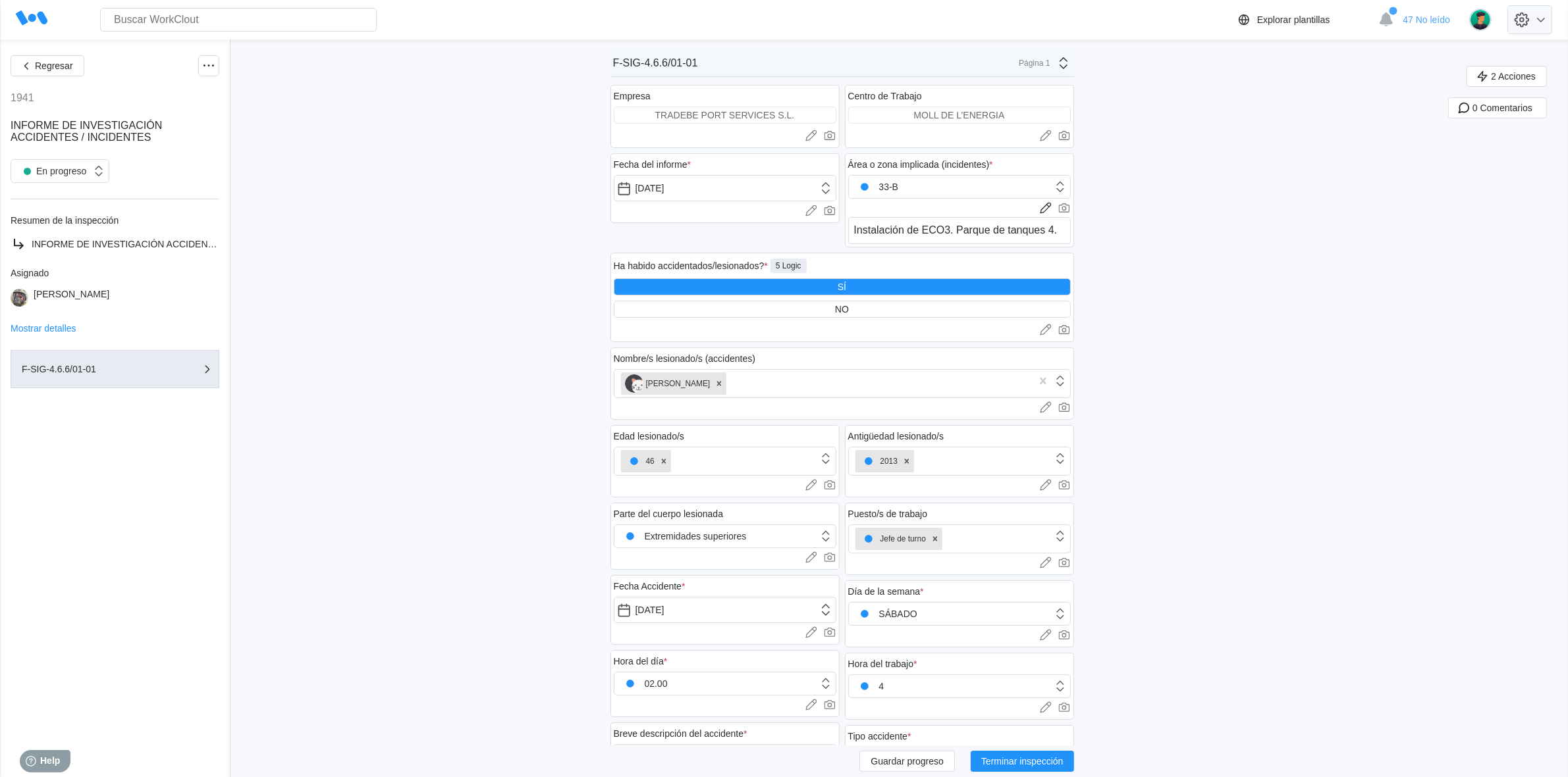
click at [1549, 18] on icon at bounding box center [1540, 19] width 16 height 16
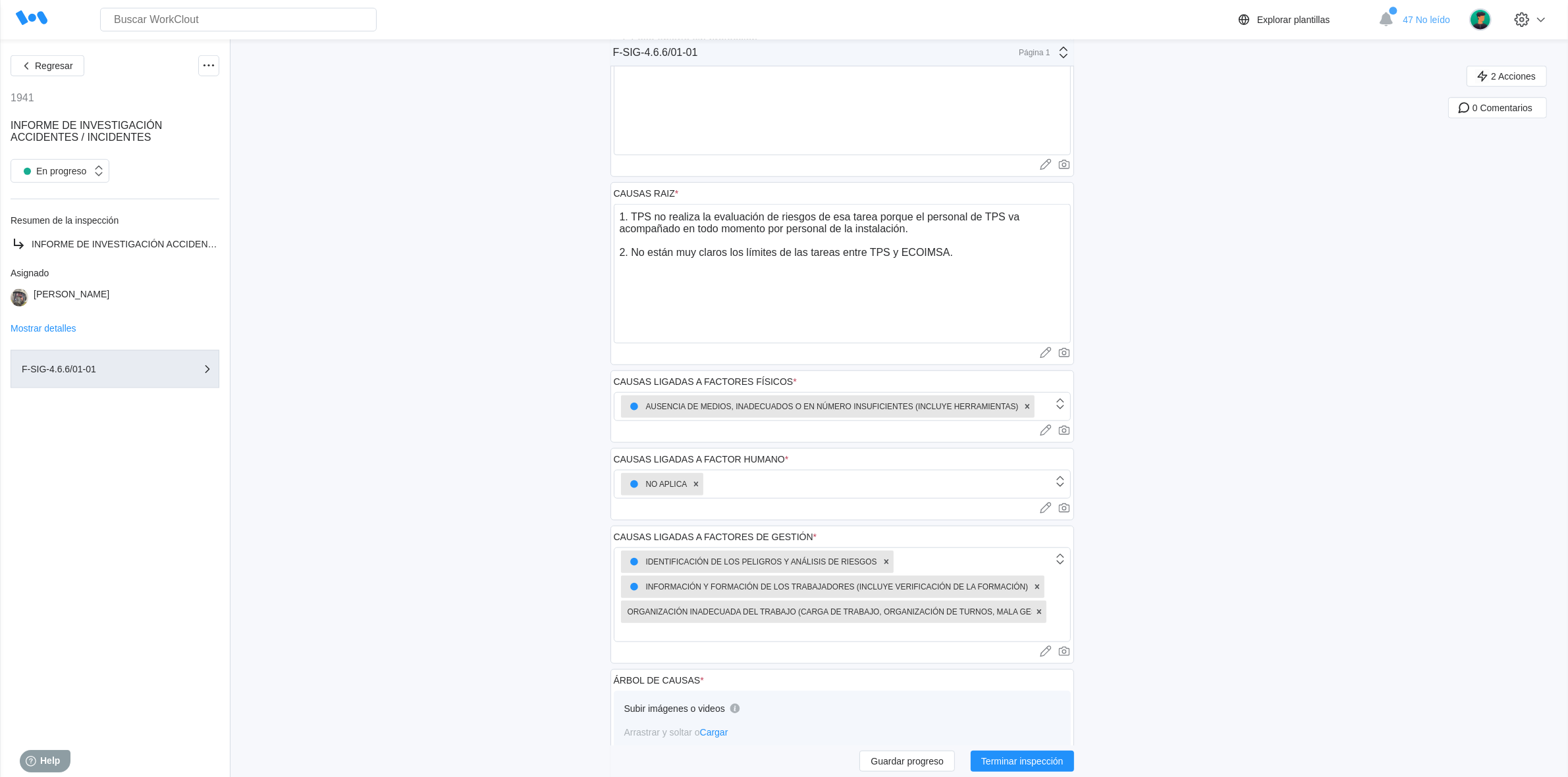
scroll to position [1300, 0]
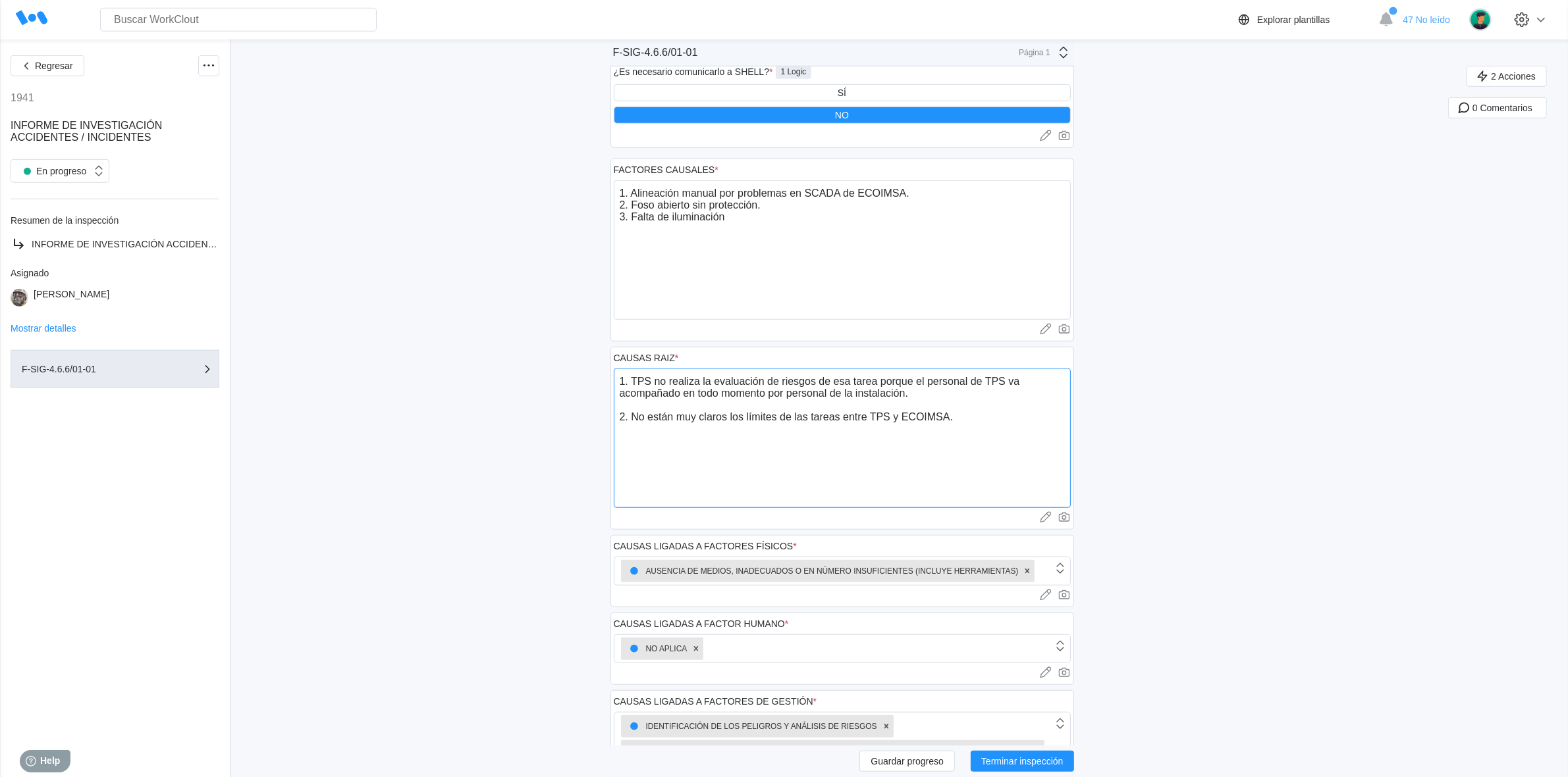
click at [666, 422] on textarea "1. TPS no realiza la evaluación de riesgos de esa tarea porque el personal de T…" at bounding box center [842, 438] width 457 height 139
drag, startPoint x: 635, startPoint y: 416, endPoint x: 959, endPoint y: 420, distance: 324.0
click at [959, 420] on textarea "1. TPS no realiza la evaluación de riesgos de esa tarea porque el personal de T…" at bounding box center [842, 438] width 457 height 139
type textarea "1. TPS no realiza la evaluación de riesgos de esa tarea porque el personal de T…"
type textarea "x"
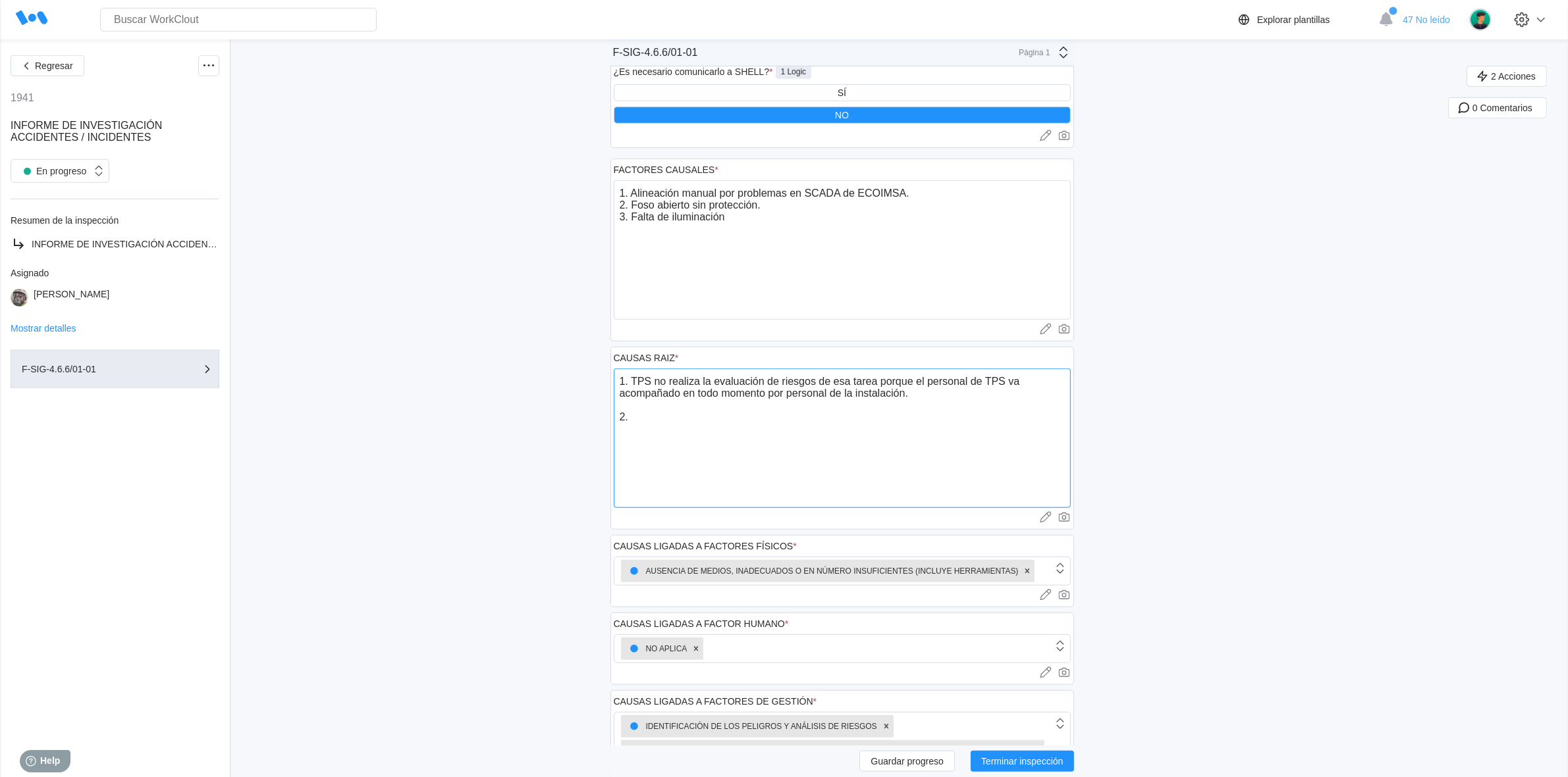
paste textarea "No están claros, para los operadores, los límites de las tareas entre instalaci…"
type textarea "1. TPS no realiza la evaluación de riesgos de esa tarea porque el personal de T…"
type textarea "x"
type textarea "1. TPS no realiza la evaluación de riesgos de esa tarea porque el personal de T…"
type textarea "x"
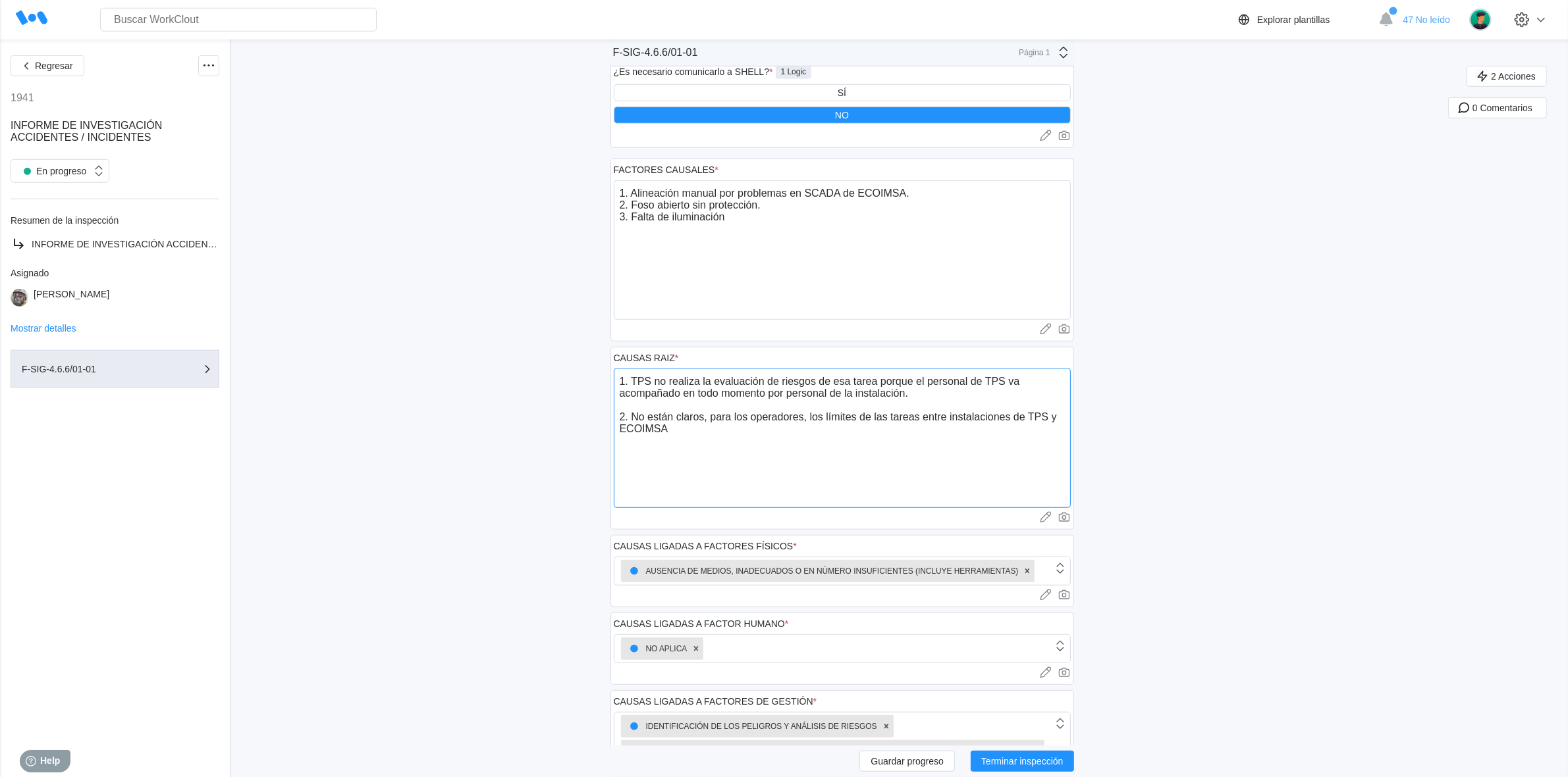
type textarea "1. TPS no realiza la evaluación de riesgos de esa tarea porque el personal de T…"
type textarea "x"
type textarea "1. TPS no realiza la evaluación de riesgos de esa tarea porque el personal de T…"
click at [1198, 401] on div "Regresar 1941 INFORME DE INVESTIGACIÓN ACCIDENTES / INCIDENTES En progreso Resu…" at bounding box center [784, 495] width 1568 height 3513
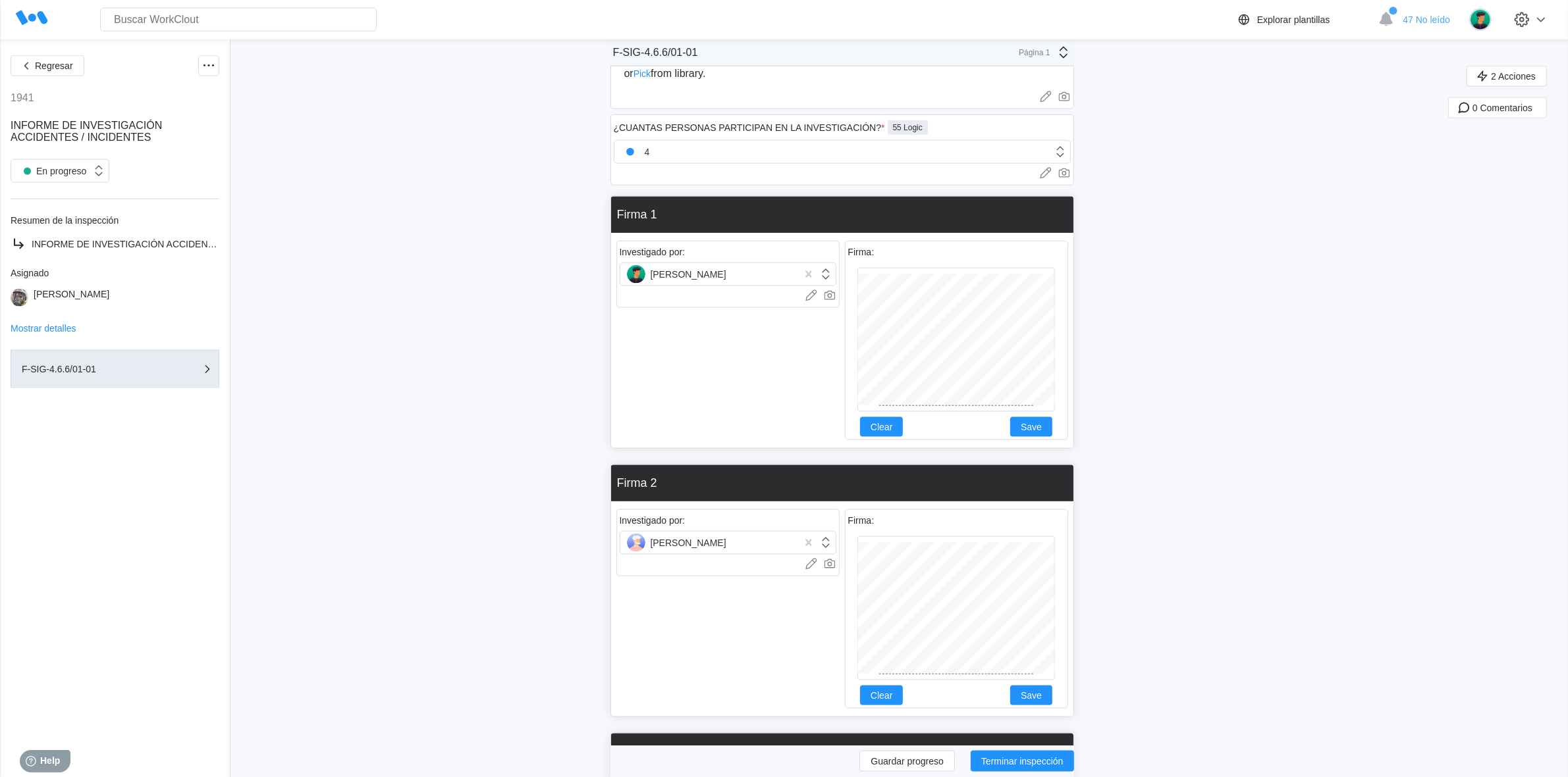
scroll to position [2288, 0]
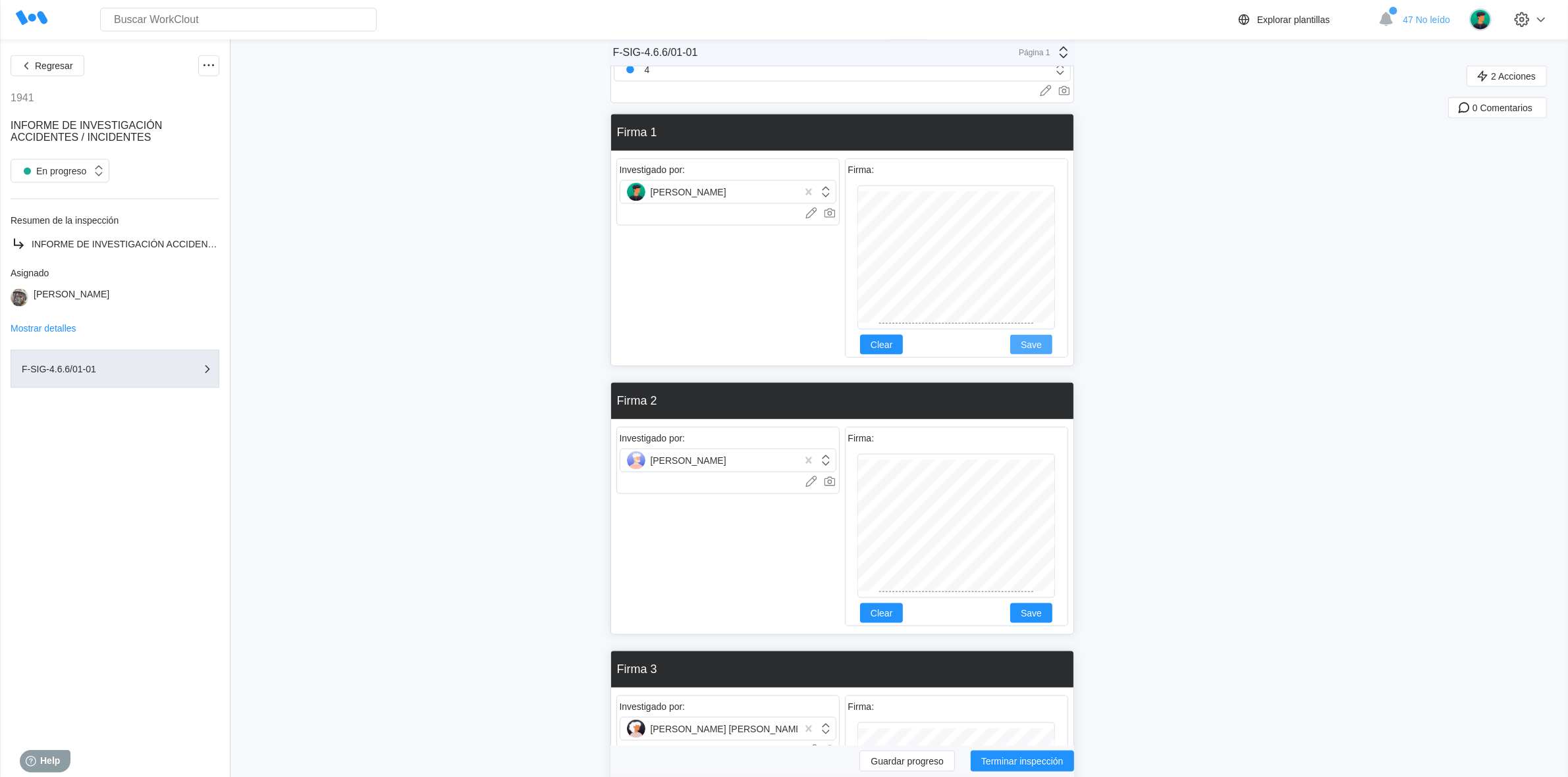
click at [1039, 347] on span "Save" at bounding box center [1030, 345] width 21 height 9
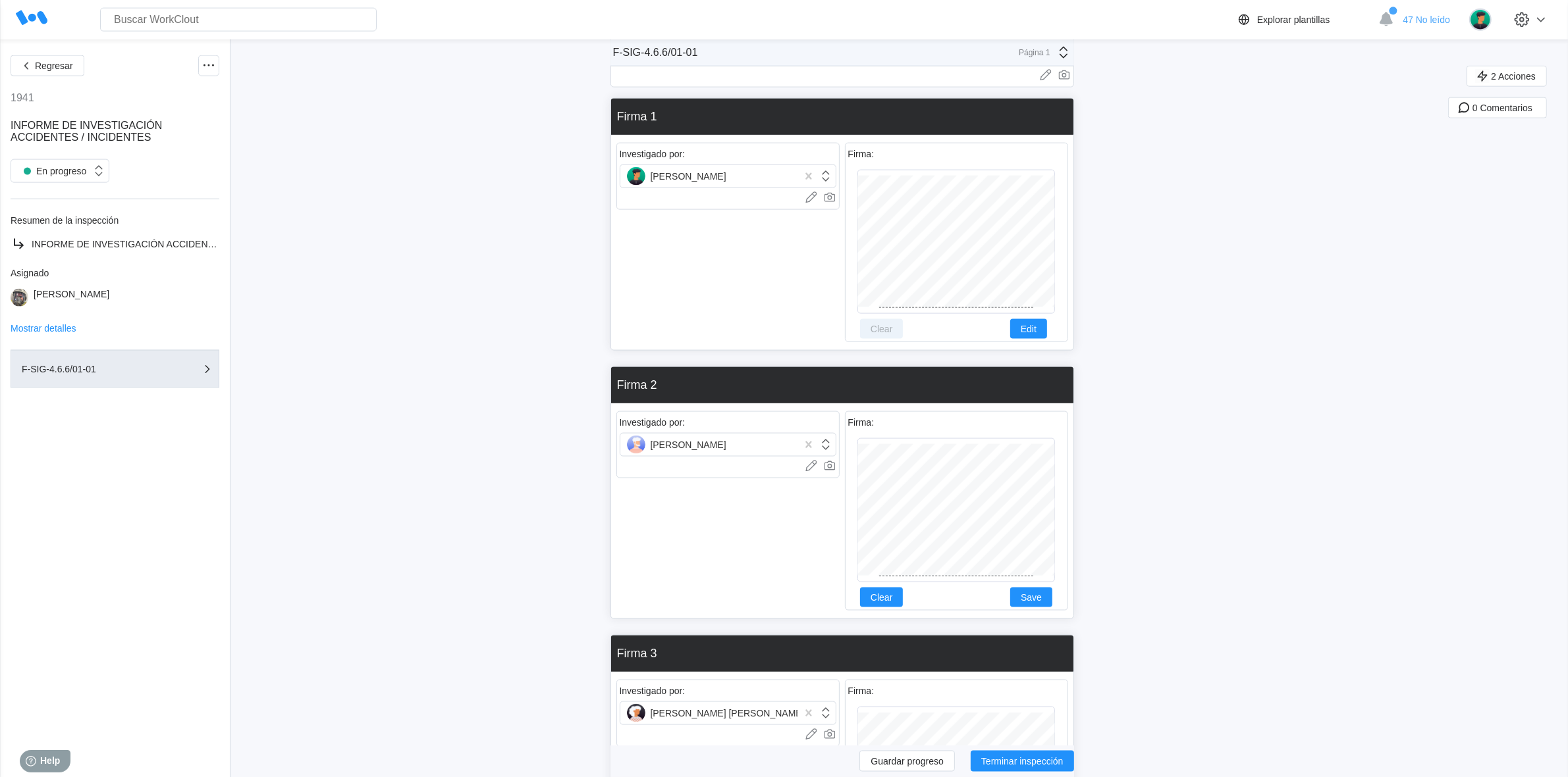
scroll to position [2782, 0]
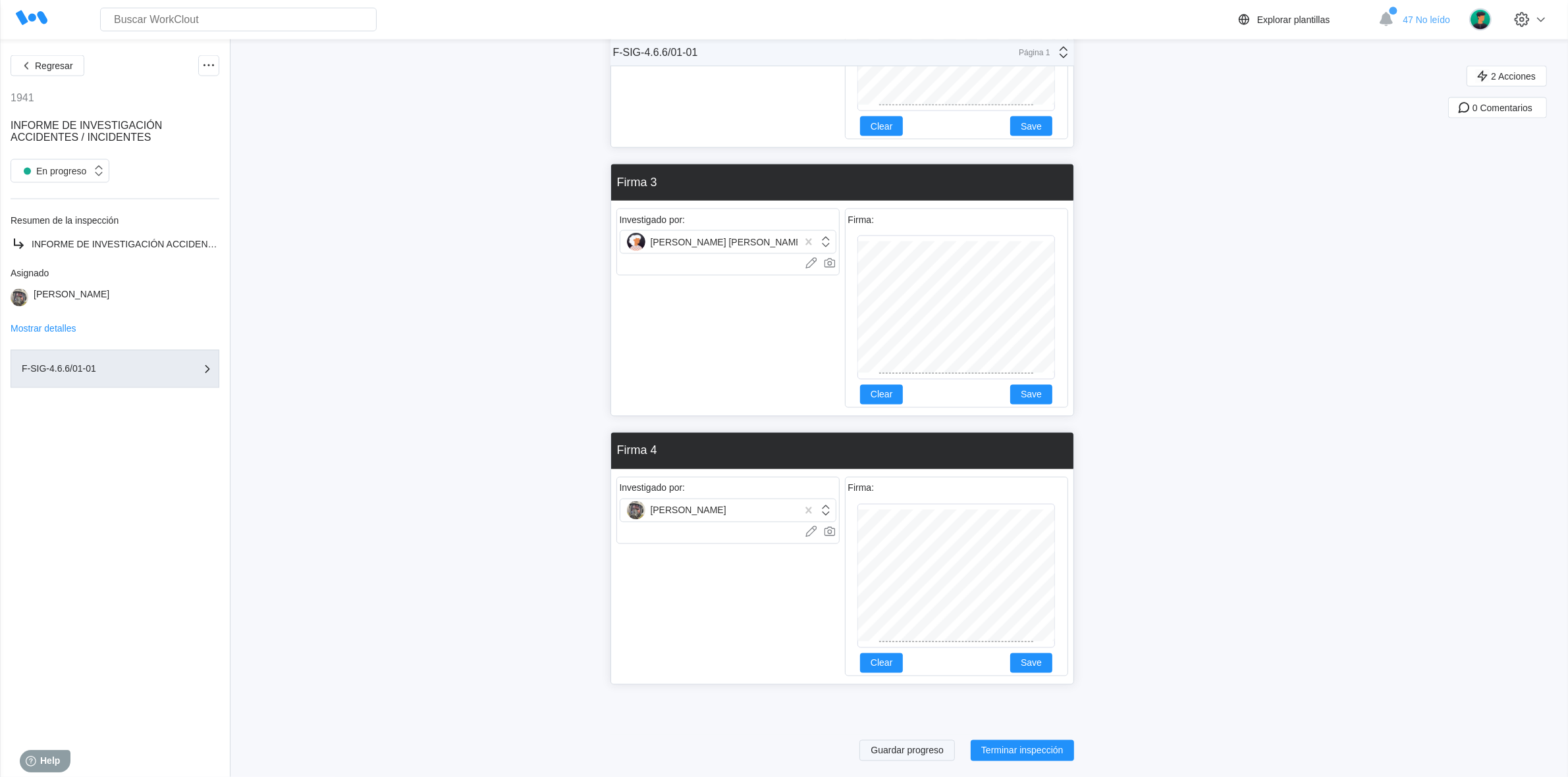
click at [907, 754] on span "Guardar progreso" at bounding box center [908, 750] width 73 height 9
click at [210, 61] on icon at bounding box center [209, 65] width 16 height 16
click at [154, 94] on div "Exportar PDF" at bounding box center [153, 104] width 120 height 21
click at [209, 63] on icon at bounding box center [209, 65] width 16 height 16
click at [162, 131] on div "Share PDF to" at bounding box center [141, 136] width 56 height 11
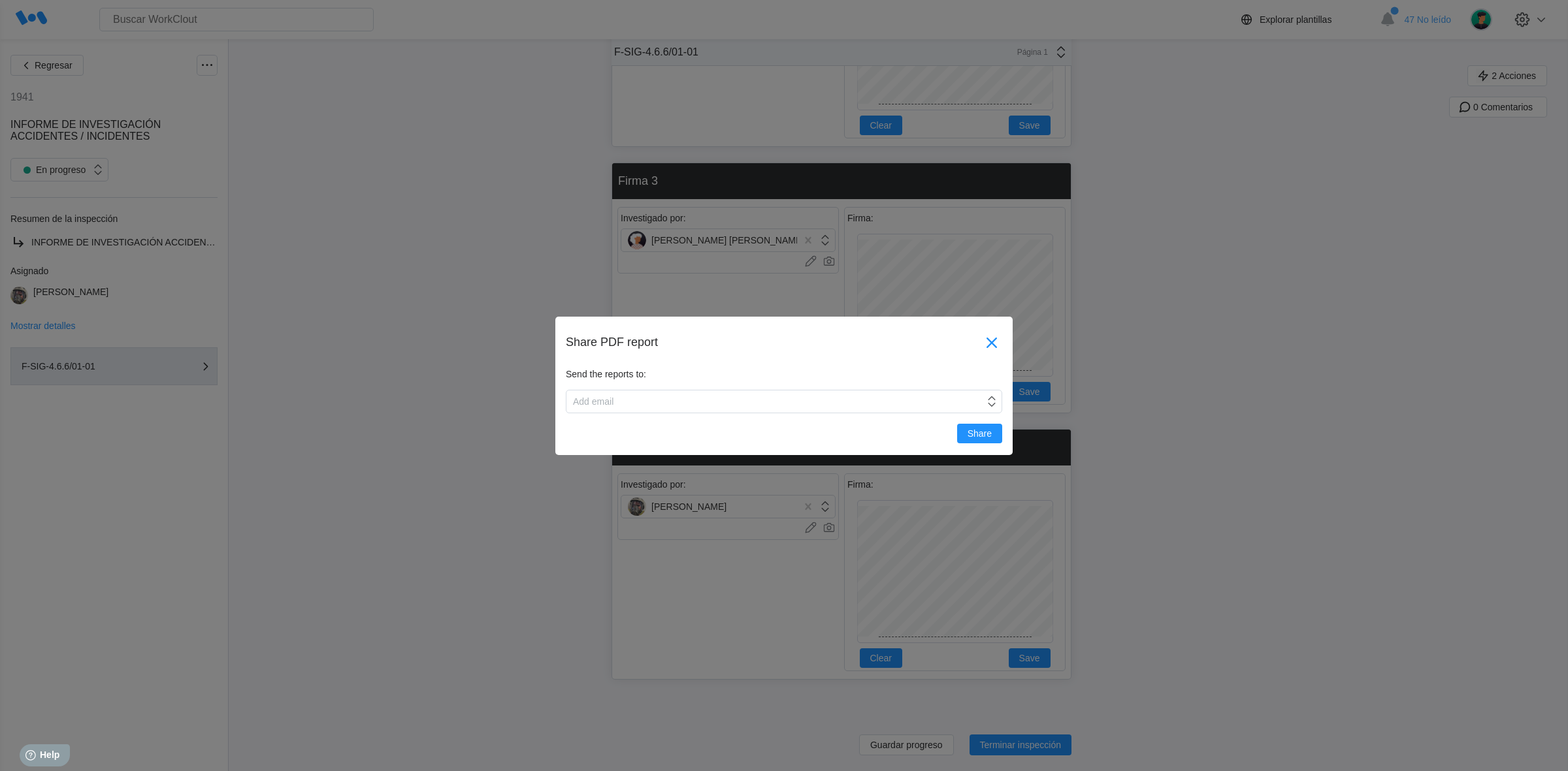
click at [993, 345] on icon at bounding box center [991, 342] width 21 height 21
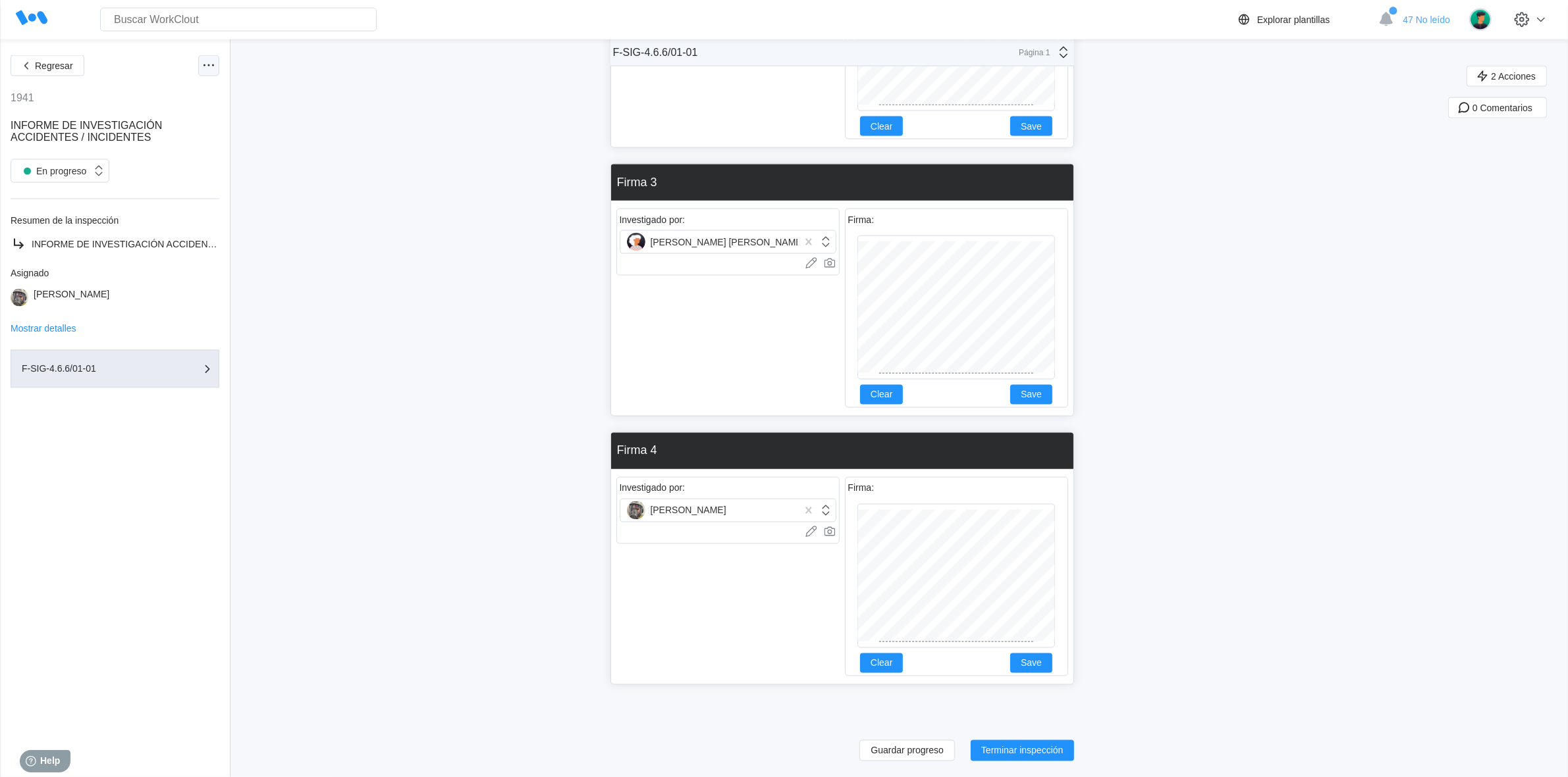
click at [199, 67] on div at bounding box center [208, 65] width 21 height 21
click at [139, 194] on div "Ver informe" at bounding box center [137, 199] width 48 height 11
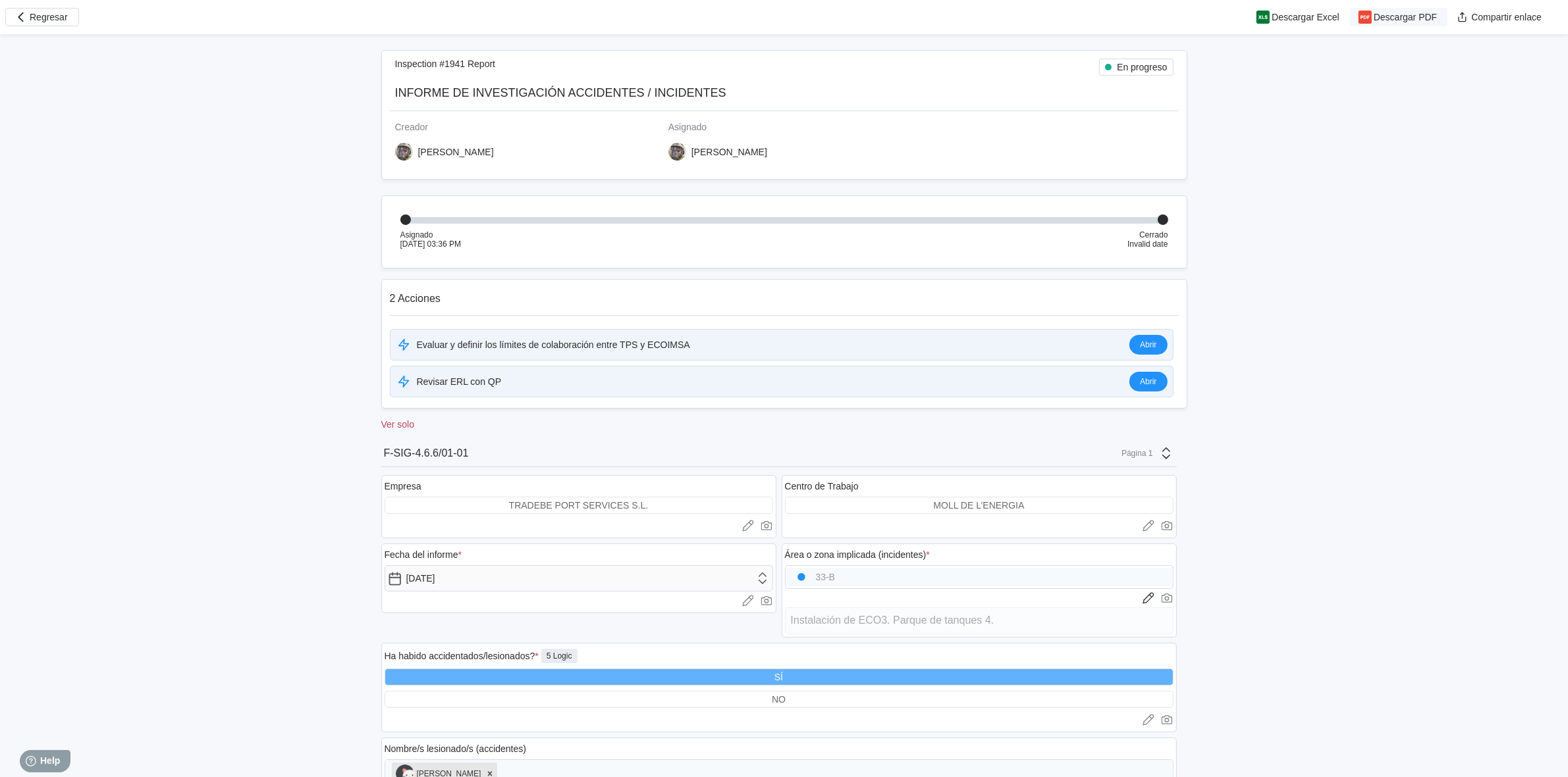
click at [1387, 17] on span "Descargar PDF" at bounding box center [1405, 17] width 63 height 9
click at [28, 18] on icon "button" at bounding box center [21, 17] width 14 height 14
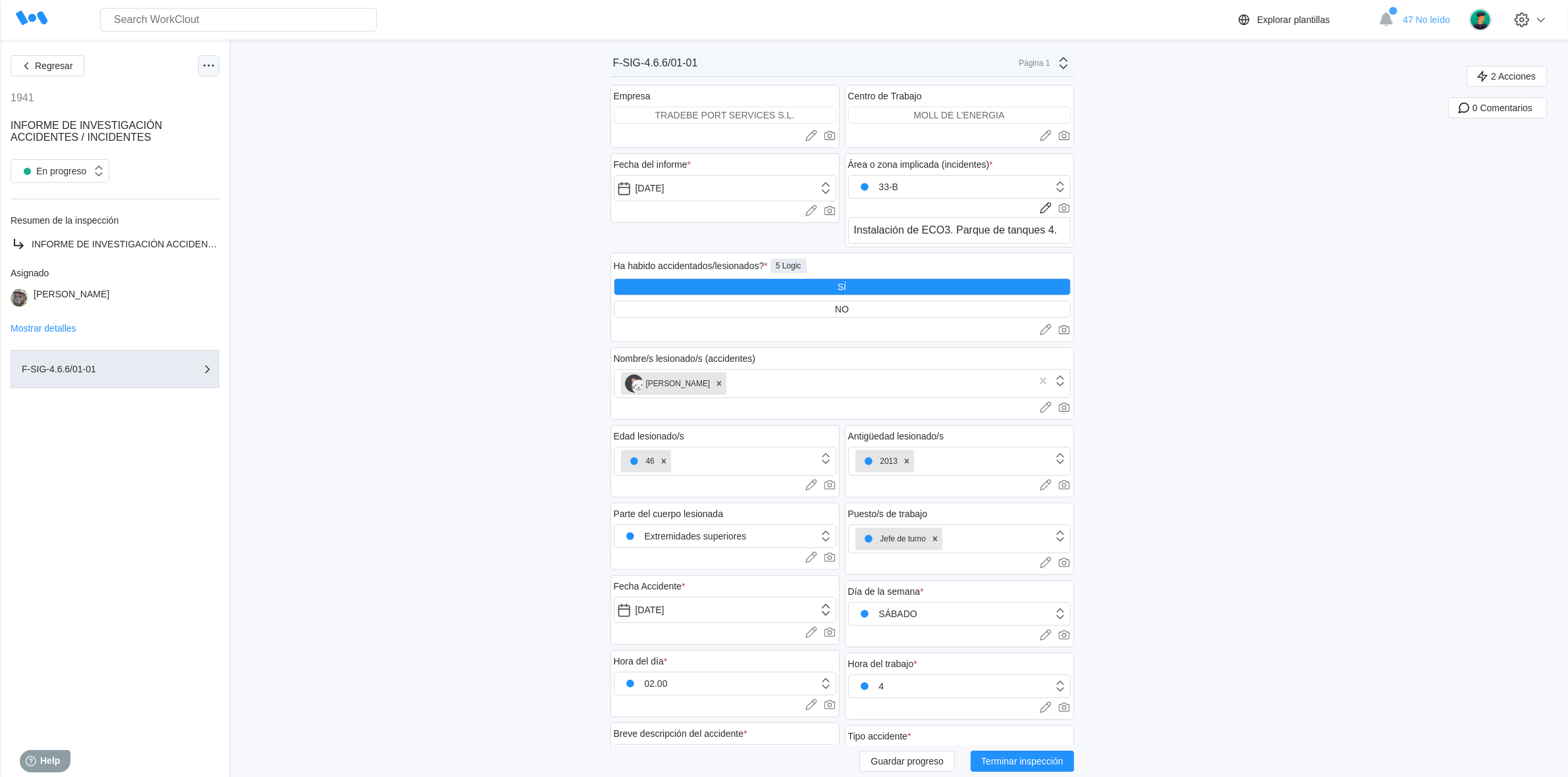
click at [206, 60] on icon at bounding box center [209, 65] width 16 height 16
click at [147, 96] on div "Exportar PDF" at bounding box center [141, 97] width 56 height 11
click at [1540, 66] on button "2 Acciones" at bounding box center [1506, 76] width 80 height 21
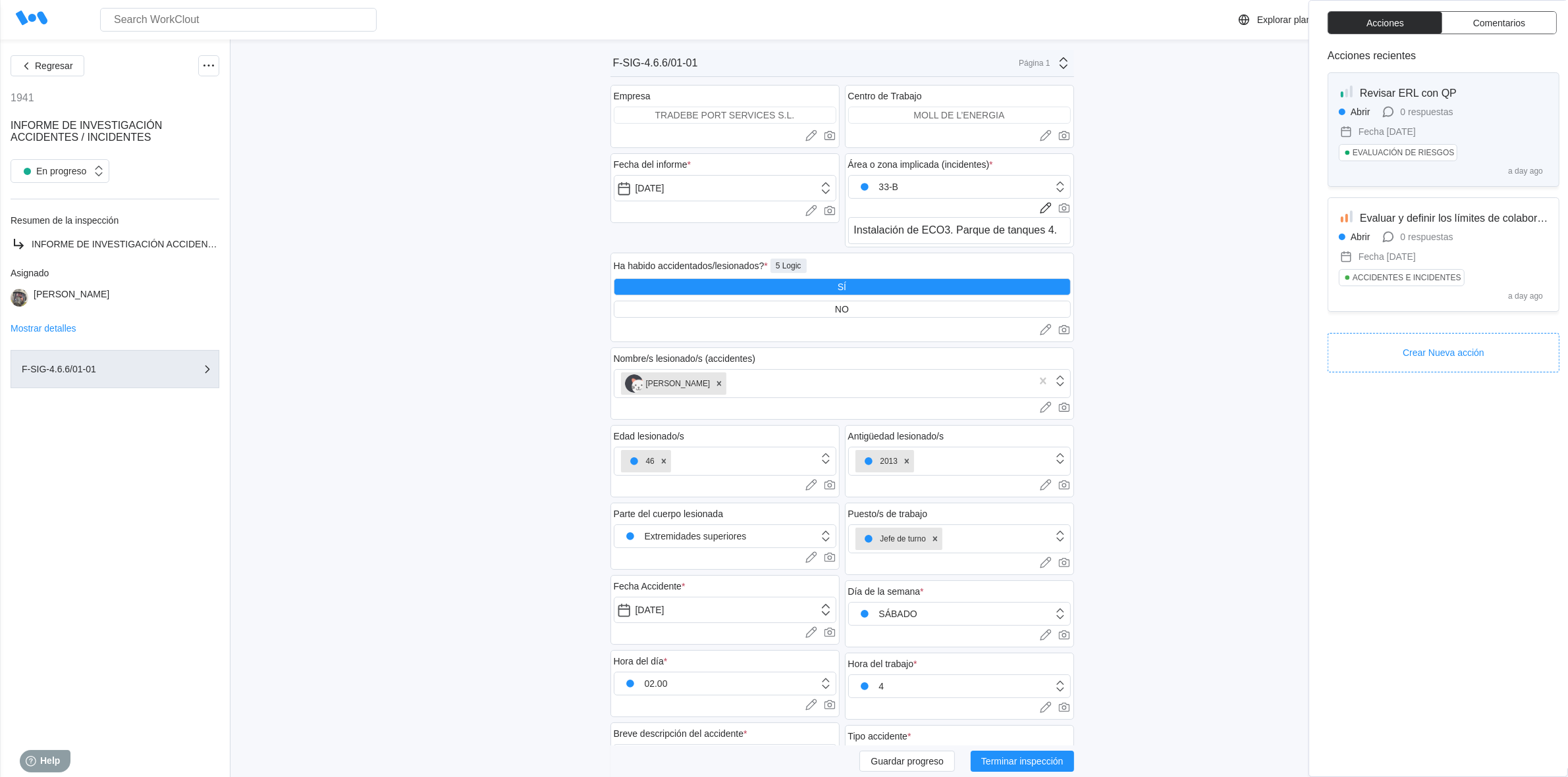
click at [1510, 106] on div "Abrir 0 respuestas Fecha in 3 months EVALUACIÓN DE RIESGOS" at bounding box center [1443, 135] width 210 height 62
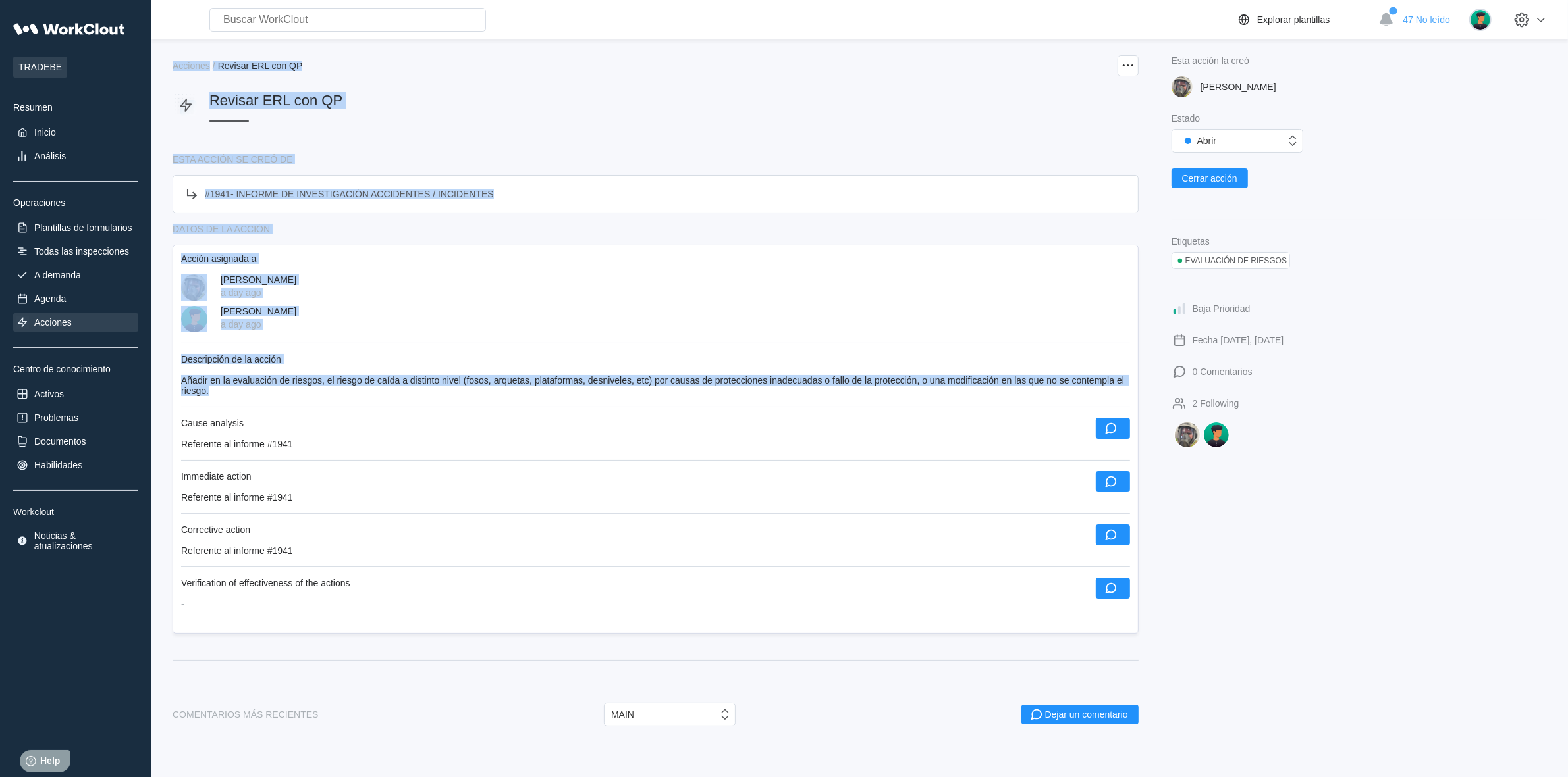
drag, startPoint x: 169, startPoint y: 68, endPoint x: 529, endPoint y: 386, distance: 480.3
click at [529, 386] on div "Search for anything... Activos • Empleados • Habilidades • Documentos • Problem…" at bounding box center [859, 530] width 1416 height 1061
copy div "Acciones / Revisar ERL con QP Revisar ERL con QP ESTA ACCIÓN SE CREÓ DE # 1941 …"
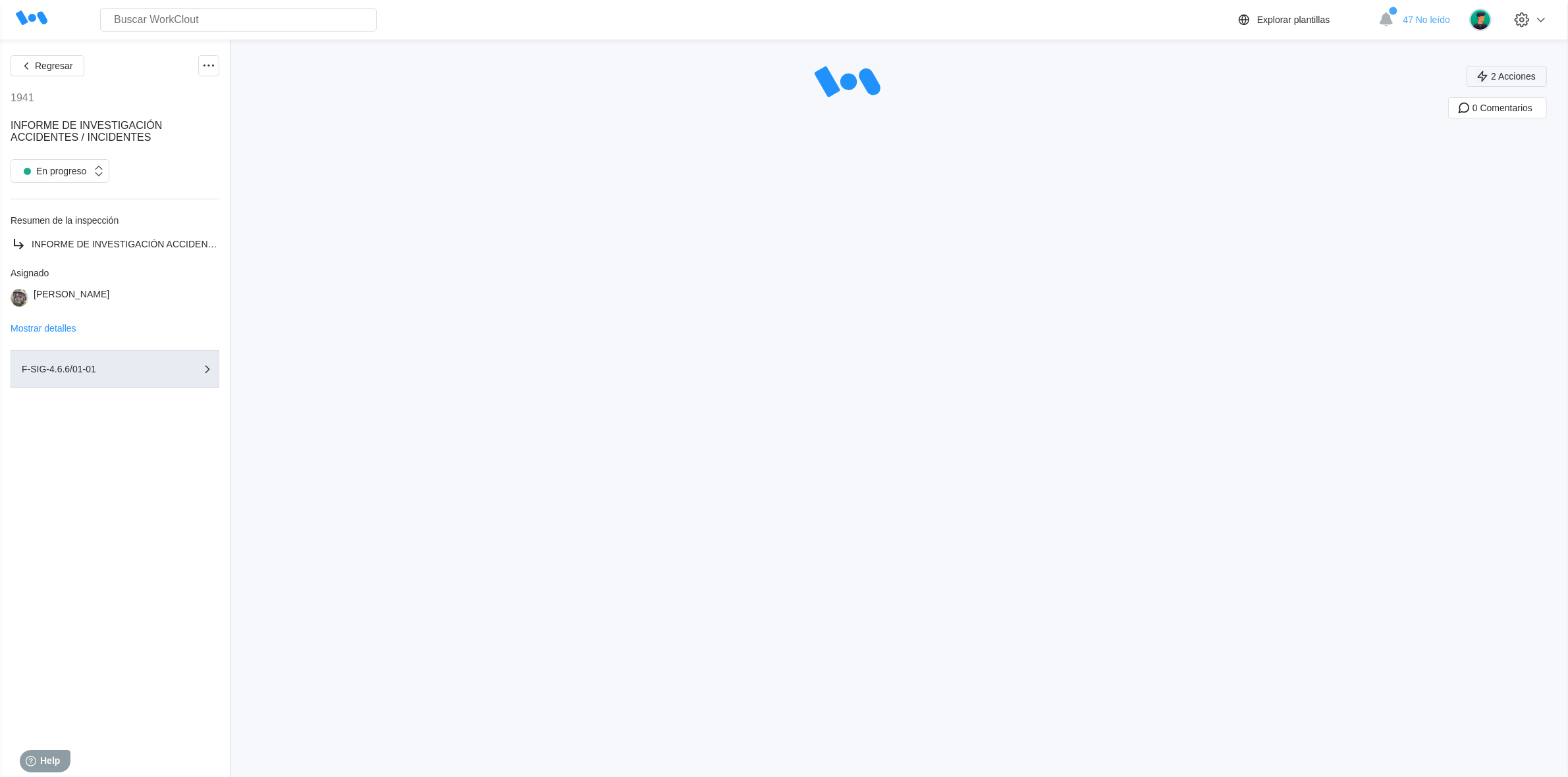
click at [1535, 72] on span "2 Acciones" at bounding box center [1514, 76] width 45 height 9
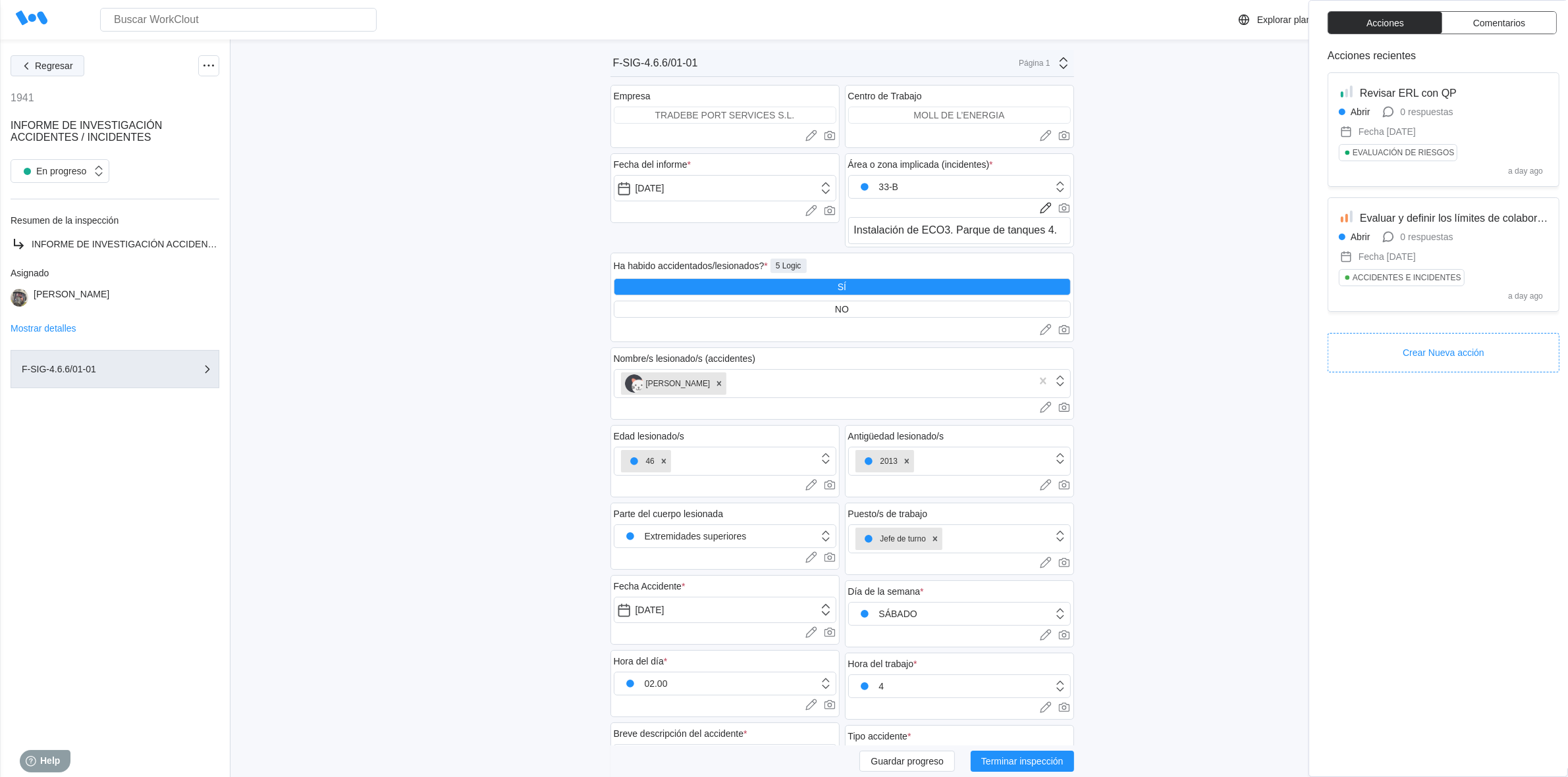
click at [35, 67] on span "Regresar" at bounding box center [54, 65] width 38 height 9
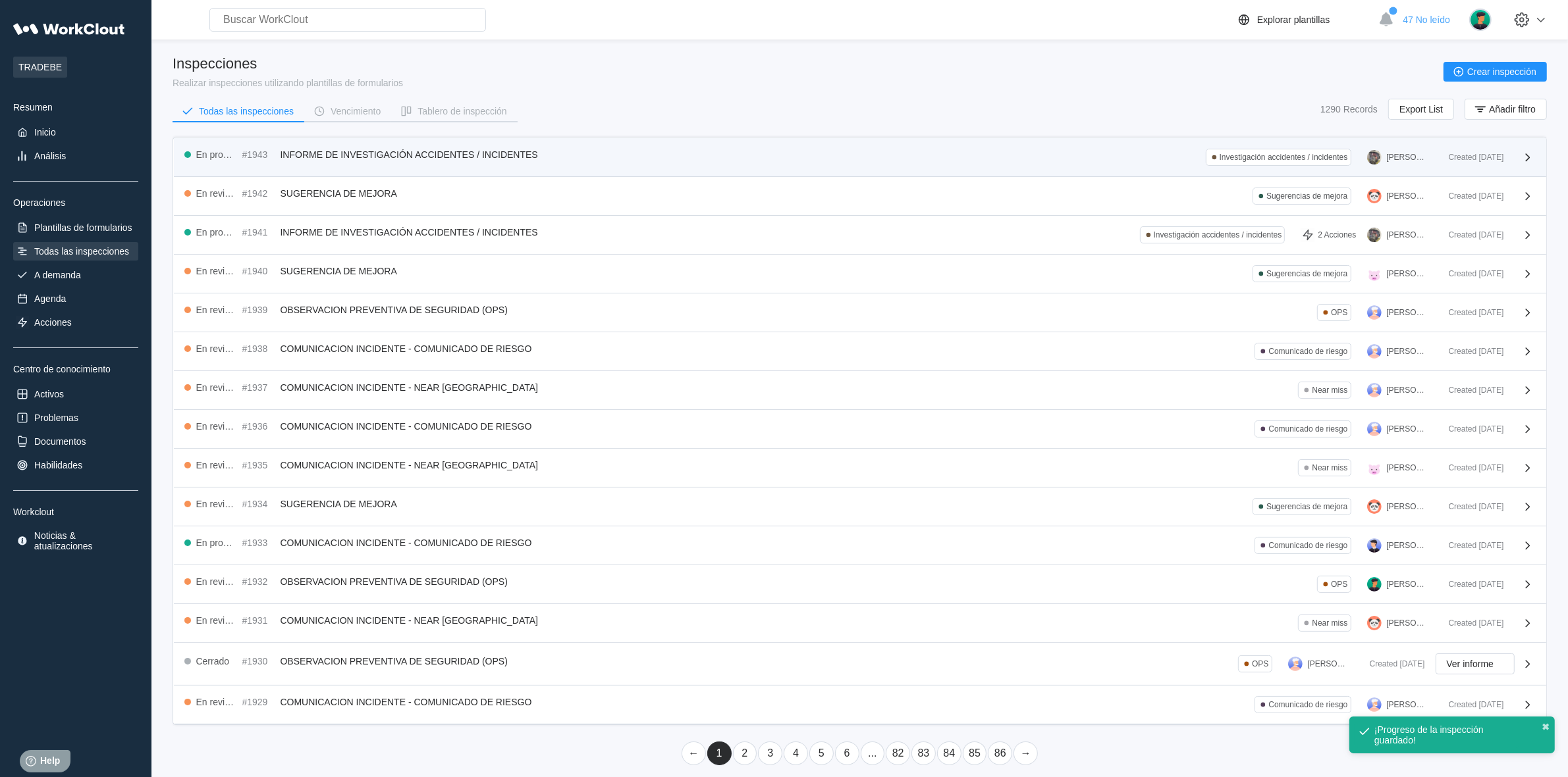
click at [463, 143] on div "En progreso #1943 INFORME DE INVESTIGACIÓN ACCIDENTES / INCIDENTES Investigació…" at bounding box center [860, 158] width 1373 height 39
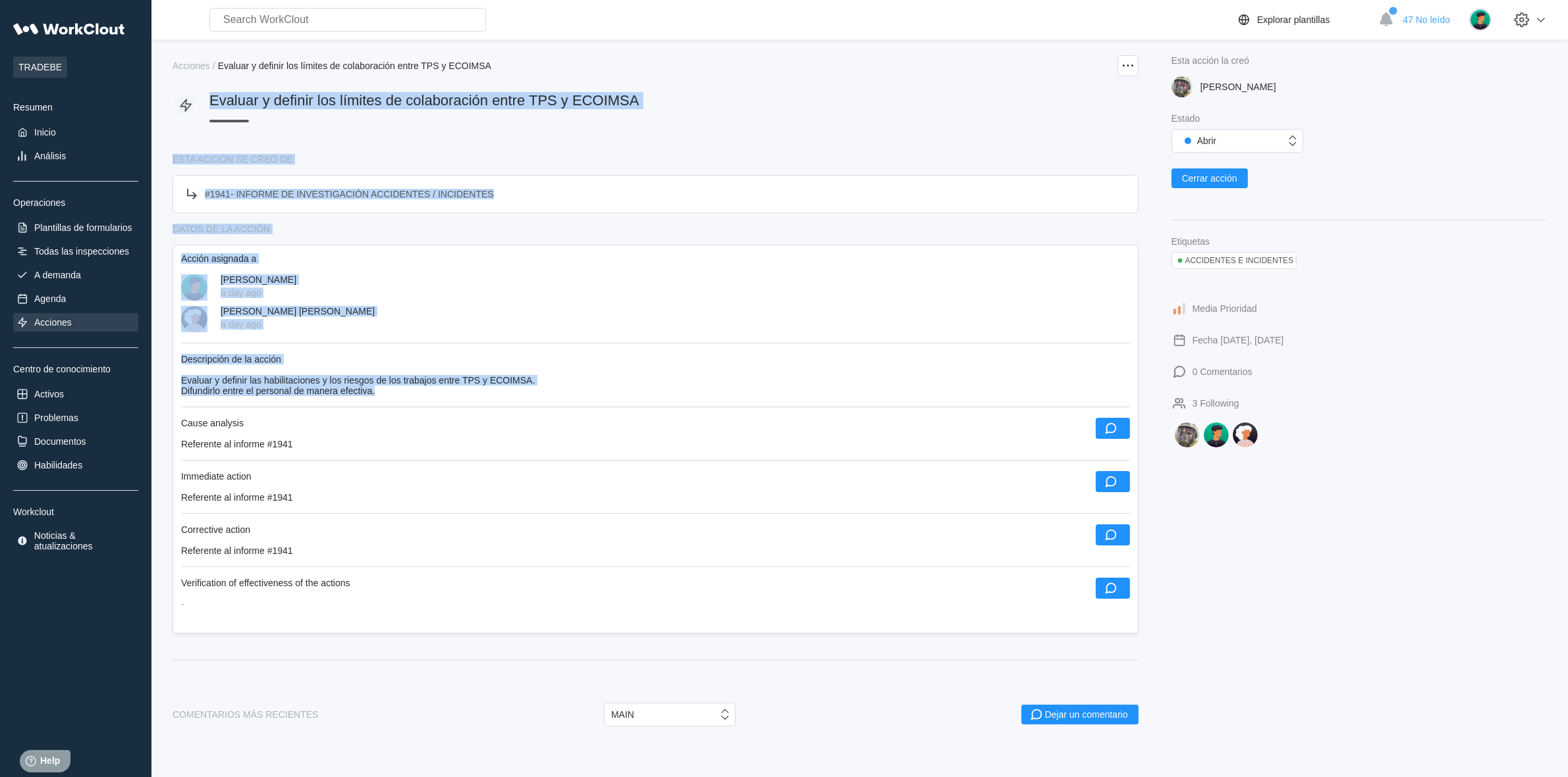
drag, startPoint x: 210, startPoint y: 98, endPoint x: 473, endPoint y: 401, distance: 401.2
click at [473, 401] on div "Acciones / Evaluar y definir los límites de colaboración entre TPS y ECOIMSA Ev…" at bounding box center [655, 547] width 966 height 985
copy div "Evaluar y definir los límites de colaboración entre TPS y ECOIMSA ESTA ACCIÓN S…"
